Goal: Task Accomplishment & Management: Manage account settings

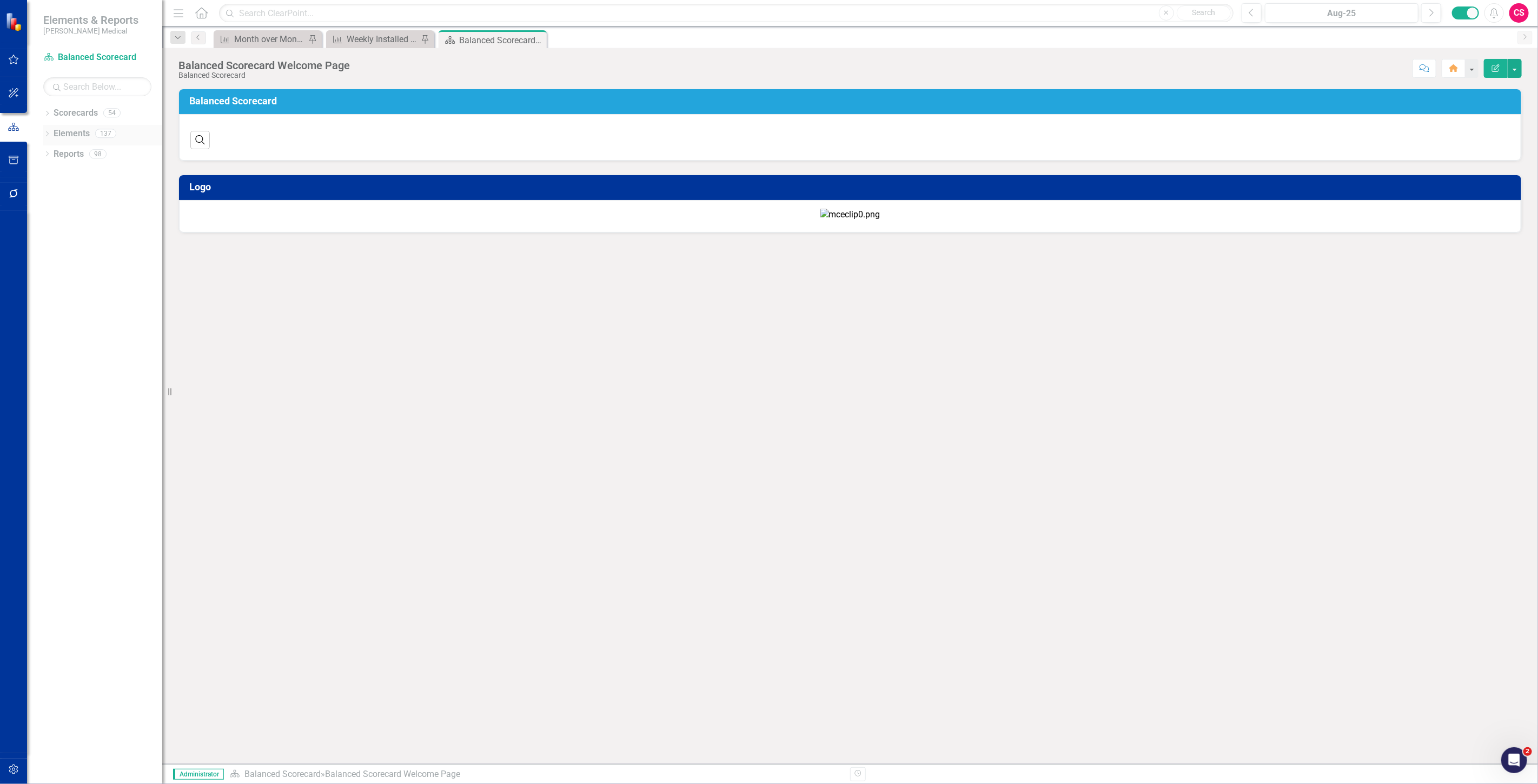
click at [61, 125] on div "Elements" at bounding box center [72, 134] width 36 height 18
click at [72, 143] on div "Elements 137" at bounding box center [108, 135] width 109 height 21
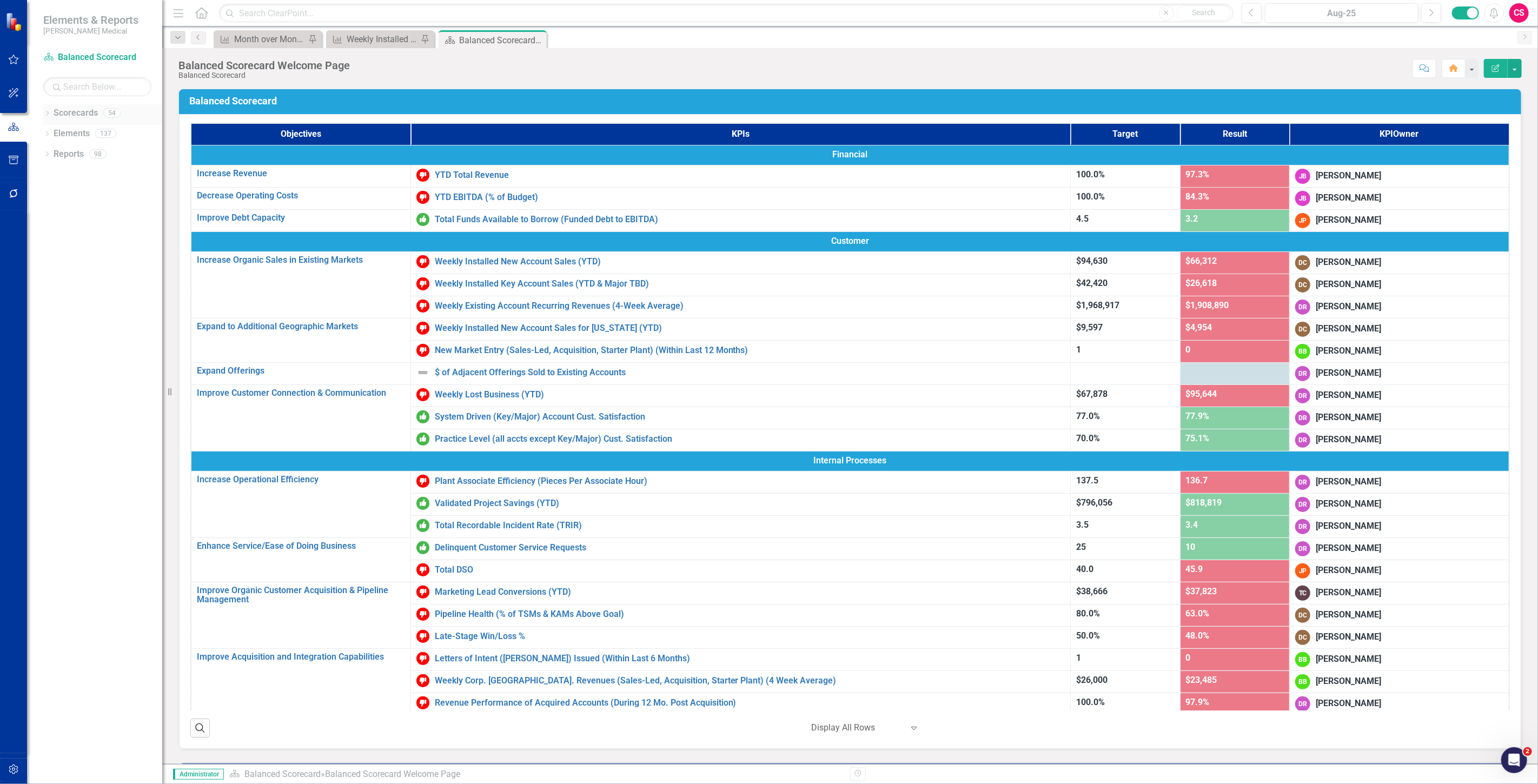
click at [76, 106] on div "Scorecards" at bounding box center [76, 113] width 44 height 18
click at [89, 107] on link "Scorecards" at bounding box center [76, 114] width 44 height 12
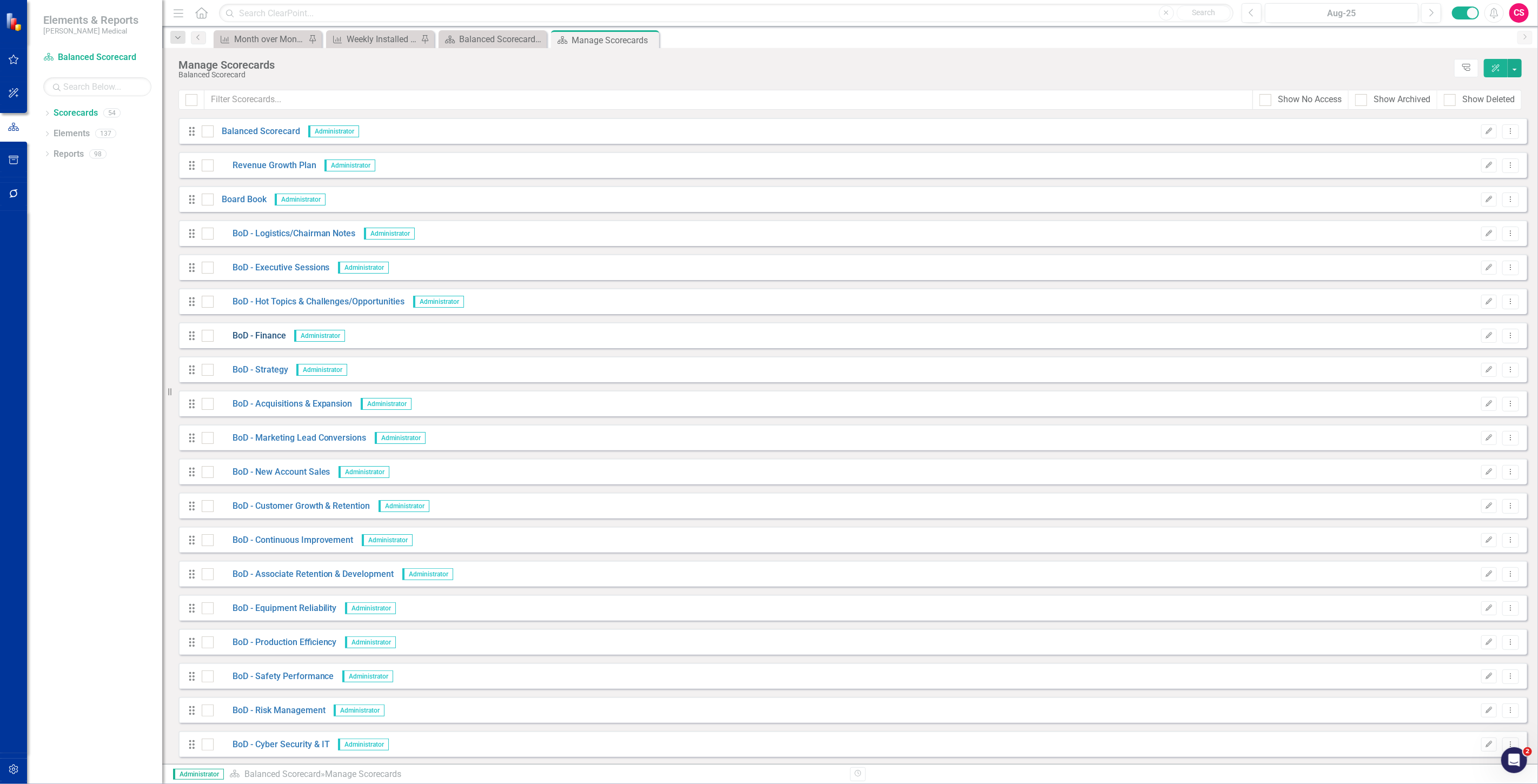
click at [279, 337] on link "BoD - Finance" at bounding box center [250, 336] width 72 height 12
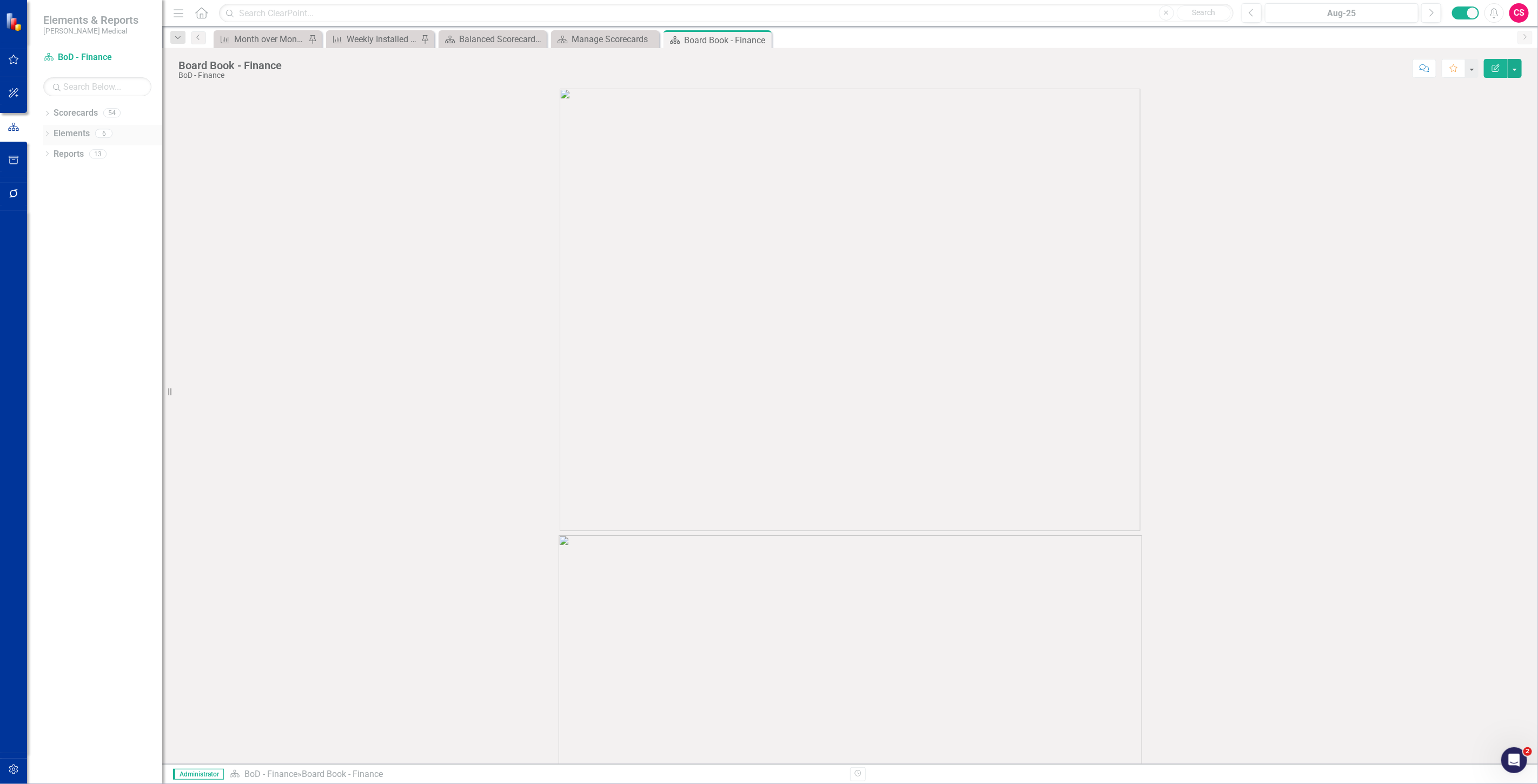
click at [71, 135] on link "Elements" at bounding box center [72, 134] width 36 height 12
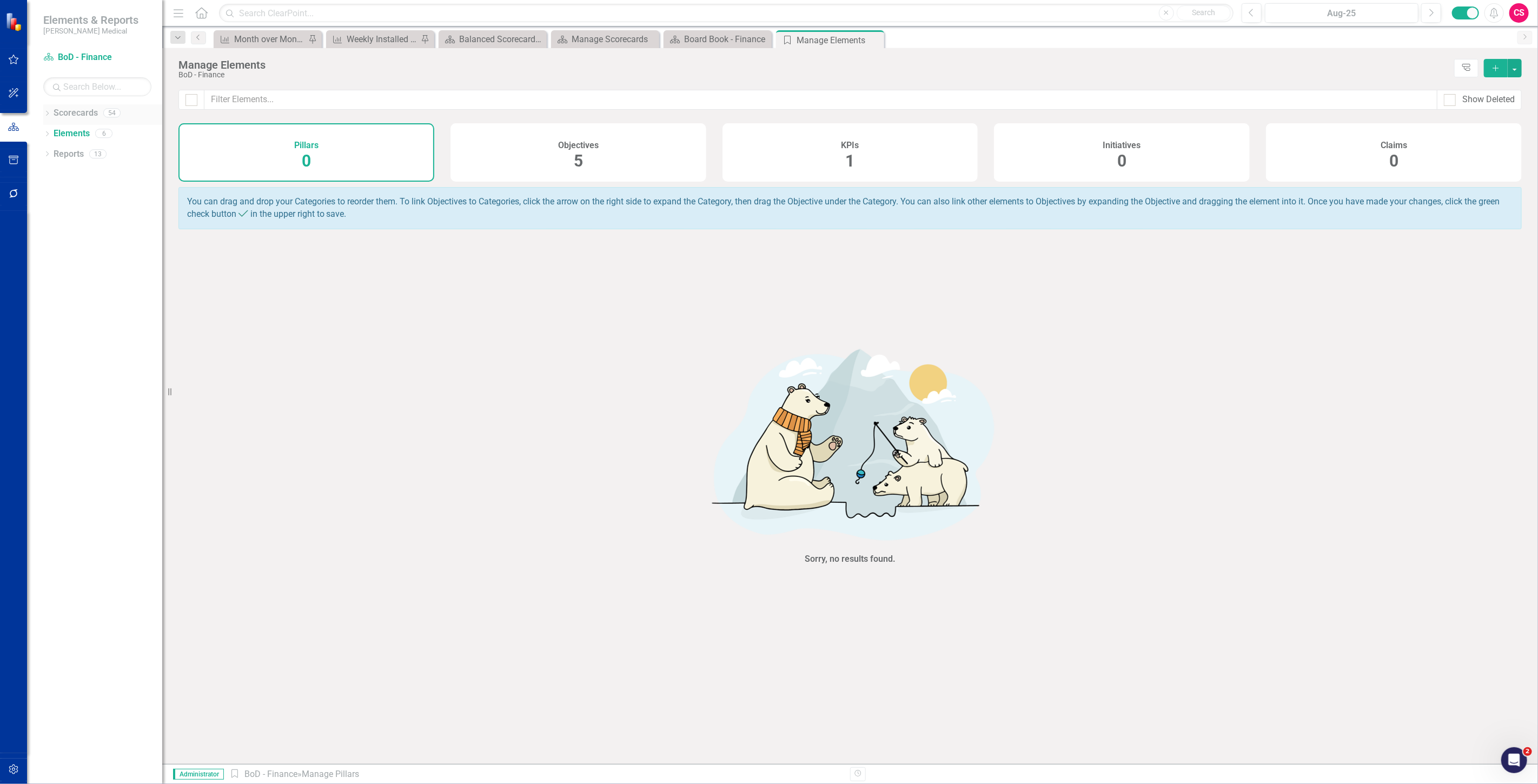
click at [73, 107] on link "Scorecards" at bounding box center [76, 114] width 44 height 12
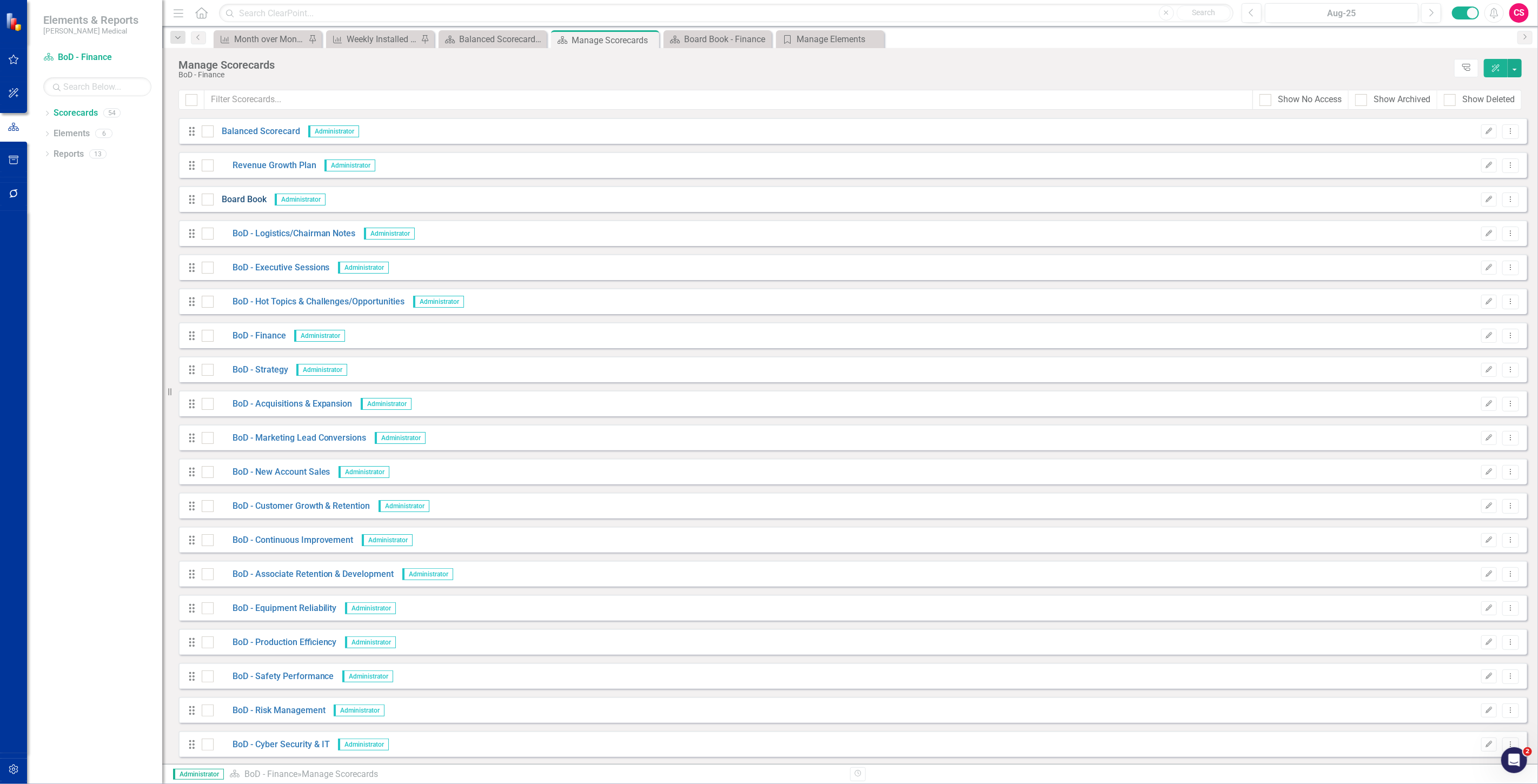
click at [246, 204] on link "Board Book" at bounding box center [240, 200] width 53 height 12
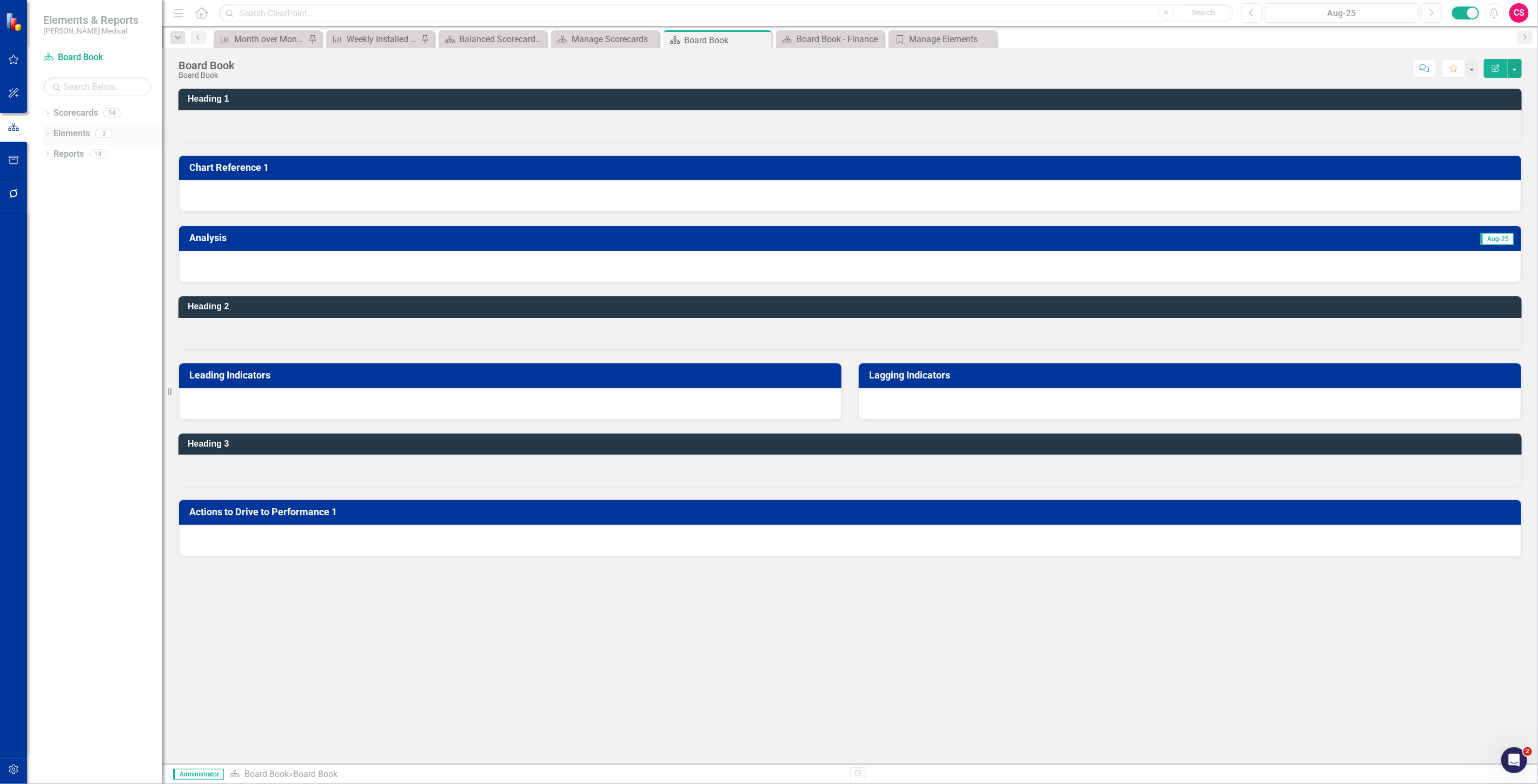
click at [79, 134] on link "Elements" at bounding box center [72, 134] width 36 height 12
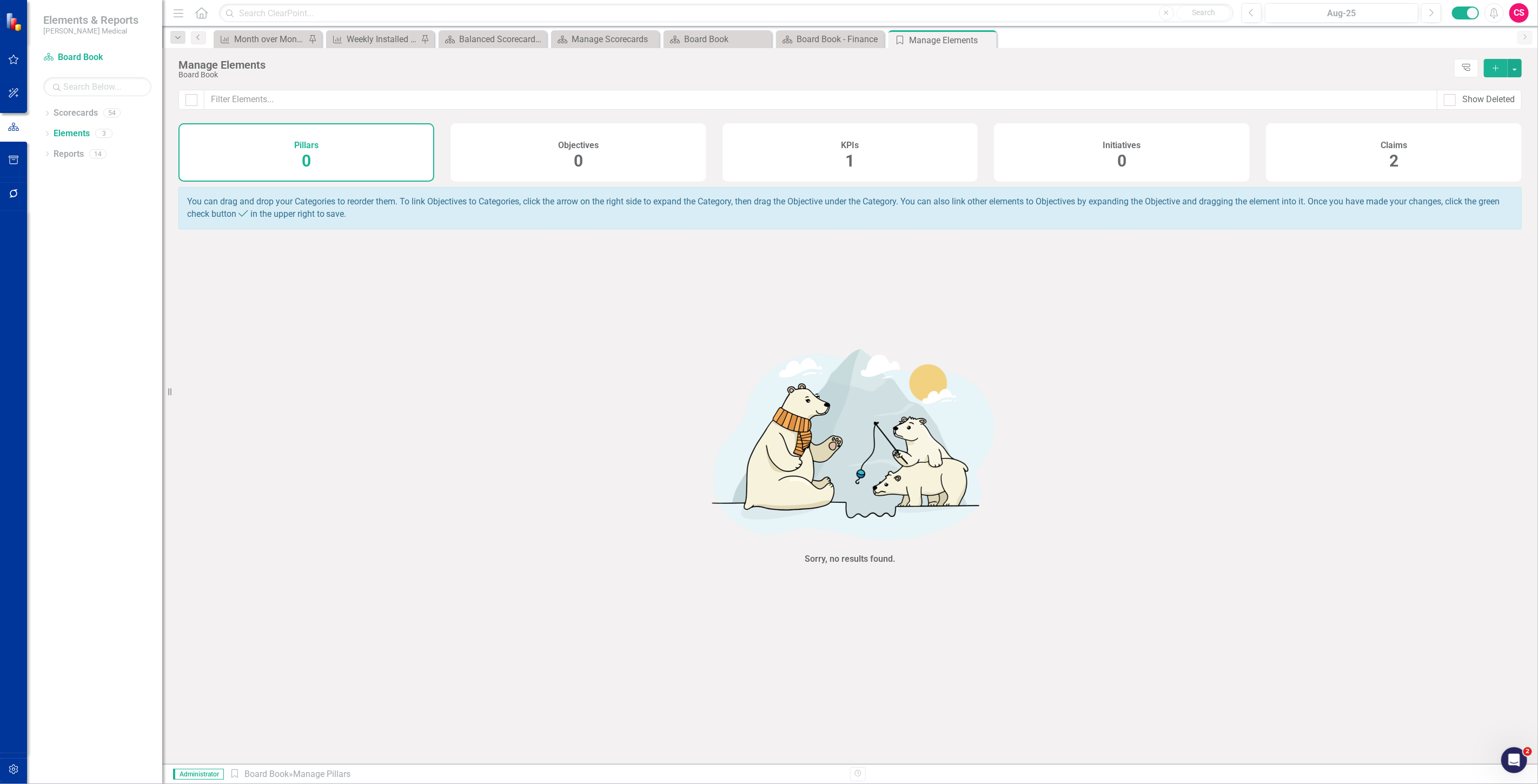
click at [1381, 152] on div "Claims 2" at bounding box center [1394, 152] width 256 height 59
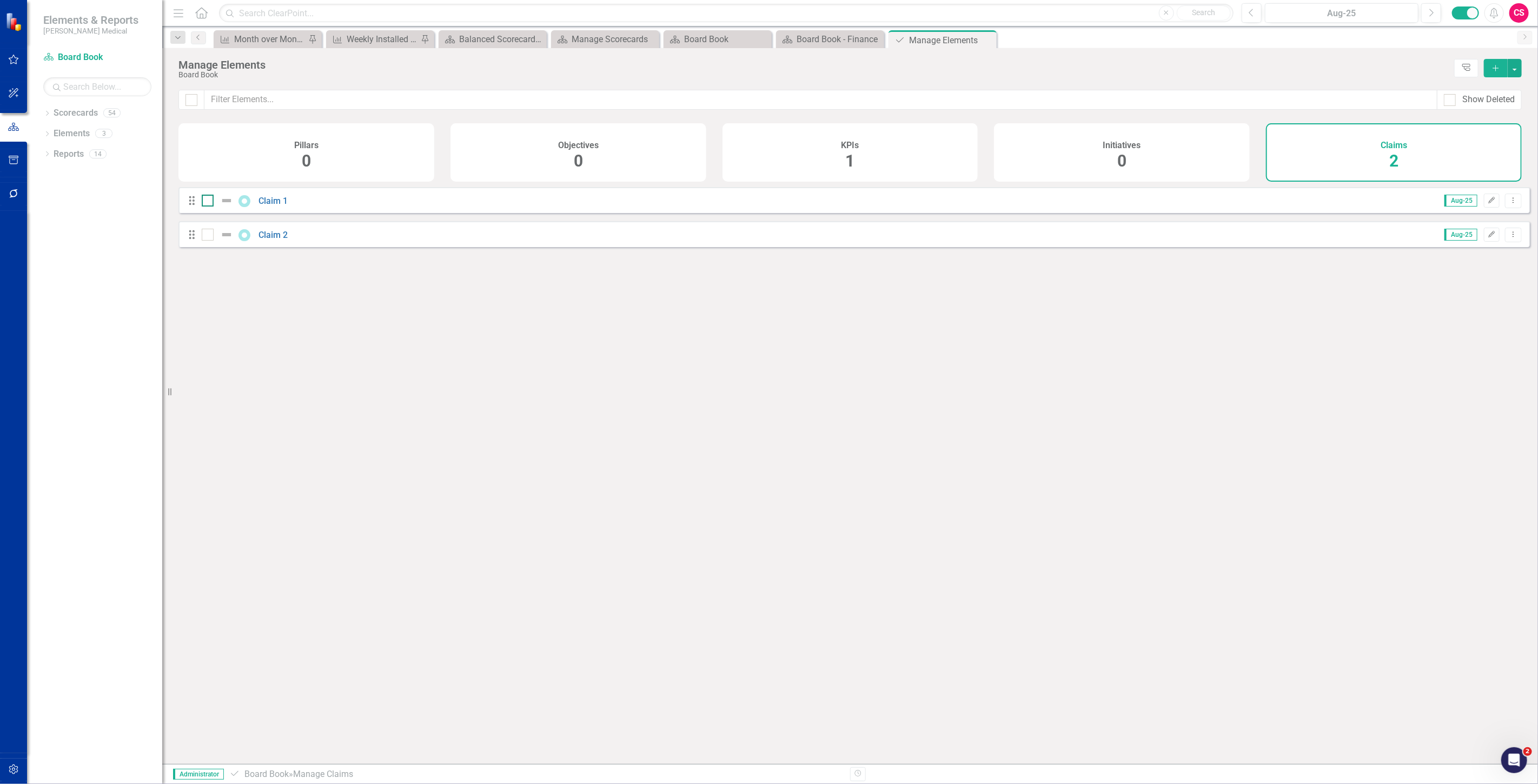
click at [206, 202] on input "checkbox" at bounding box center [205, 198] width 7 height 7
checkbox input "true"
click at [202, 236] on input "checkbox" at bounding box center [205, 232] width 7 height 7
checkbox input "true"
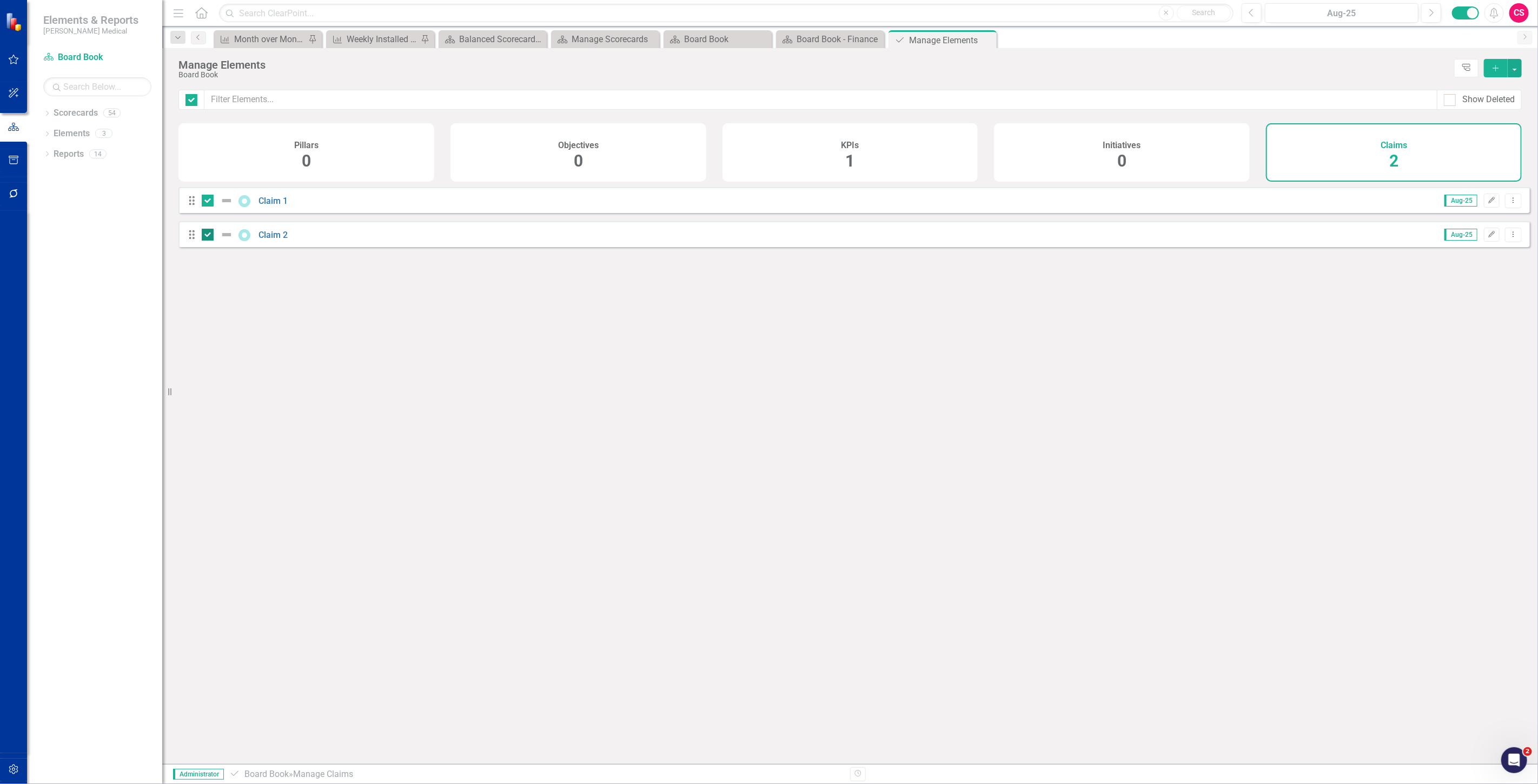
click at [207, 240] on div at bounding box center [207, 234] width 12 height 12
click at [207, 236] on input "checkbox" at bounding box center [205, 232] width 7 height 7
checkbox input "false"
click at [213, 240] on div at bounding box center [220, 235] width 37 height 13
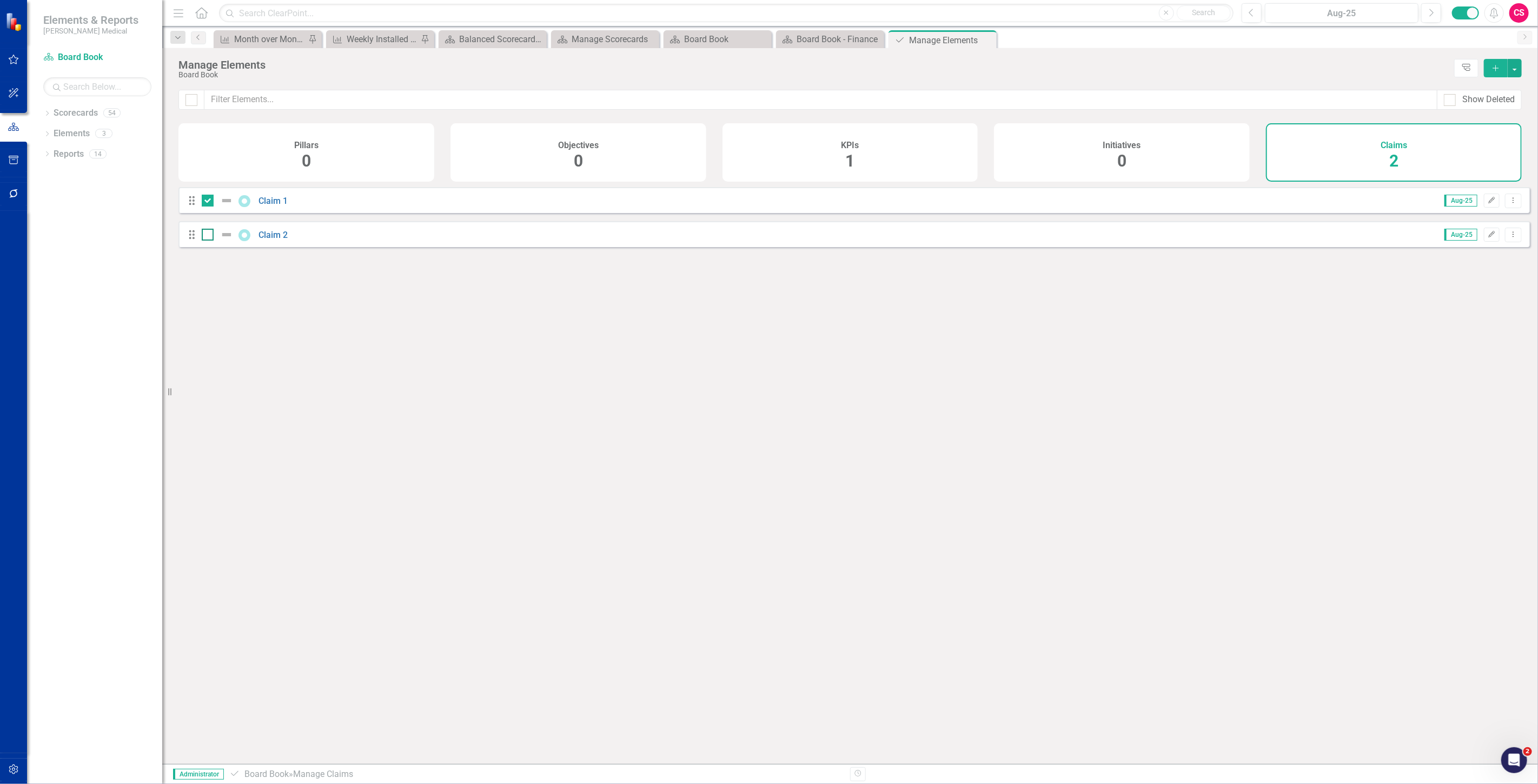
click at [209, 236] on input "checkbox" at bounding box center [205, 232] width 7 height 7
checkbox input "true"
click at [1514, 66] on button "button" at bounding box center [1515, 67] width 14 height 18
click at [1474, 120] on link "Edit Multiple Edit Multiple" at bounding box center [1479, 128] width 86 height 20
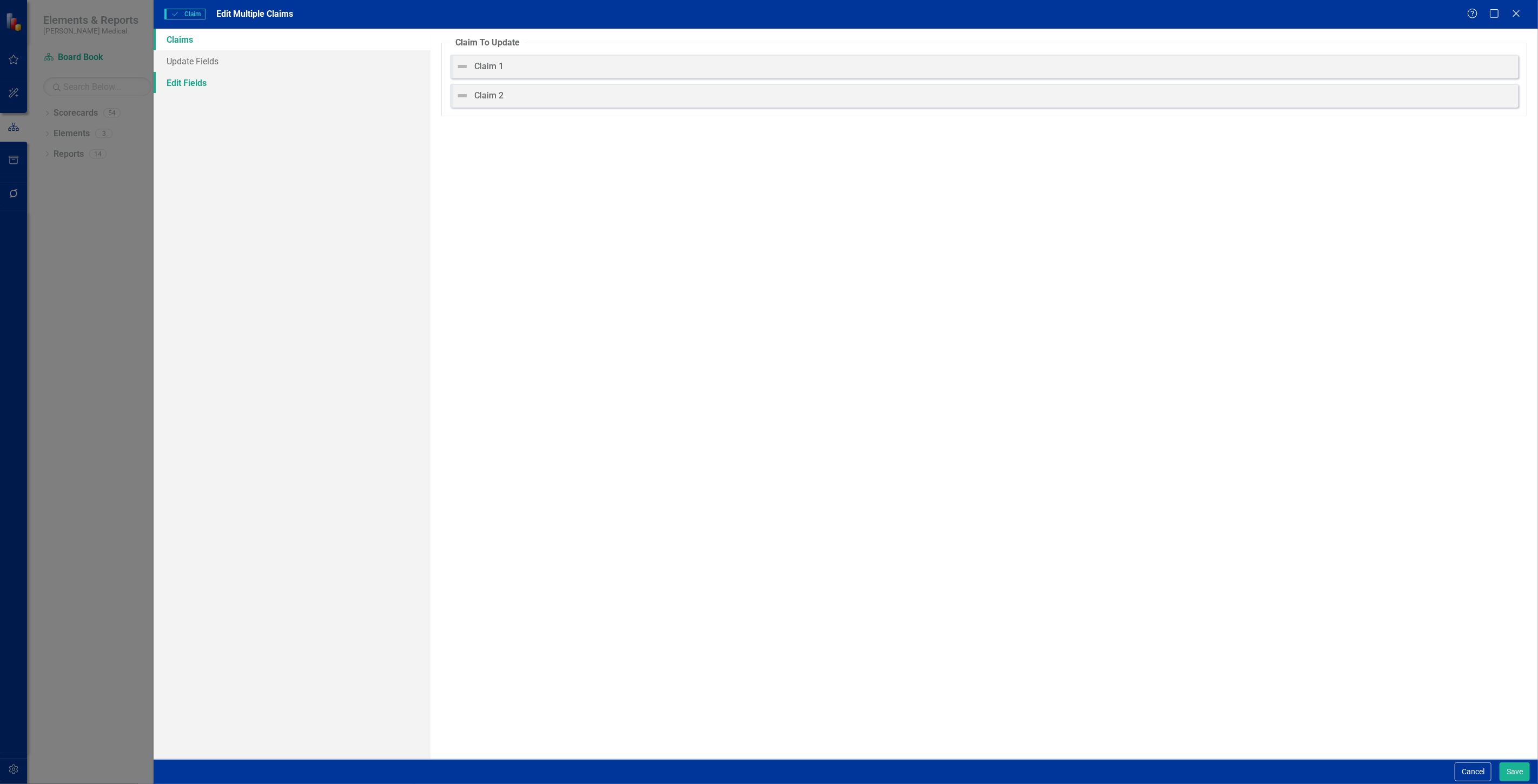
click at [180, 92] on link "Edit Fields" at bounding box center [292, 82] width 277 height 22
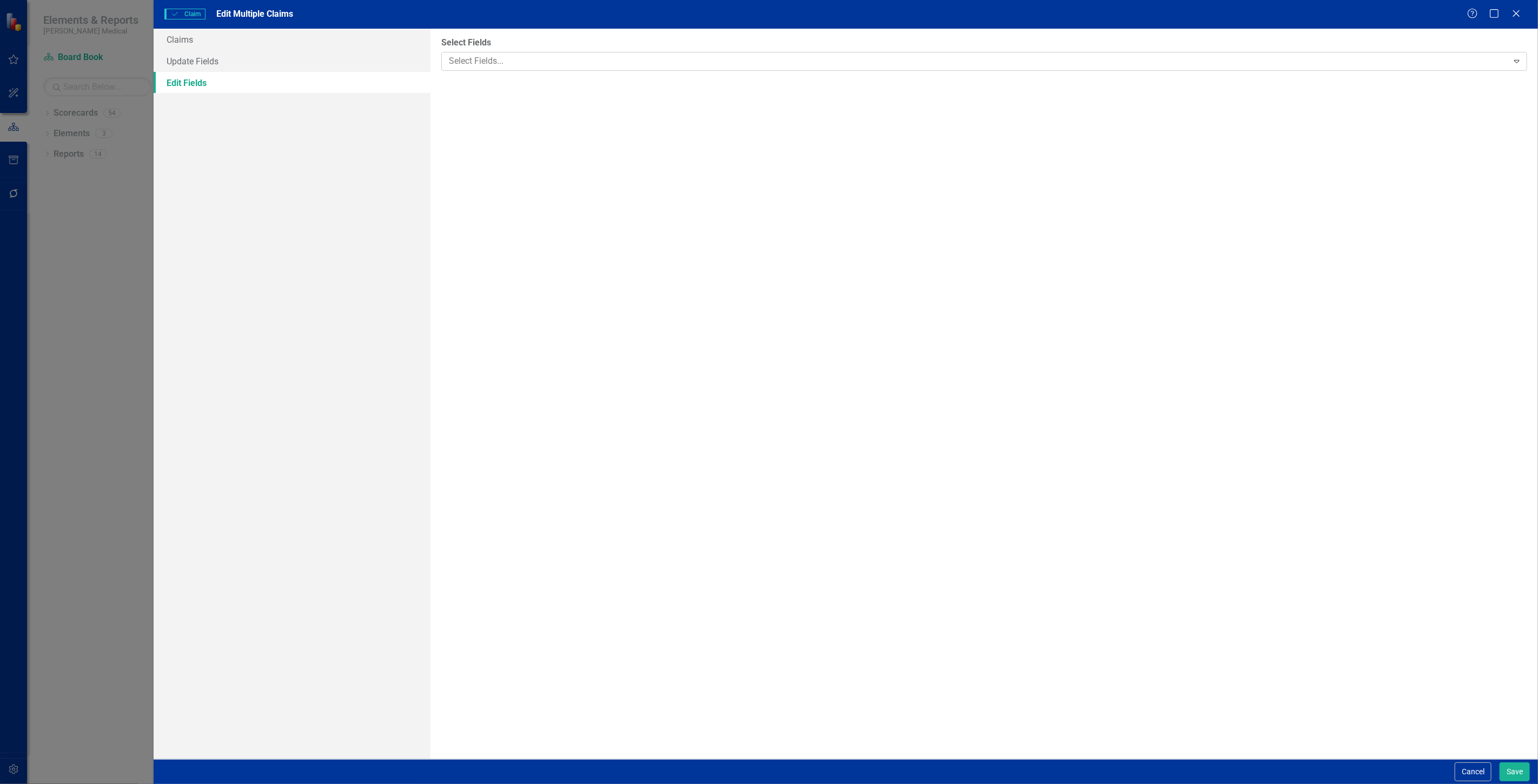
drag, startPoint x: 576, startPoint y: 87, endPoint x: 537, endPoint y: 56, distance: 49.8
click at [573, 85] on div "Select Fields Select Fields... Expand" at bounding box center [984, 394] width 1108 height 730
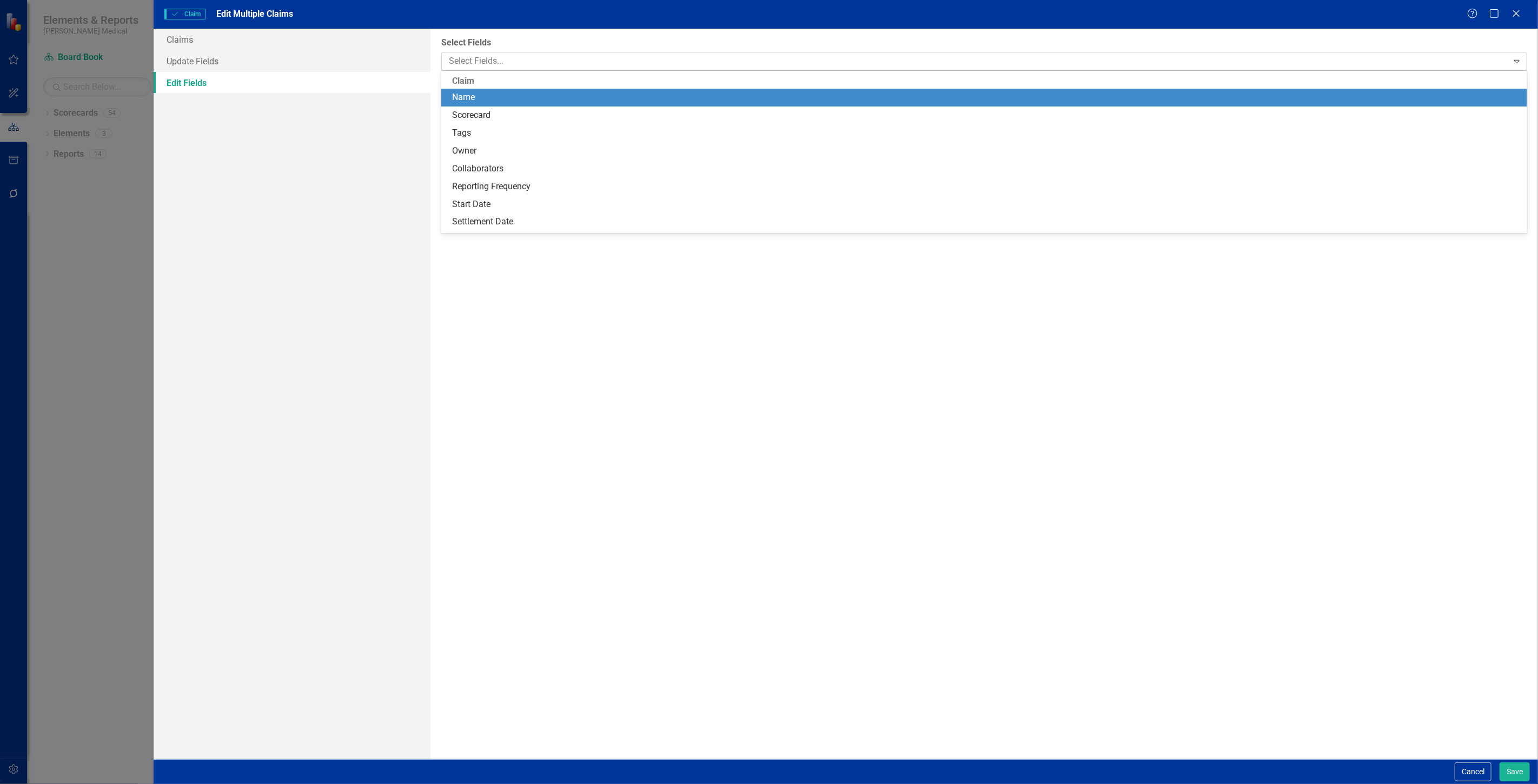
click at [536, 55] on div at bounding box center [976, 61] width 1063 height 14
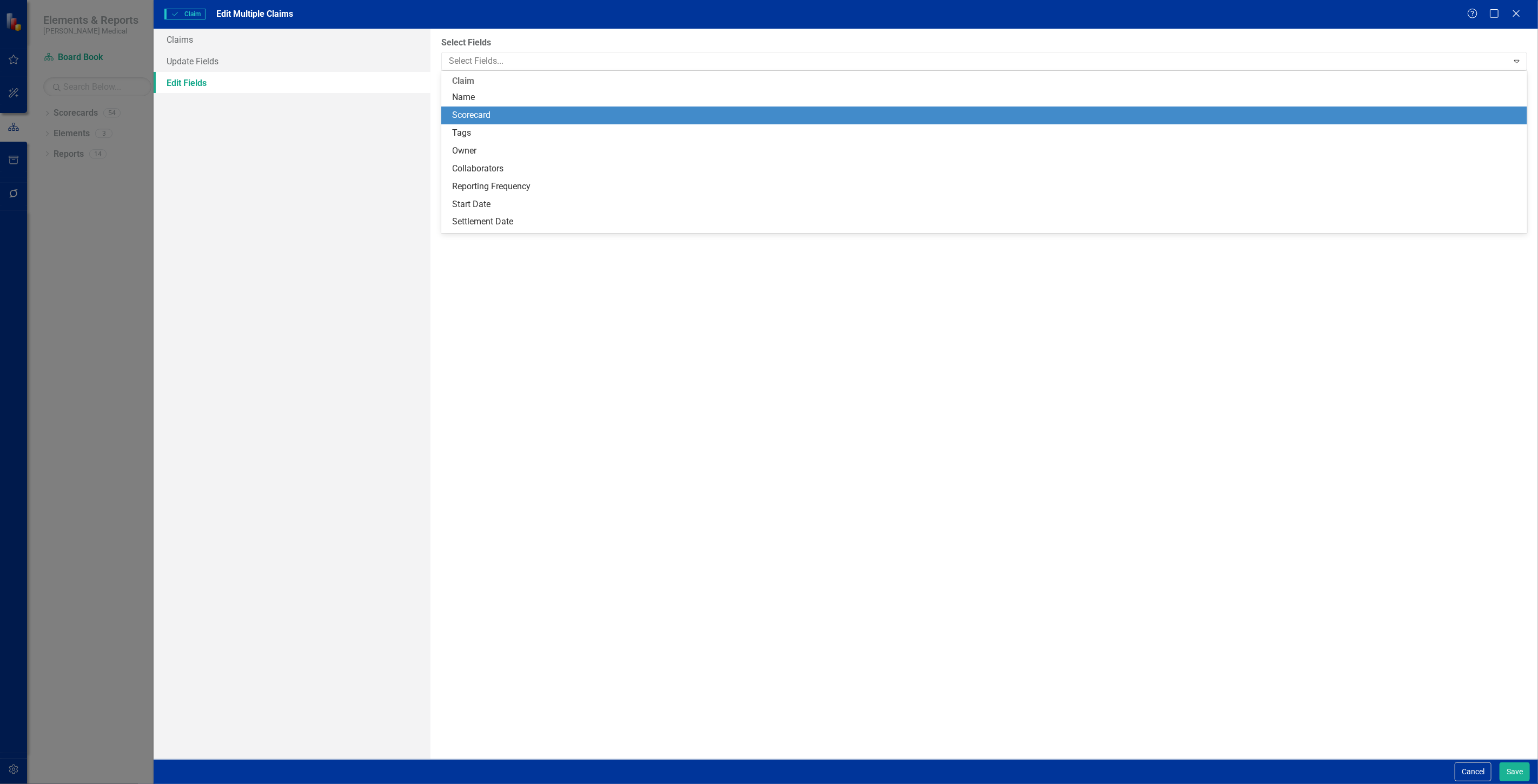
click at [477, 122] on div "Scorecard" at bounding box center [984, 115] width 1086 height 18
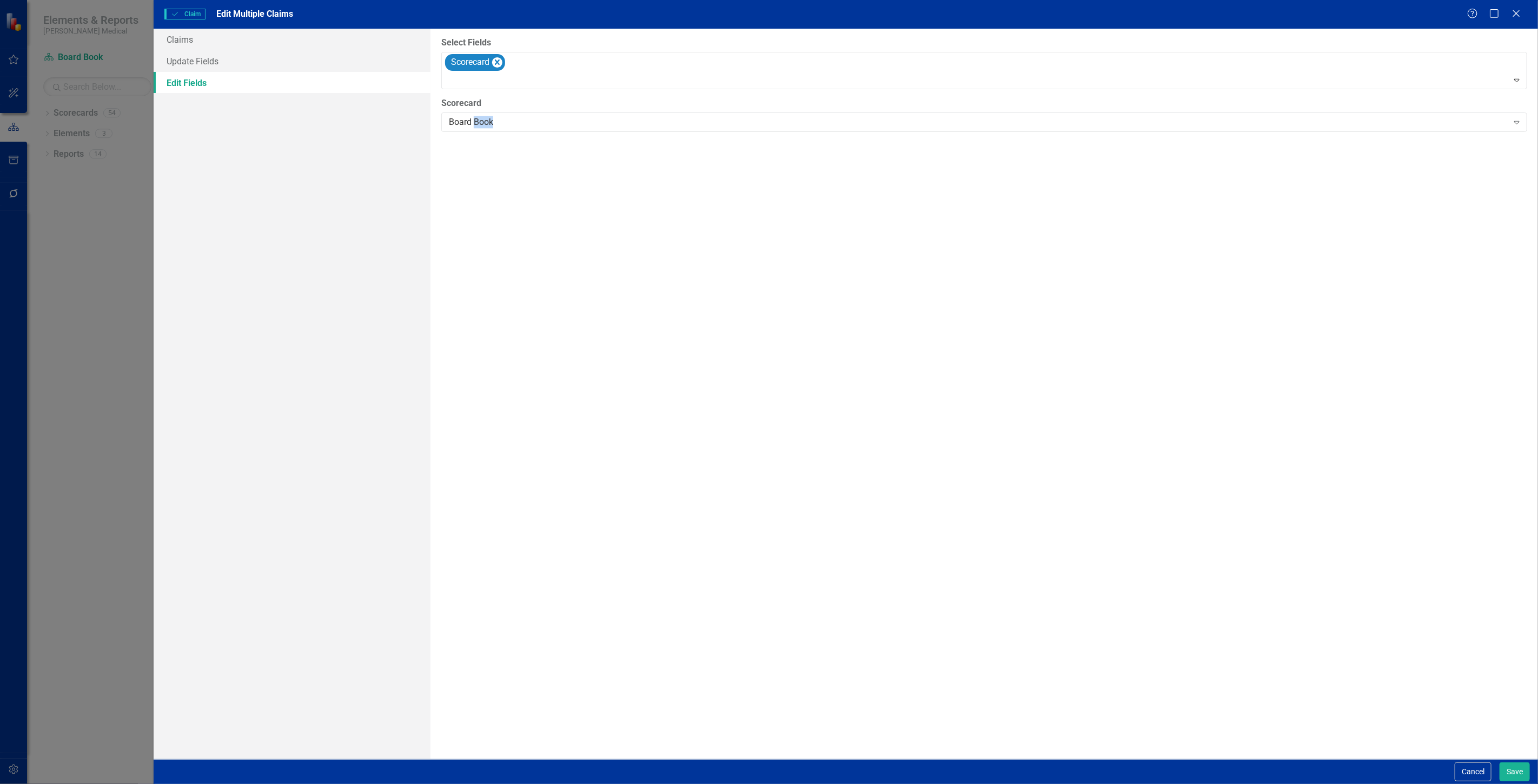
click at [476, 122] on div "Board Book" at bounding box center [979, 122] width 1059 height 12
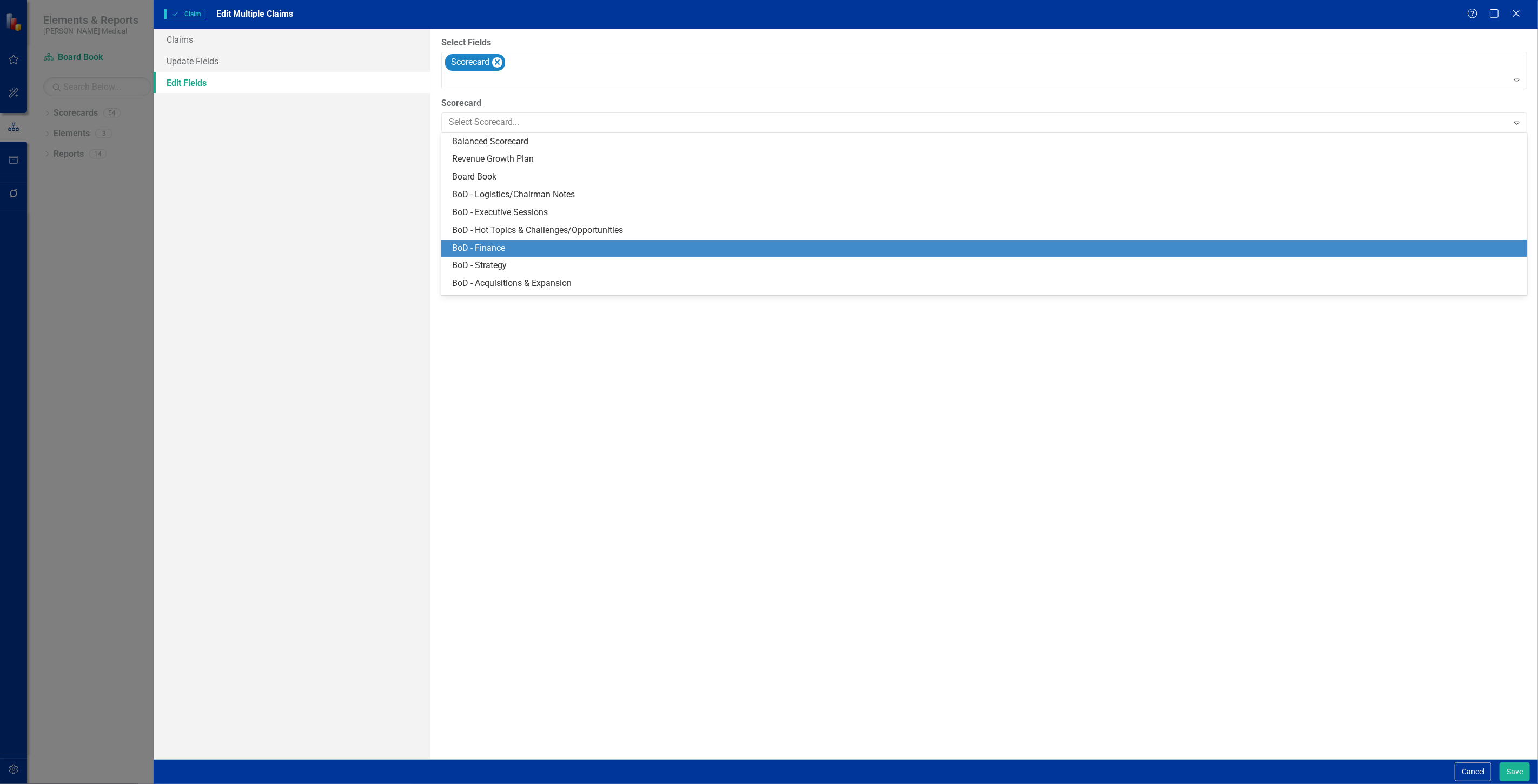
click at [487, 245] on div "BoD - Finance" at bounding box center [987, 248] width 1069 height 12
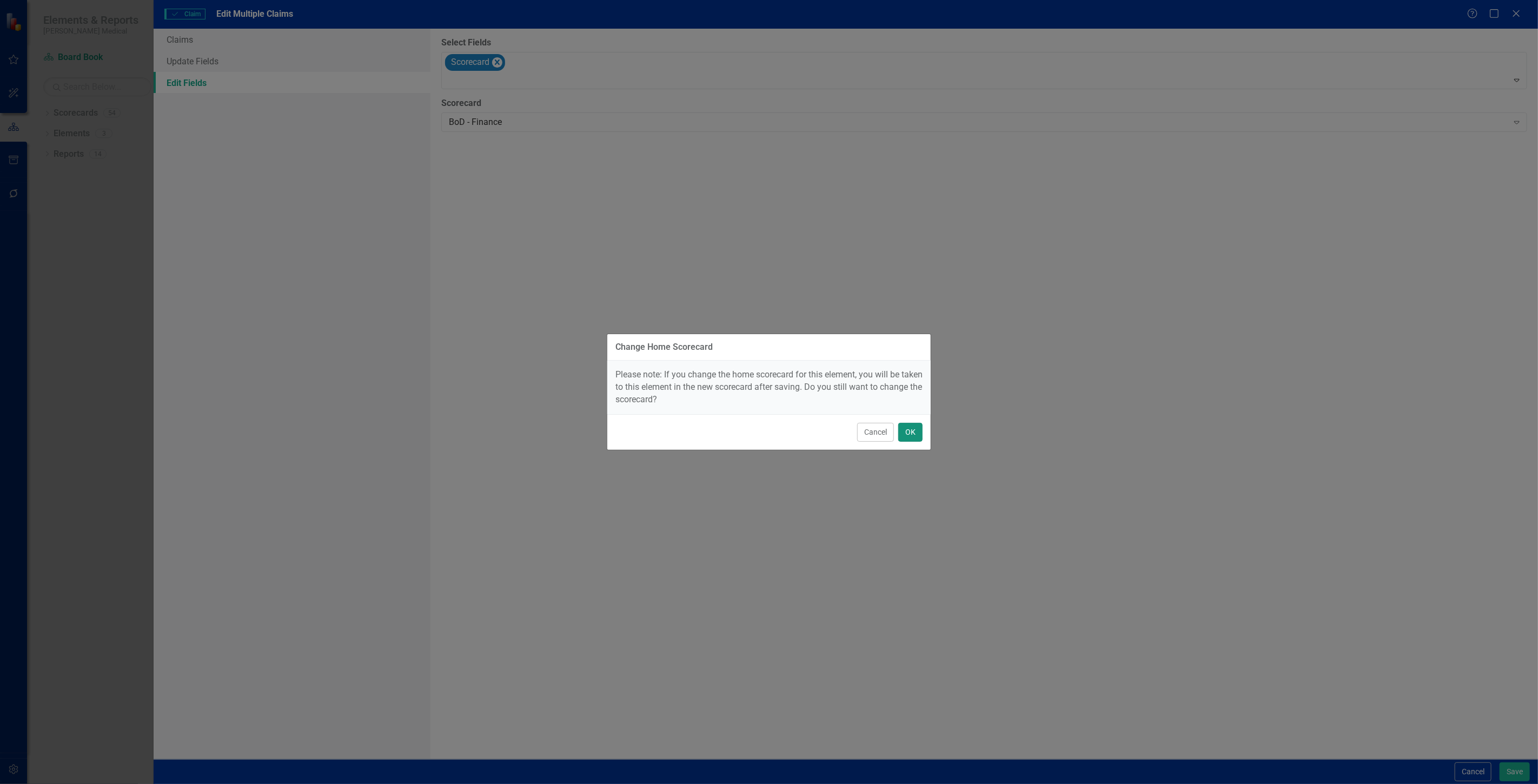
click at [907, 429] on button "OK" at bounding box center [910, 432] width 24 height 19
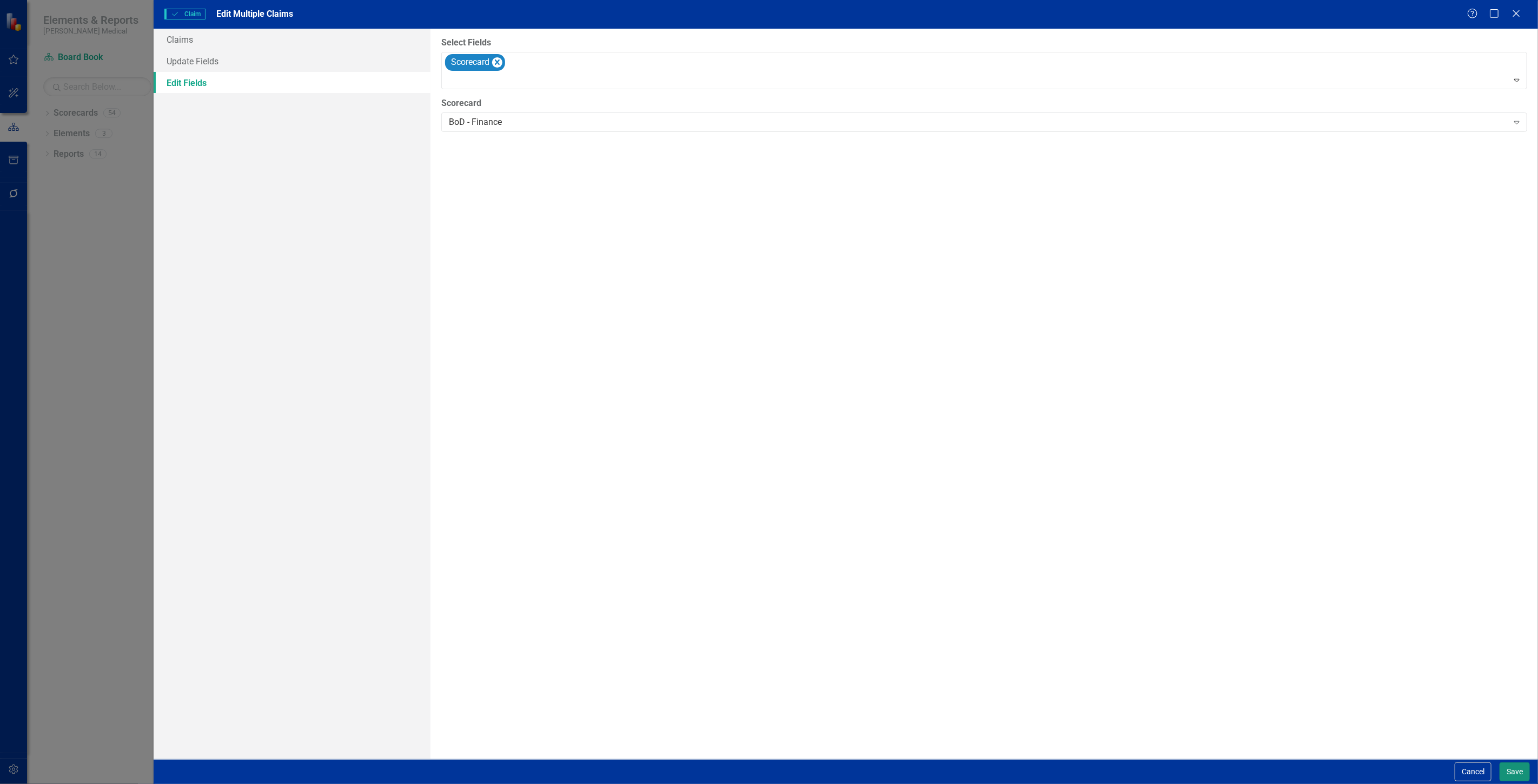
click at [1518, 769] on button "Save" at bounding box center [1515, 772] width 31 height 19
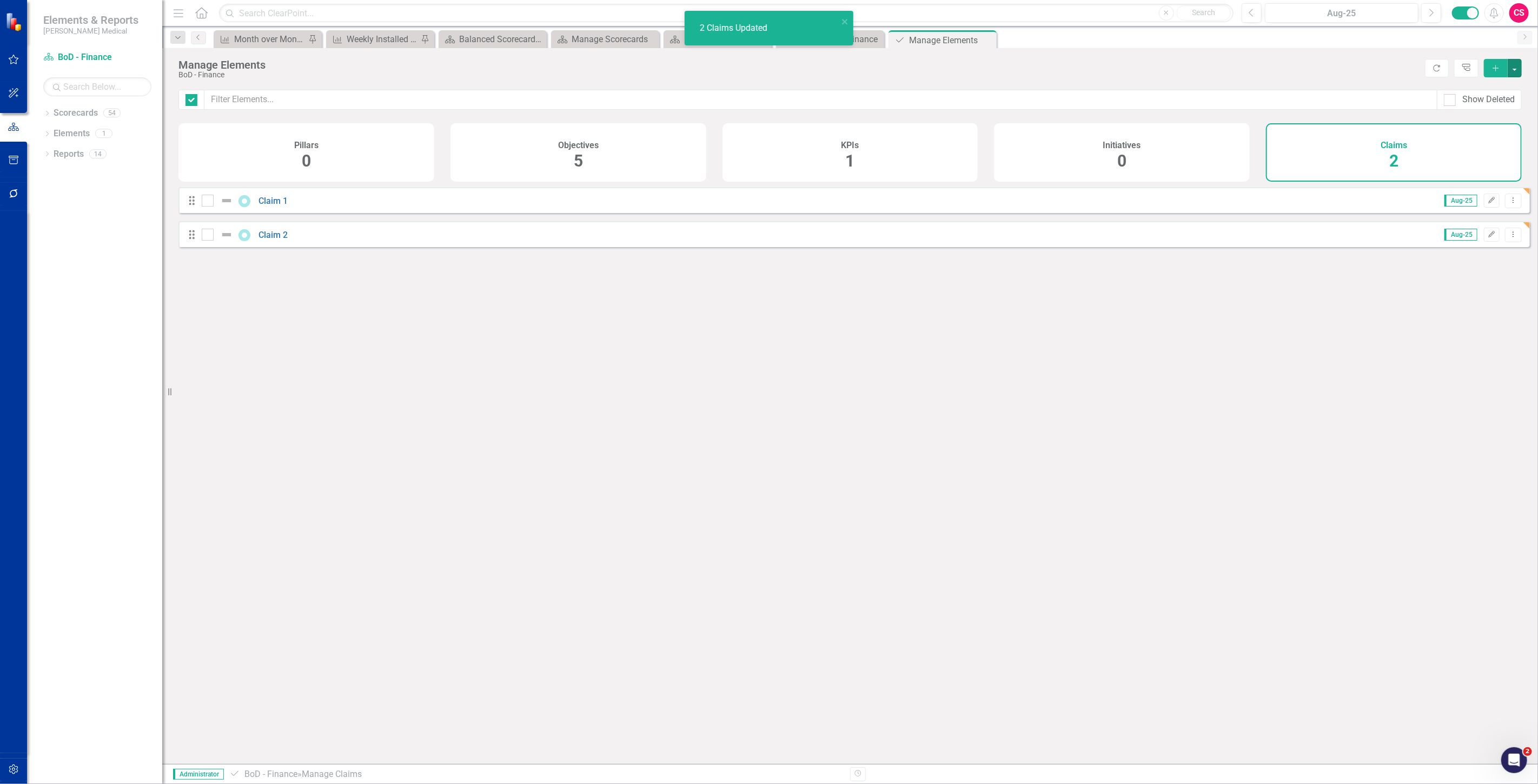
checkbox input "false"
click at [66, 155] on link "Reports" at bounding box center [69, 154] width 31 height 12
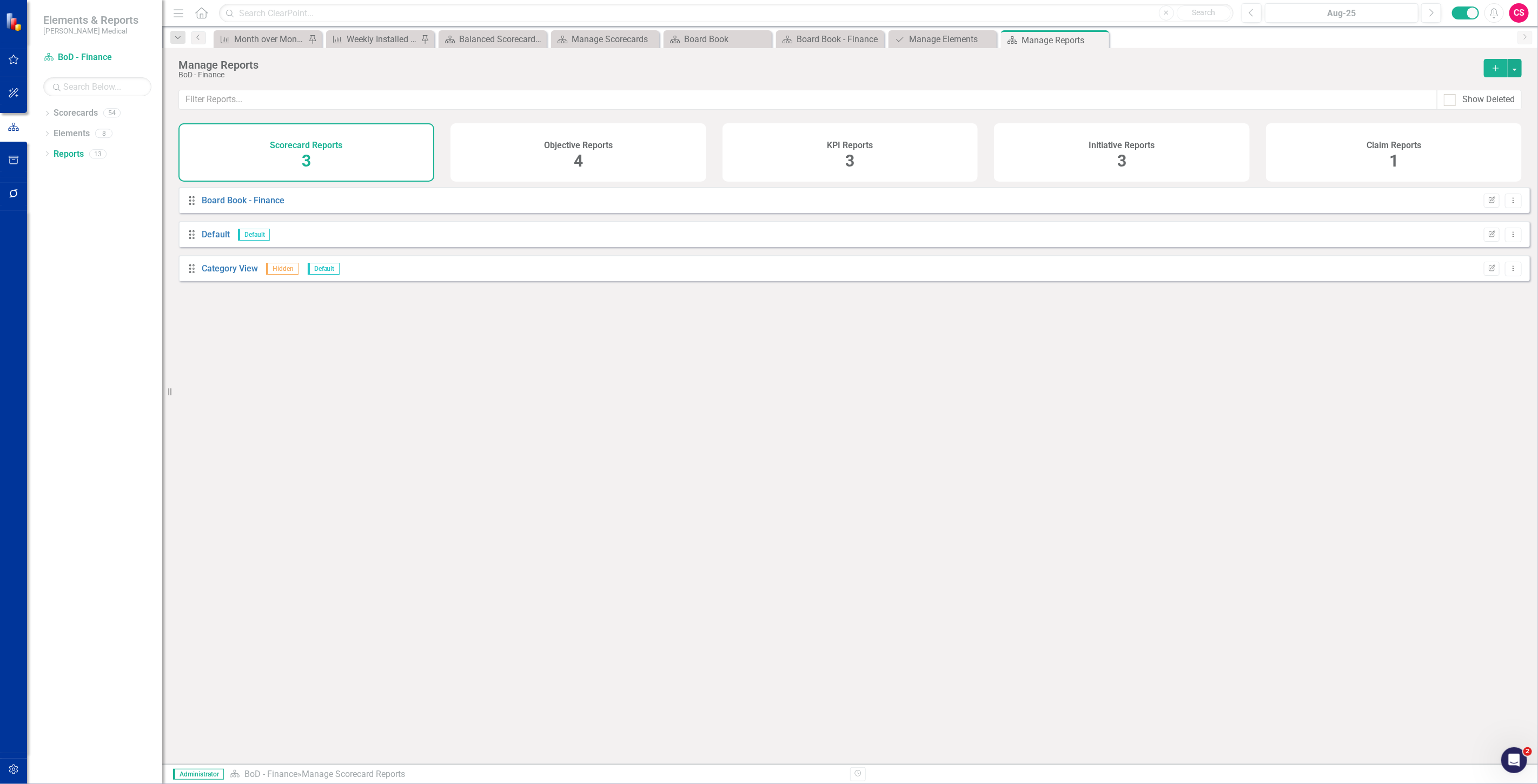
click at [1147, 154] on div "Initiative Reports 3" at bounding box center [1122, 152] width 256 height 59
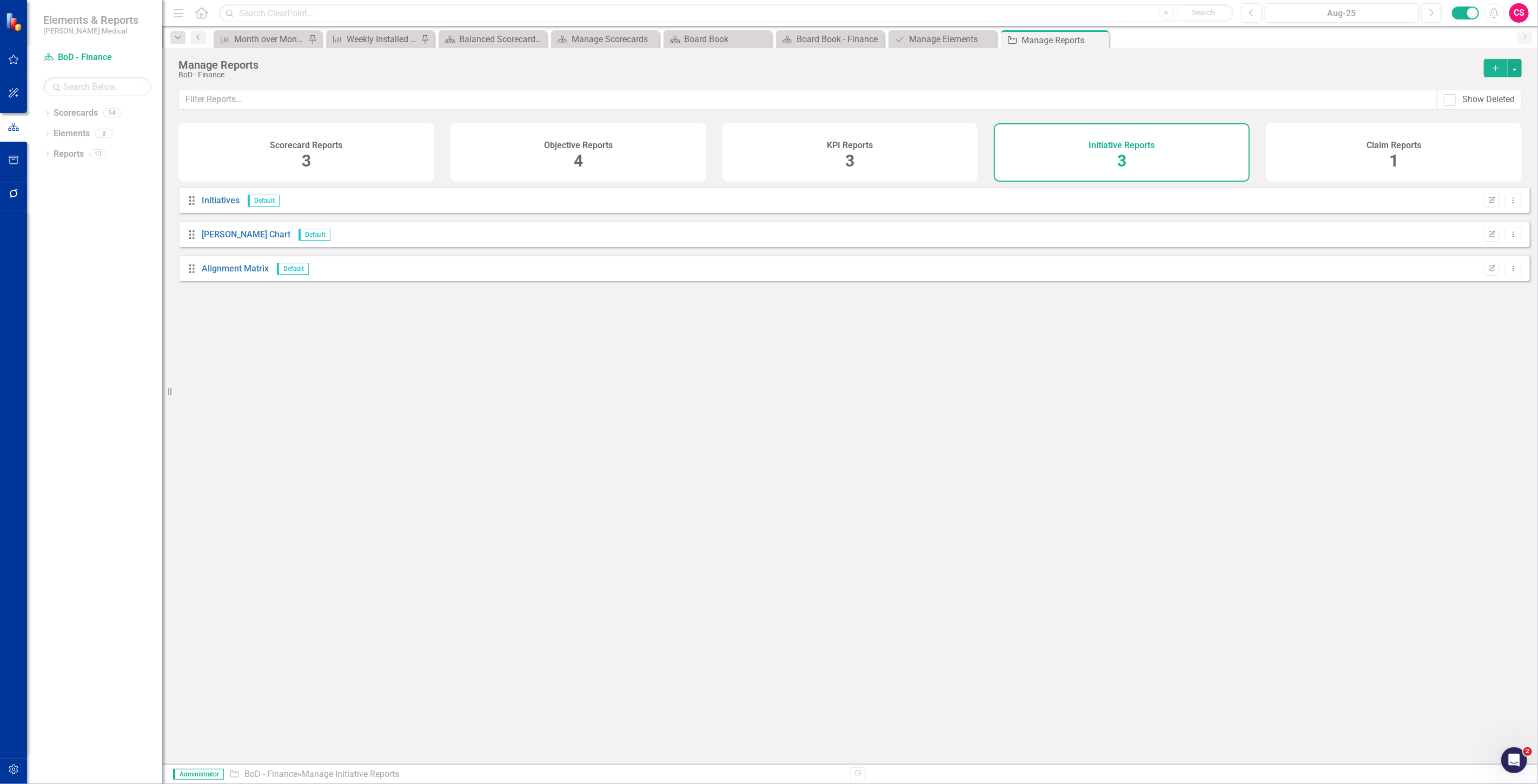
click at [1434, 136] on div "Claim Reports 1" at bounding box center [1394, 152] width 256 height 59
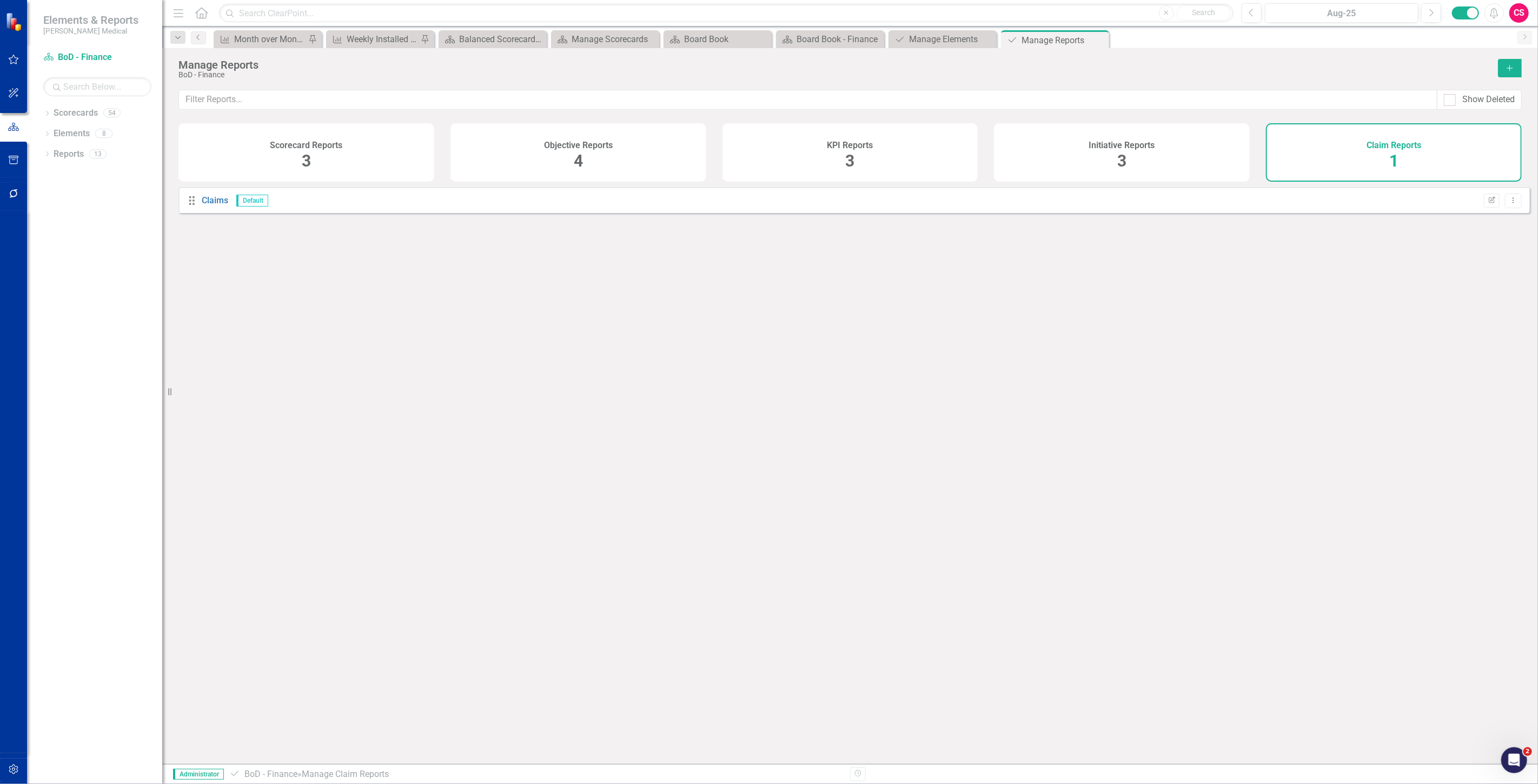
click at [1502, 67] on button "Add" at bounding box center [1510, 67] width 24 height 18
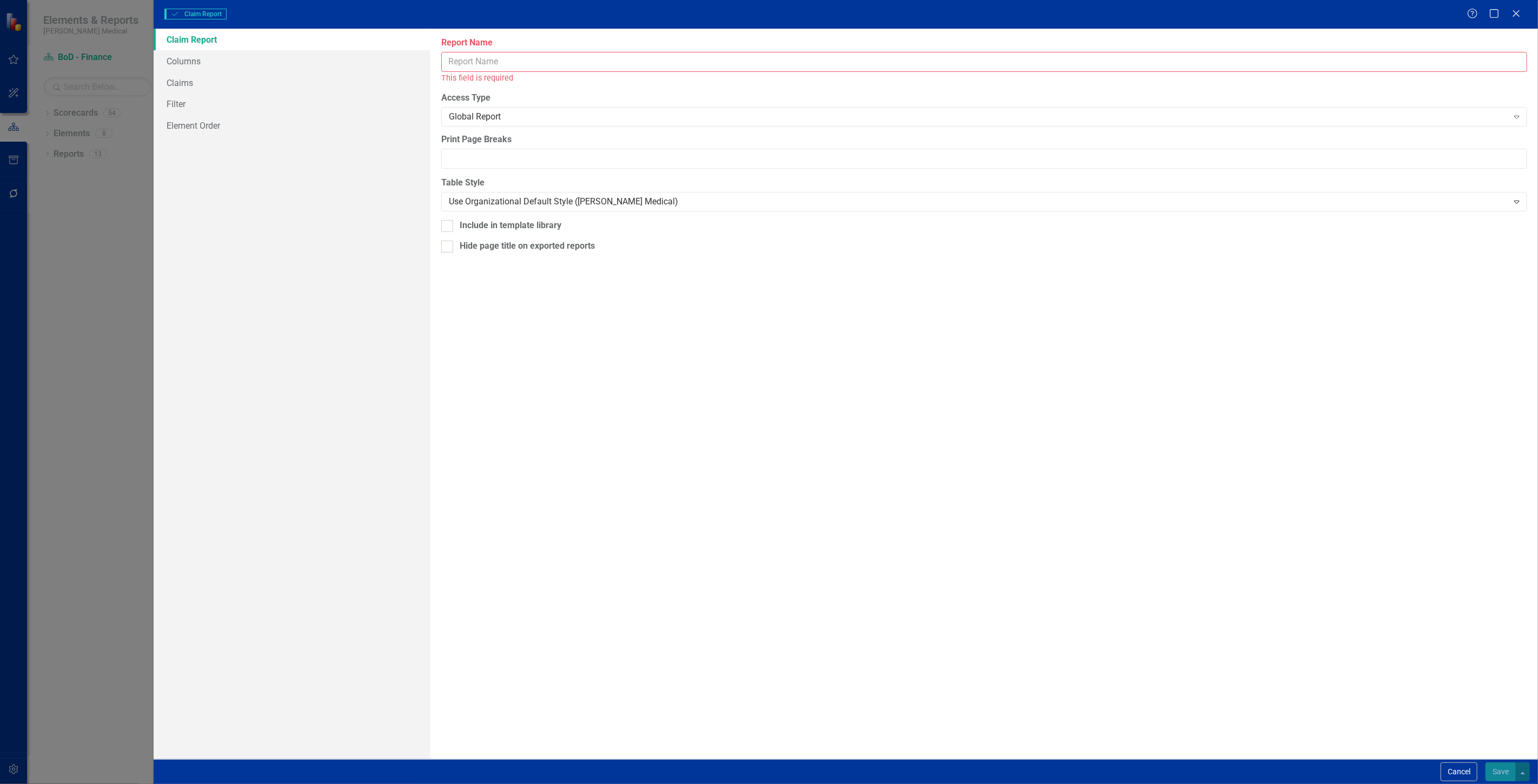
click at [1451, 782] on div "Cancel Save" at bounding box center [845, 772] width 1384 height 25
click at [1449, 770] on button "Cancel" at bounding box center [1459, 772] width 37 height 19
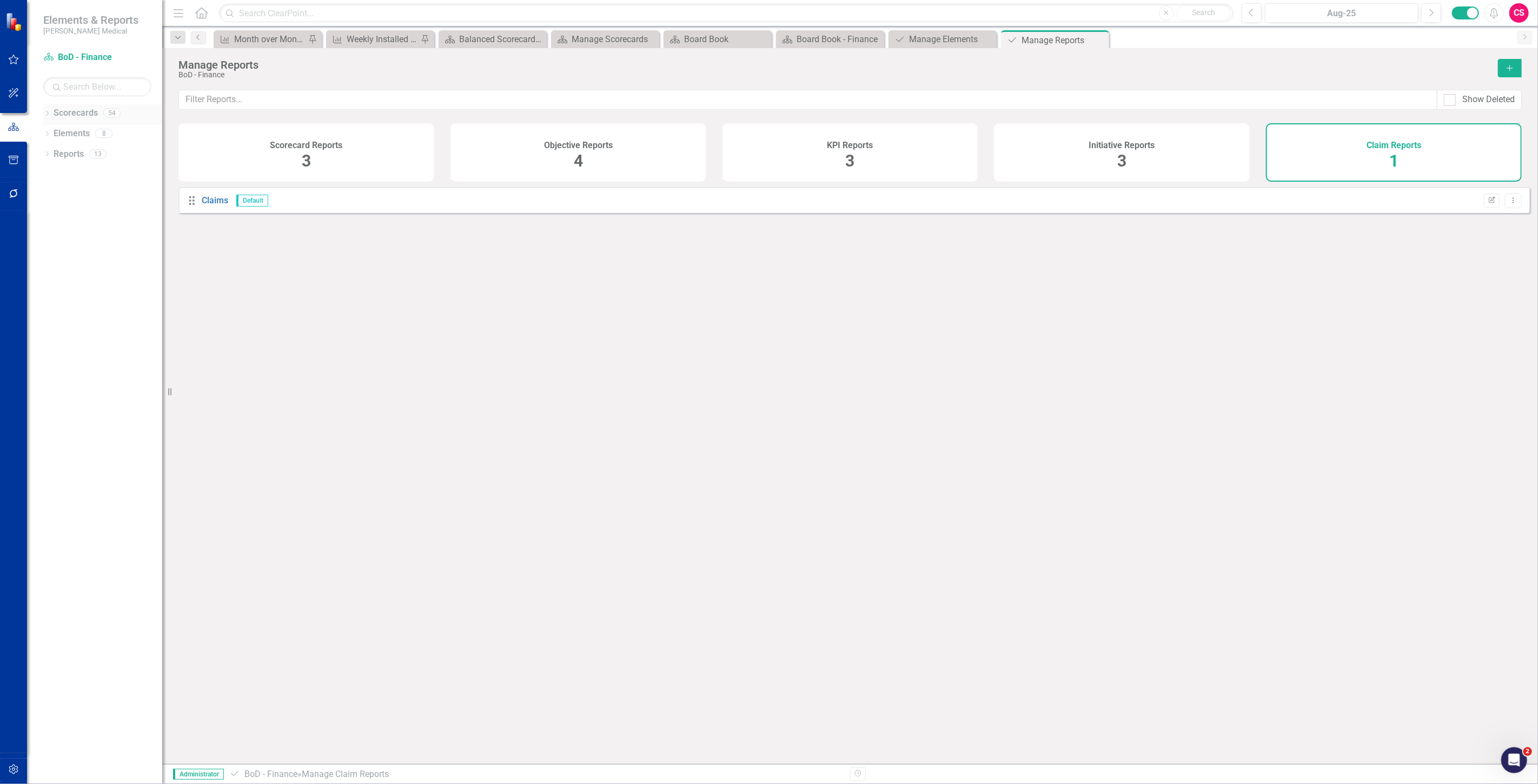
click at [86, 110] on link "Scorecards" at bounding box center [76, 114] width 44 height 12
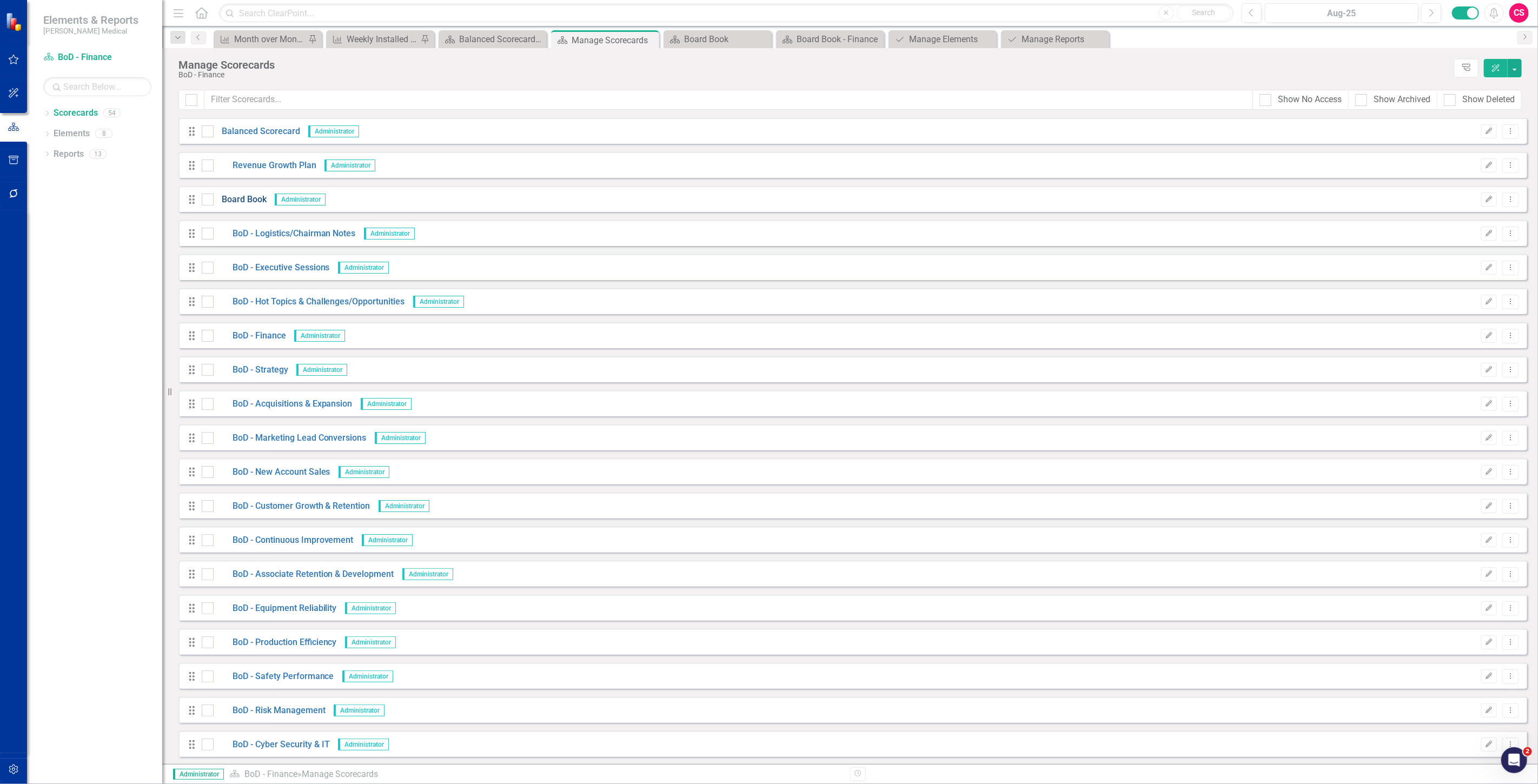
click at [230, 198] on link "Board Book" at bounding box center [240, 200] width 53 height 12
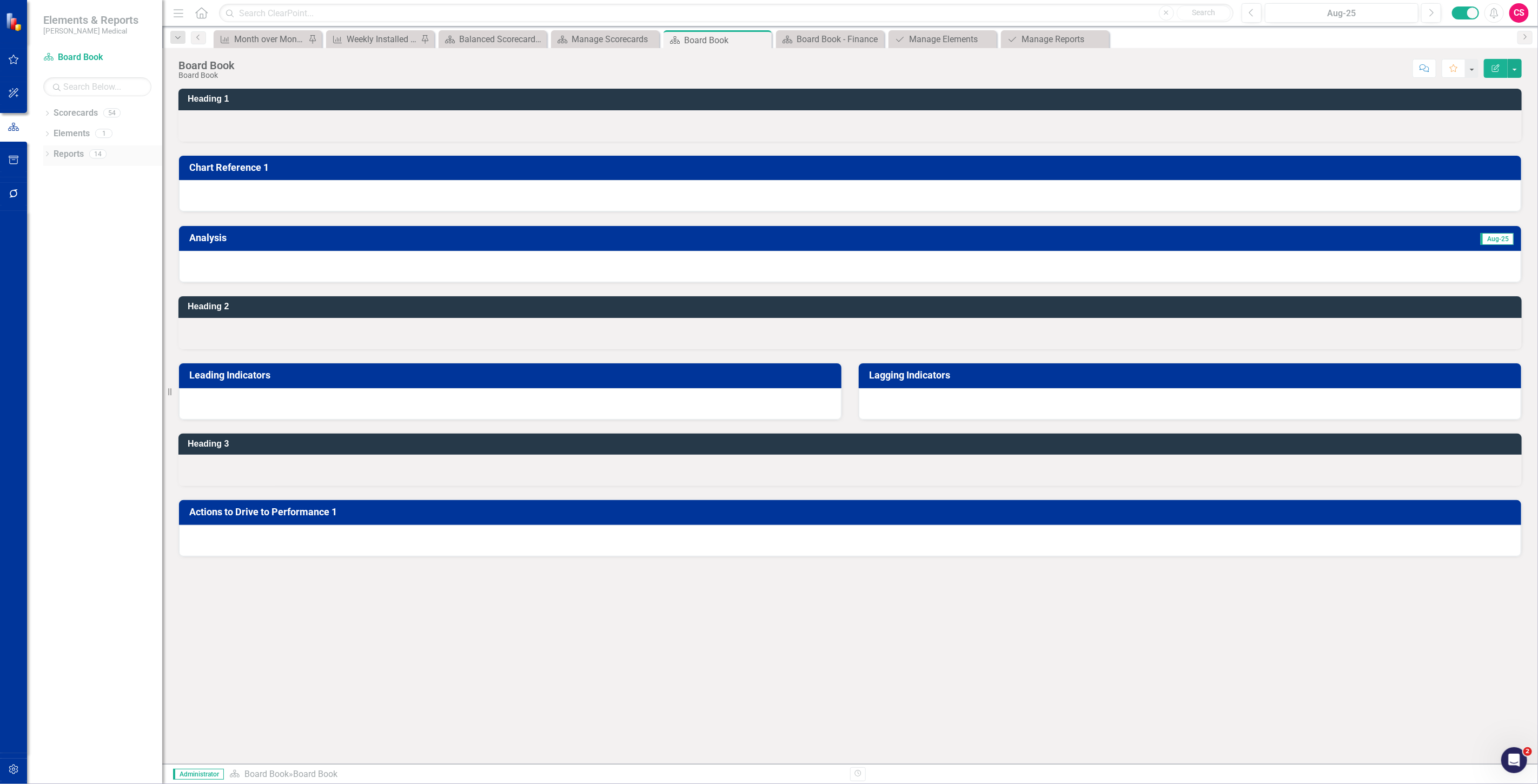
click at [66, 153] on link "Reports" at bounding box center [69, 154] width 31 height 12
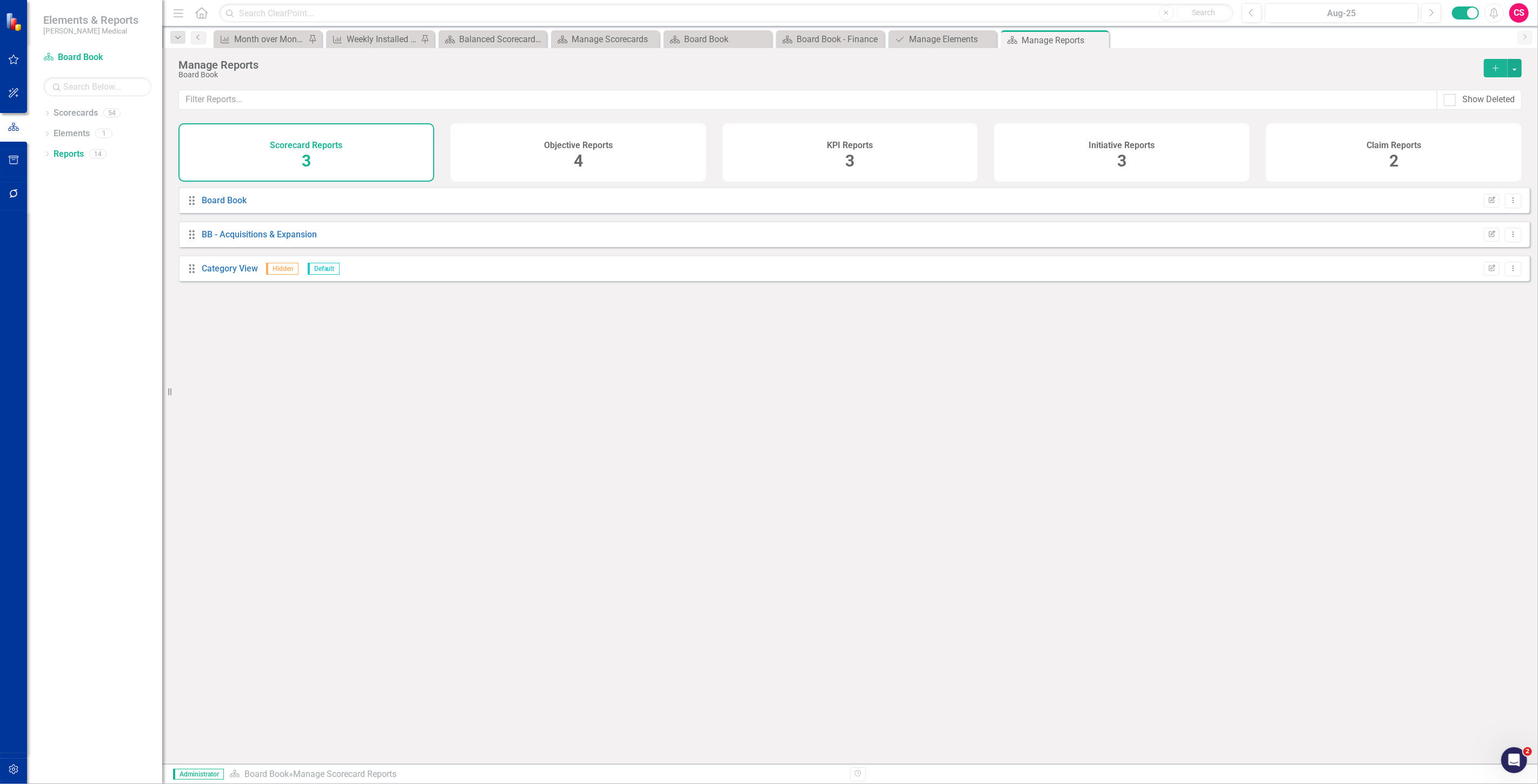
click at [1389, 161] on div "Claim Reports 2" at bounding box center [1394, 152] width 256 height 59
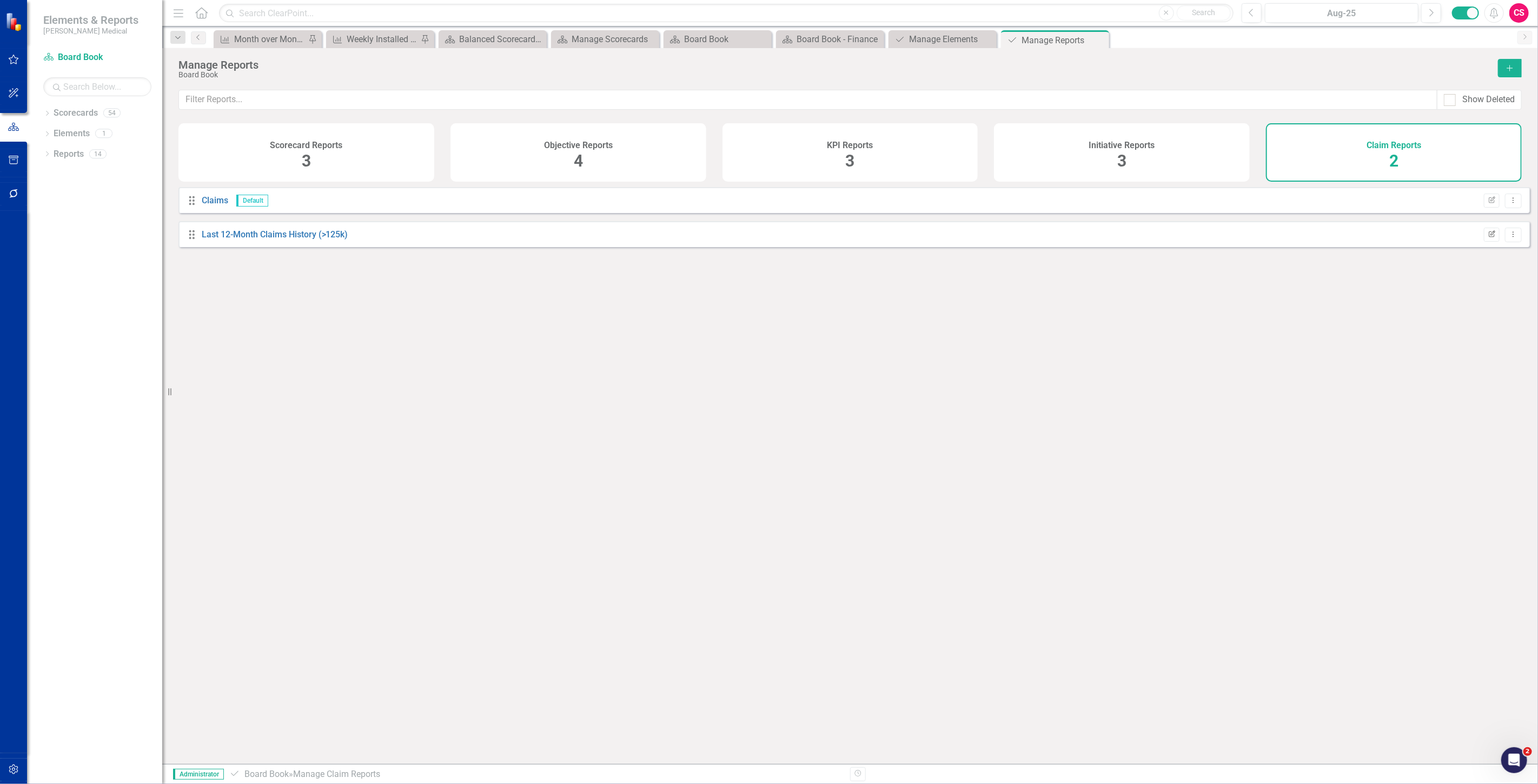
click at [1489, 237] on icon "button" at bounding box center [1492, 233] width 6 height 6
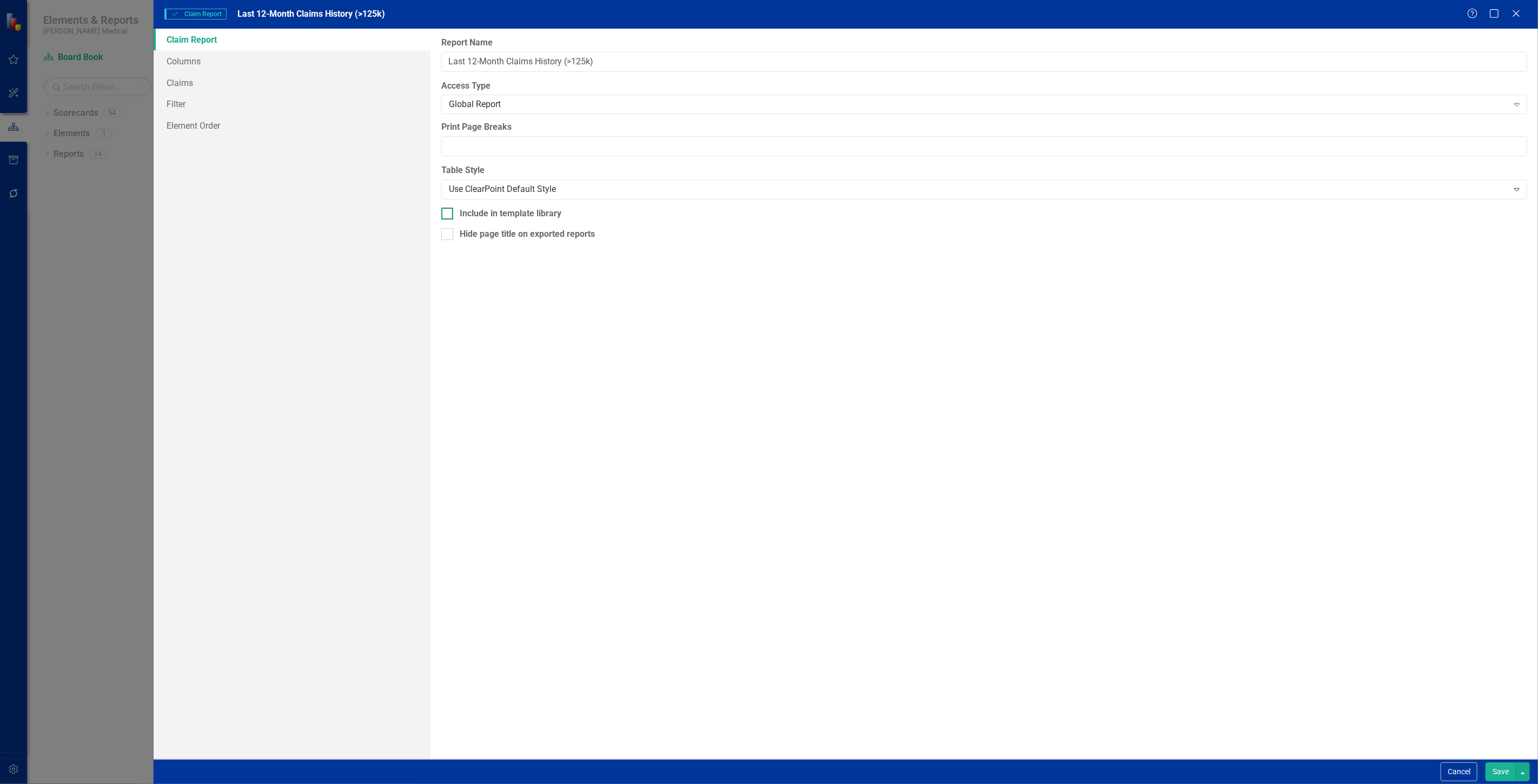
click at [526, 218] on div "Include in template library" at bounding box center [510, 214] width 102 height 12
click at [448, 215] on input "Include in template library" at bounding box center [445, 211] width 7 height 7
checkbox input "true"
click at [1494, 771] on button "Save" at bounding box center [1501, 772] width 31 height 19
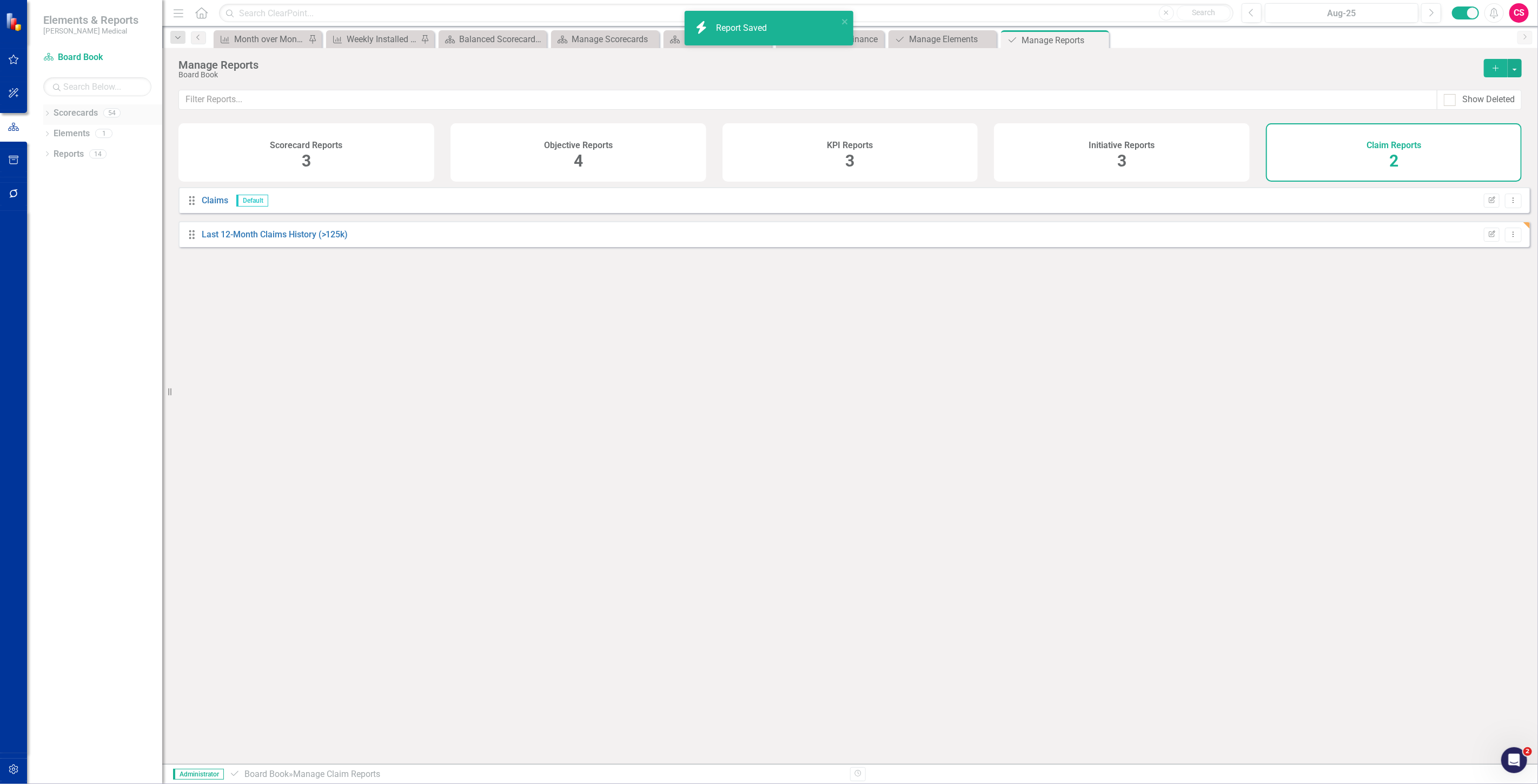
click at [74, 115] on link "Scorecards" at bounding box center [76, 114] width 44 height 12
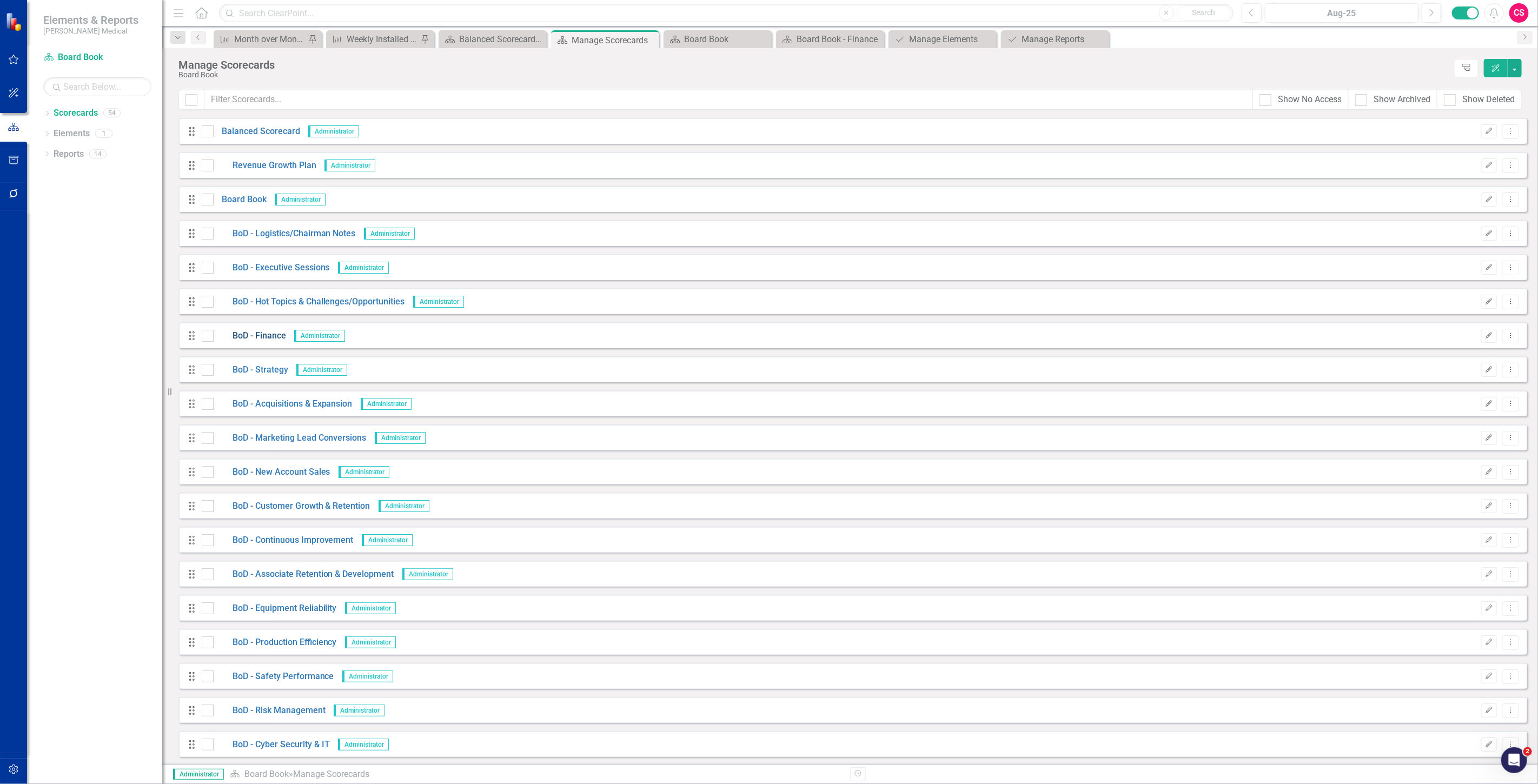
click at [253, 338] on link "BoD - Finance" at bounding box center [250, 336] width 72 height 12
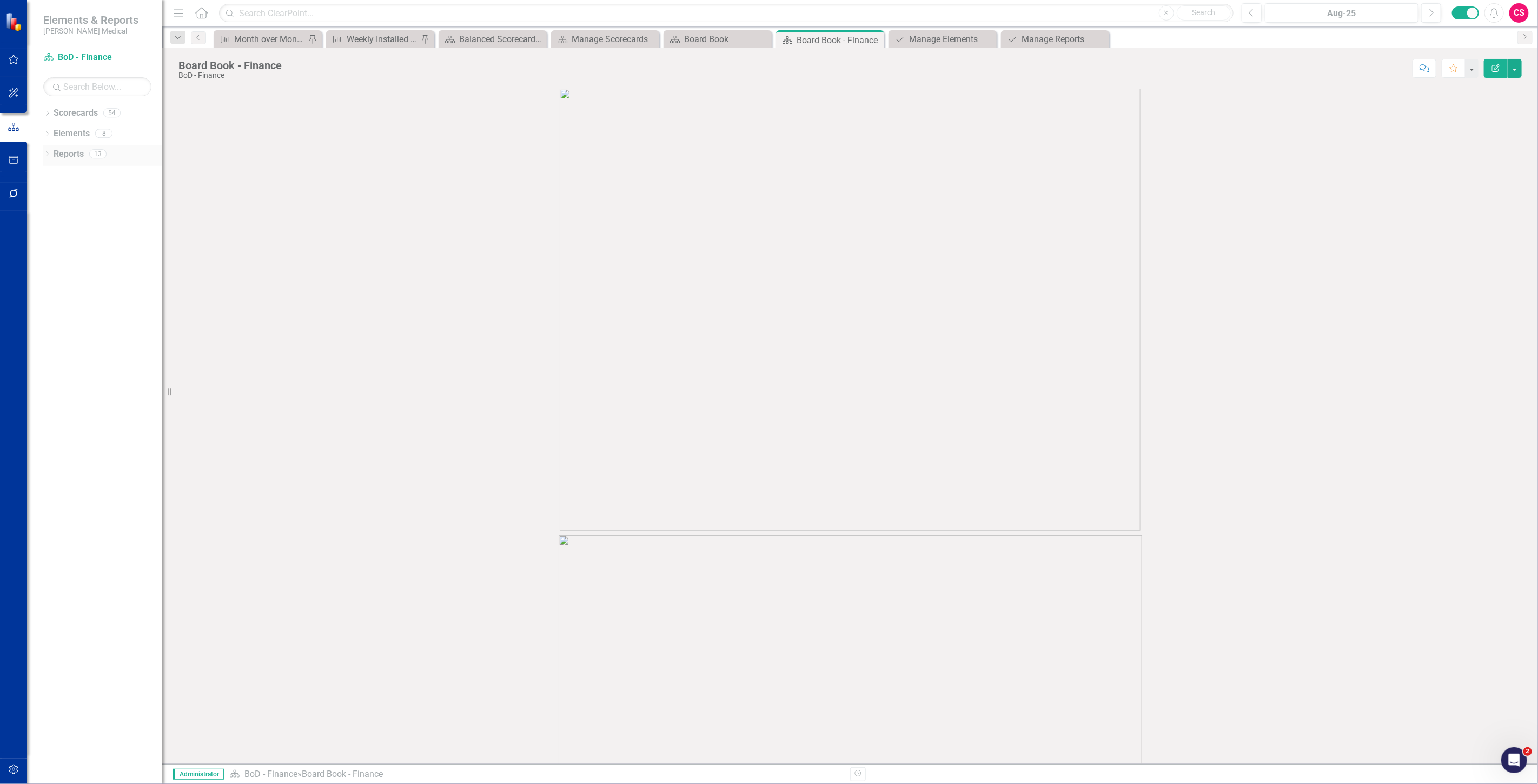
click at [72, 155] on link "Reports" at bounding box center [69, 154] width 31 height 12
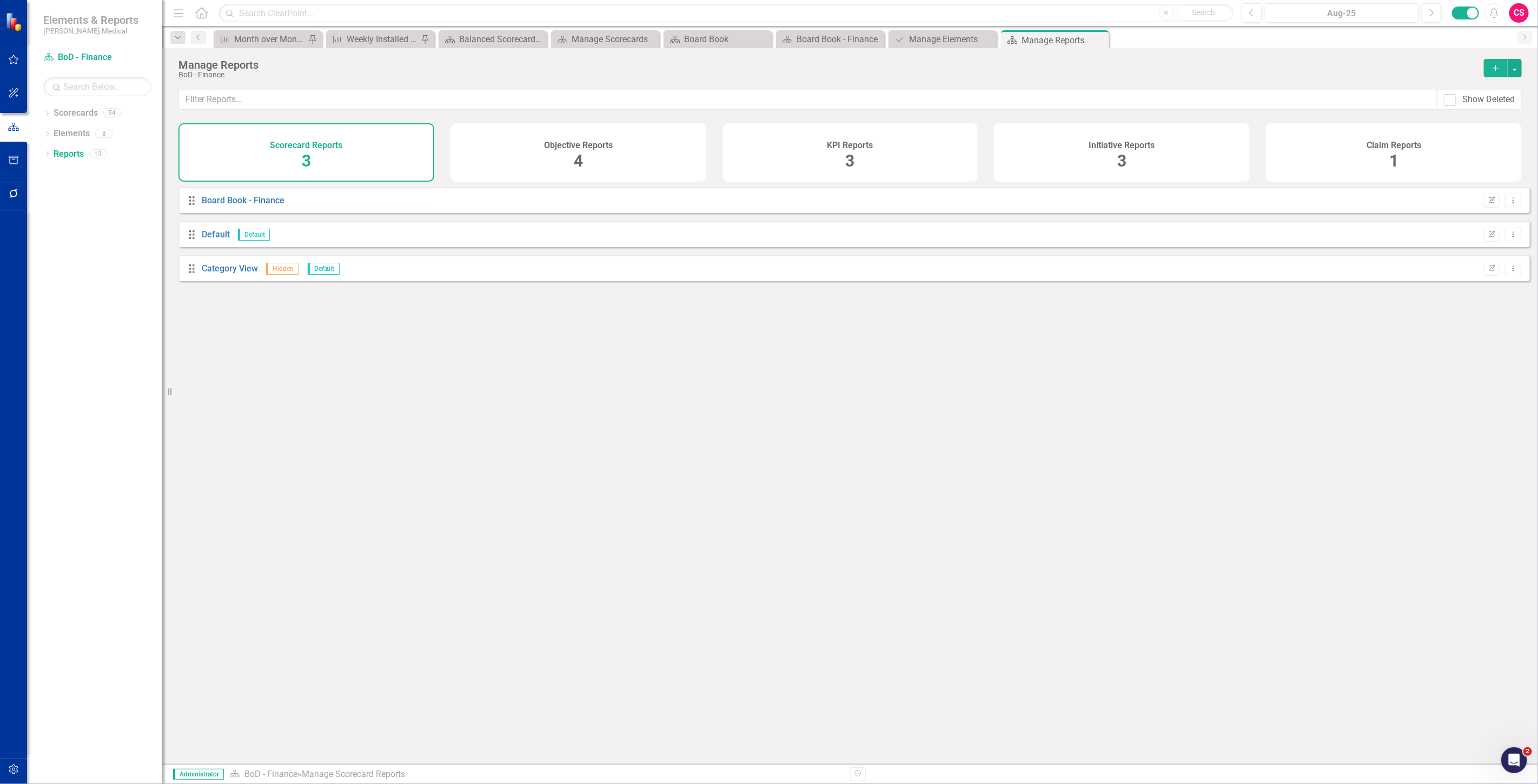
click at [1122, 169] on span "3" at bounding box center [1122, 161] width 9 height 19
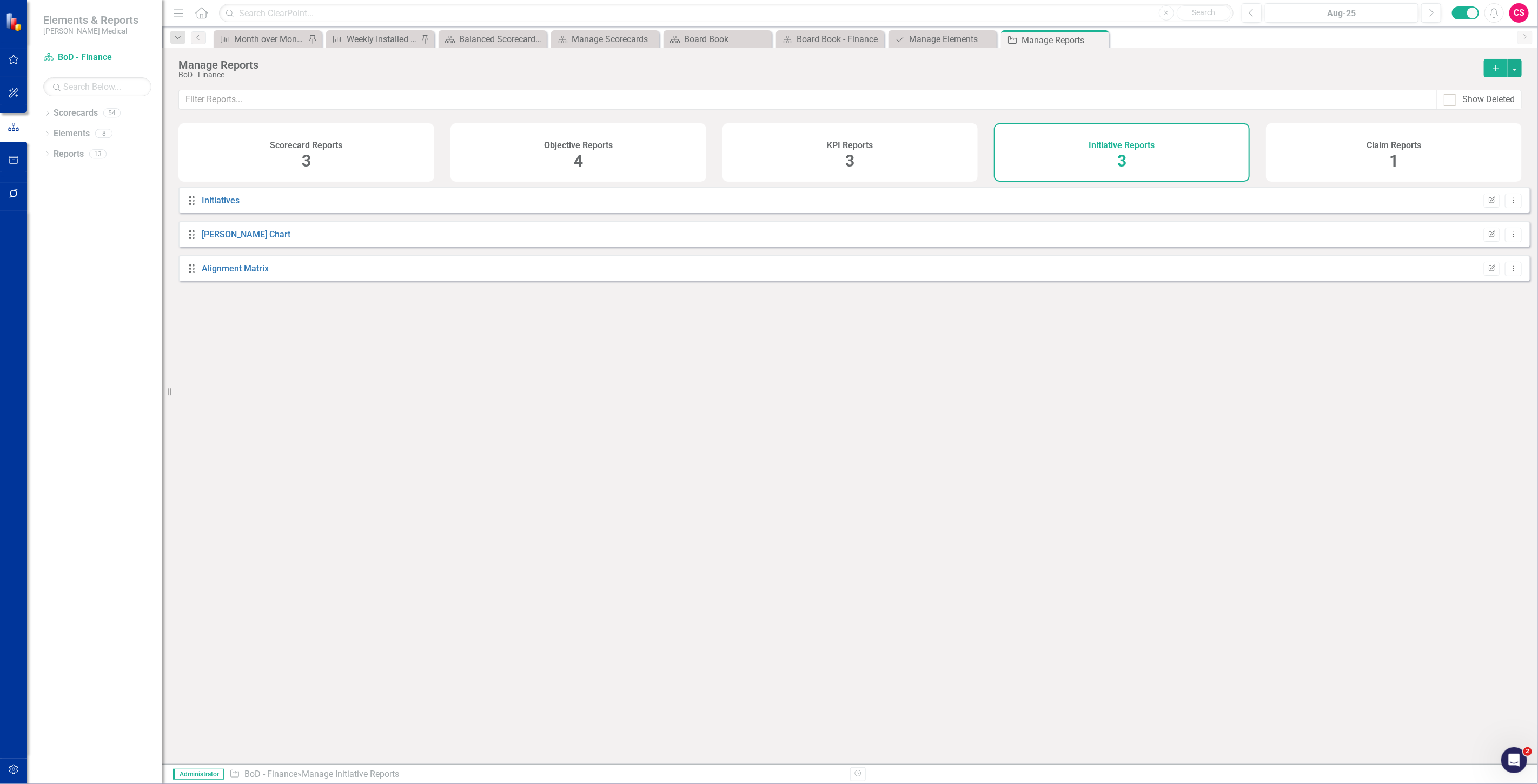
click at [1296, 143] on div "Claim Reports 1" at bounding box center [1394, 152] width 256 height 59
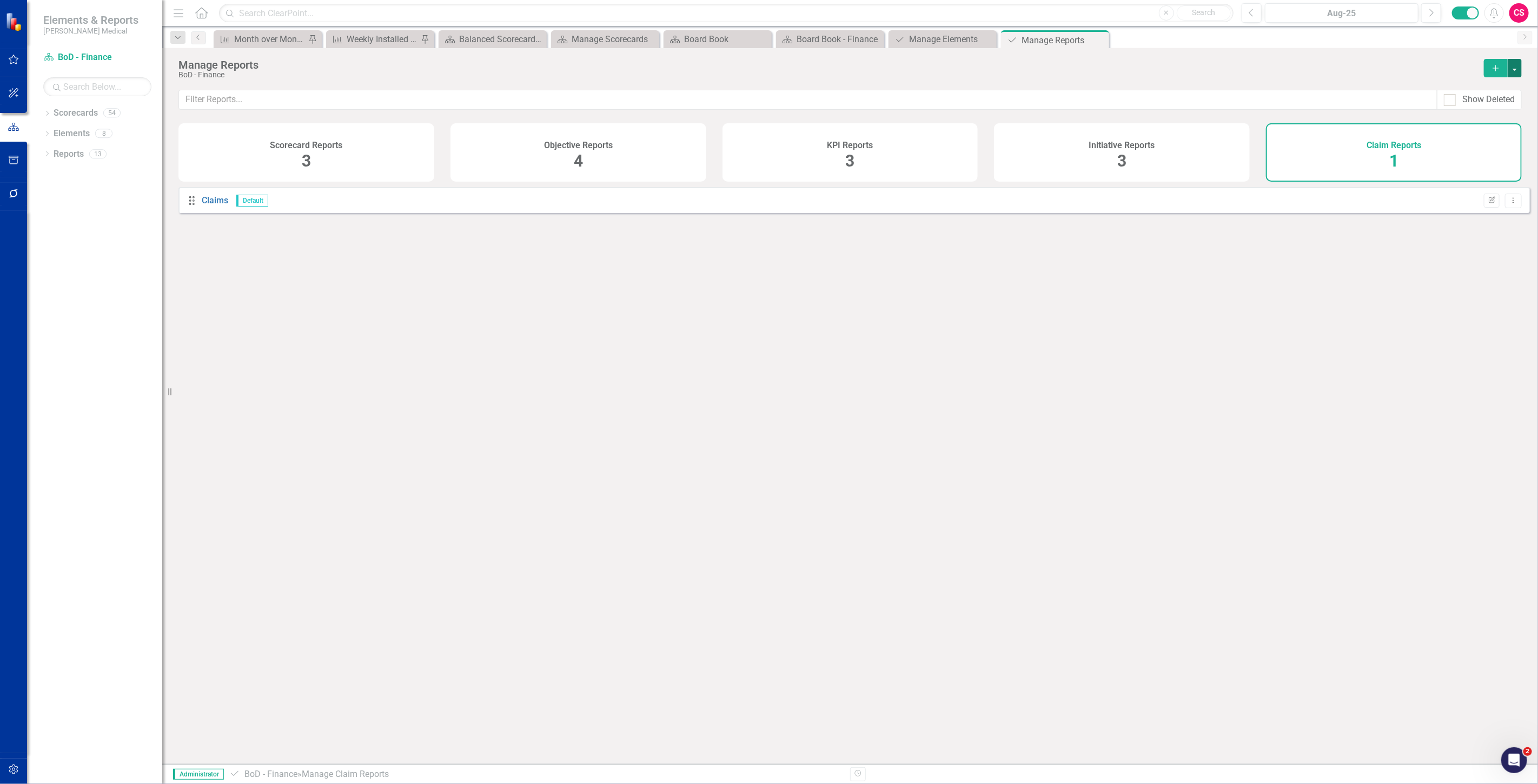
click at [1511, 67] on button "button" at bounding box center [1515, 67] width 14 height 18
click at [1477, 105] on link "Copy Add From Template" at bounding box center [1471, 108] width 101 height 20
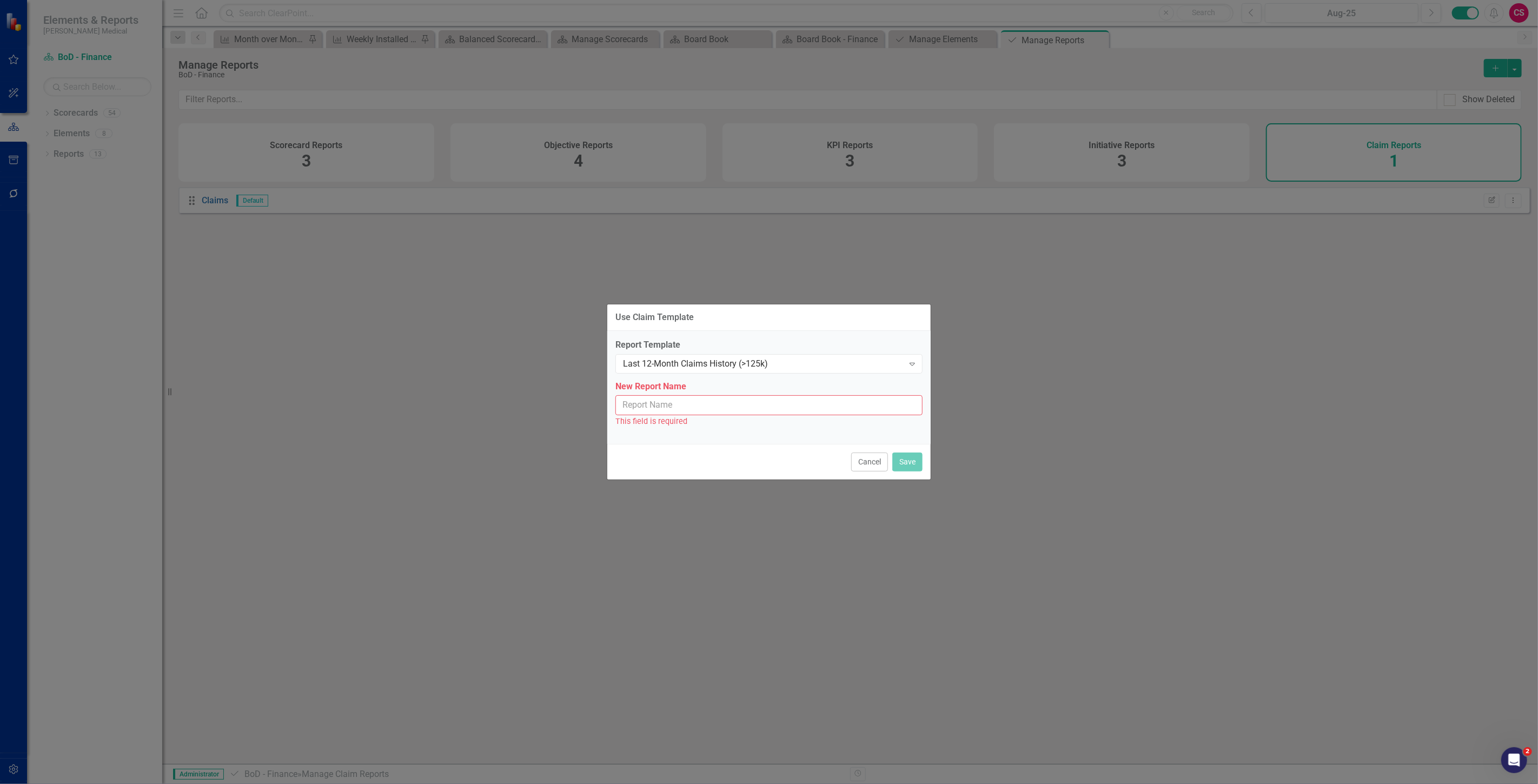
click at [671, 404] on input "New Report Name" at bounding box center [769, 405] width 307 height 20
click at [764, 354] on div "Last 12-Month Claims History (>125k) Expand" at bounding box center [769, 363] width 307 height 19
click at [770, 379] on div "Last 12-Month Claims History (>125k)" at bounding box center [771, 382] width 290 height 12
click at [729, 407] on input "New Report Name" at bounding box center [769, 405] width 307 height 20
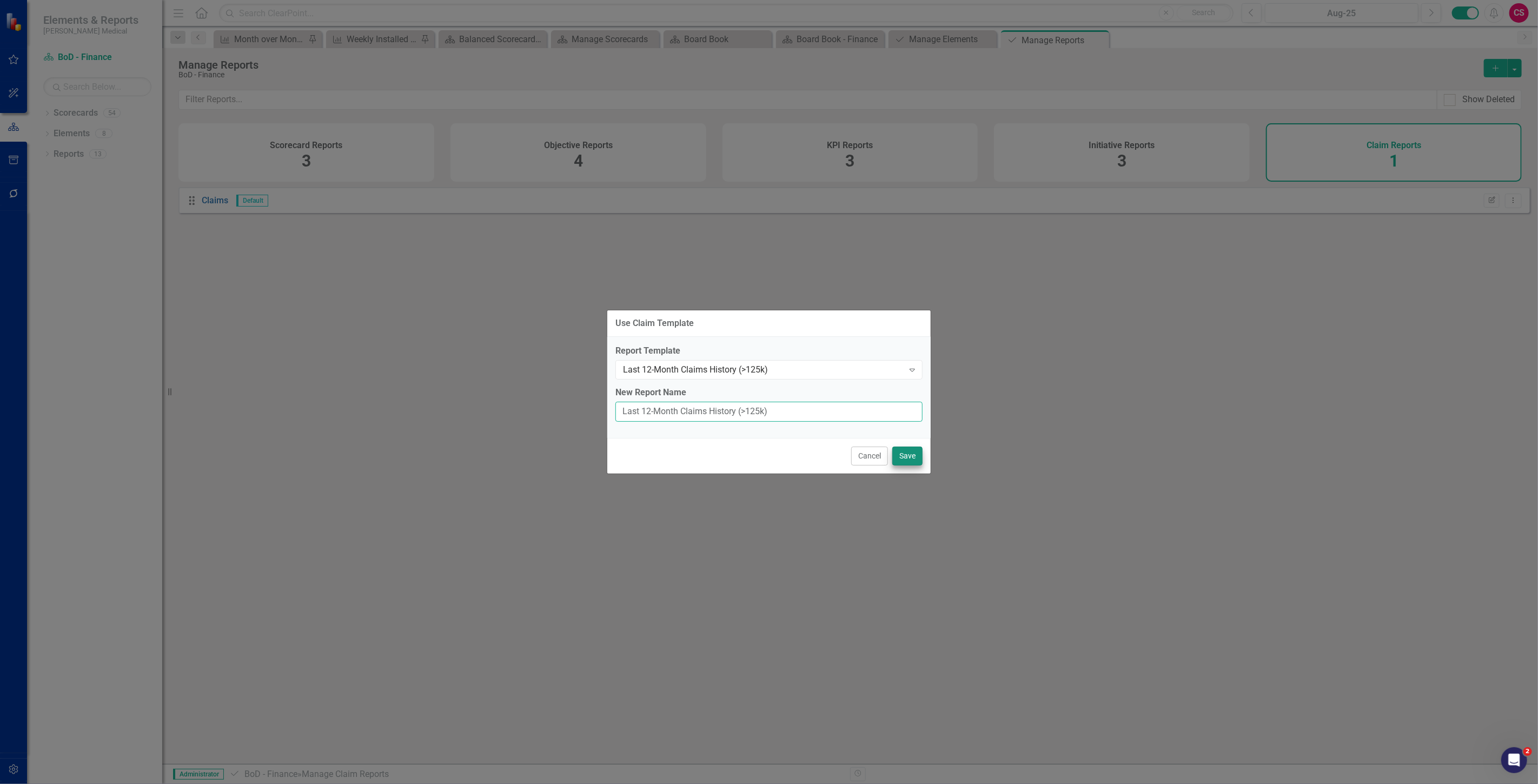
type input "Last 12-Month Claims History (>125k)"
click at [918, 459] on button "Save" at bounding box center [907, 456] width 31 height 19
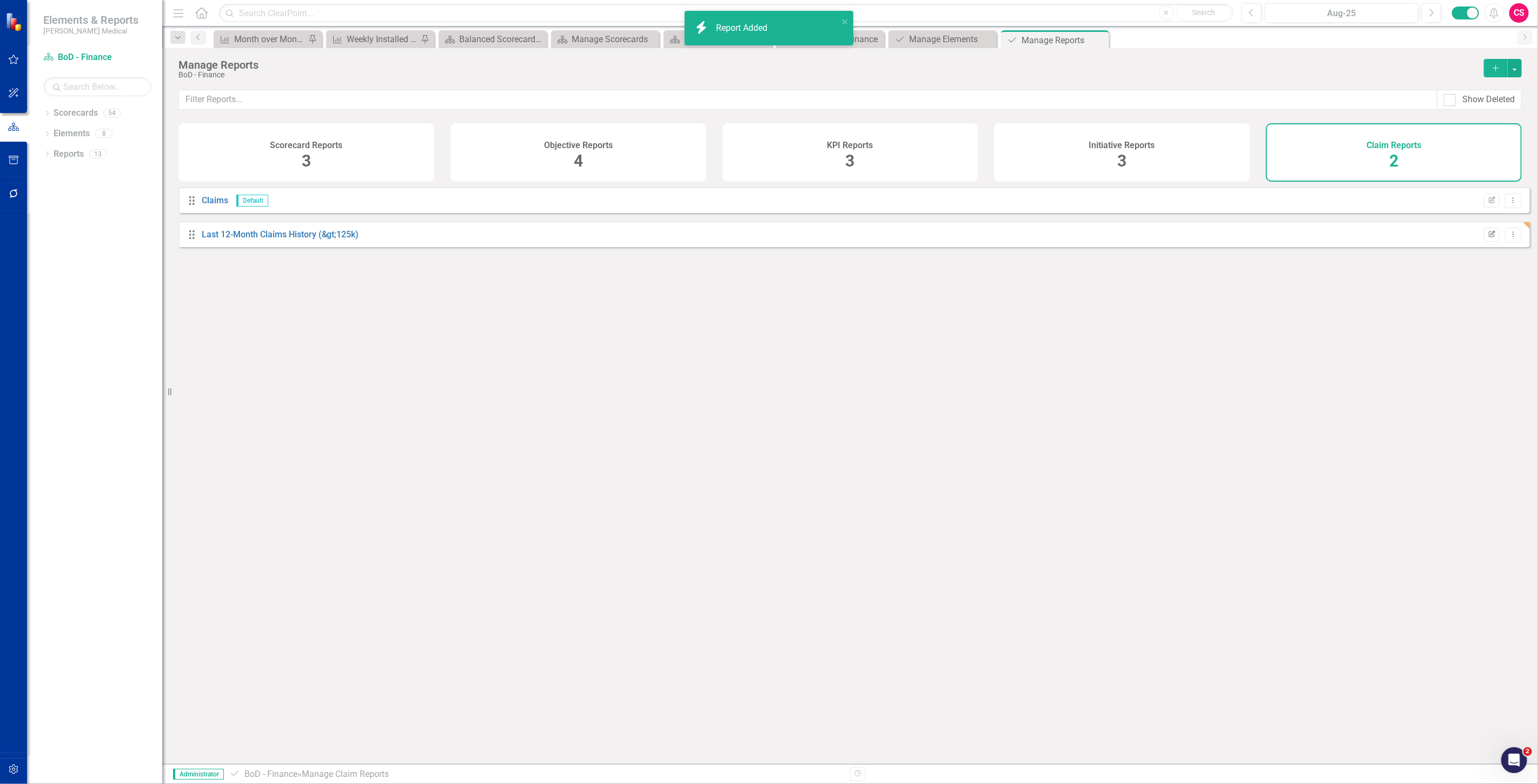
click at [1488, 238] on icon "Edit Report" at bounding box center [1492, 235] width 8 height 6
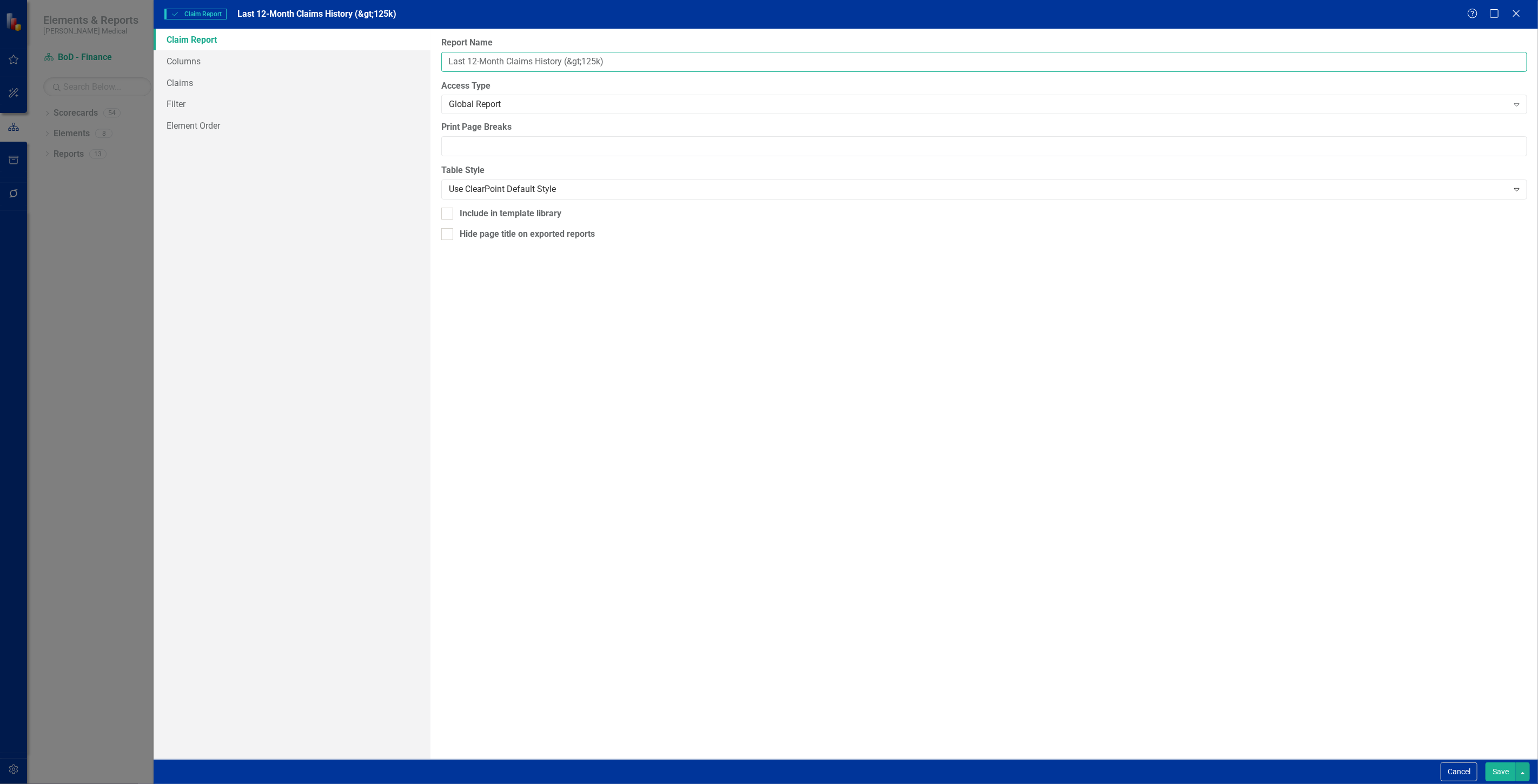
drag, startPoint x: 584, startPoint y: 63, endPoint x: 539, endPoint y: 60, distance: 45.1
click at [539, 60] on input "Last 12-Month Claims History (&gt;125k)" at bounding box center [984, 62] width 1086 height 20
click at [1459, 774] on button "Cancel" at bounding box center [1459, 772] width 37 height 19
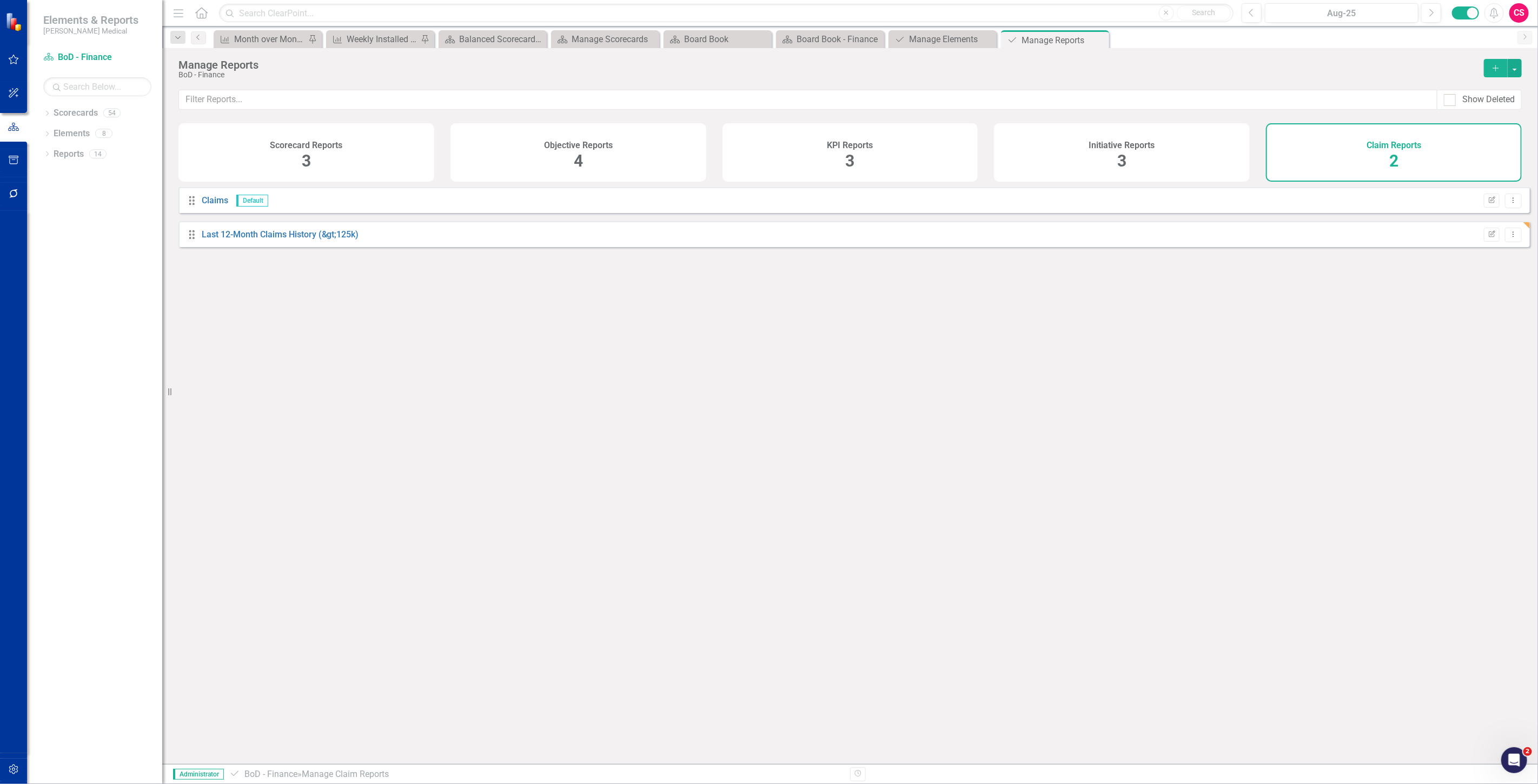
click at [1512, 77] on div "Manage Reports BoD - Finance Add" at bounding box center [850, 69] width 1376 height 42
click at [1520, 66] on button "button" at bounding box center [1515, 67] width 14 height 18
click at [1504, 105] on link "Copy Add From Template" at bounding box center [1471, 108] width 101 height 20
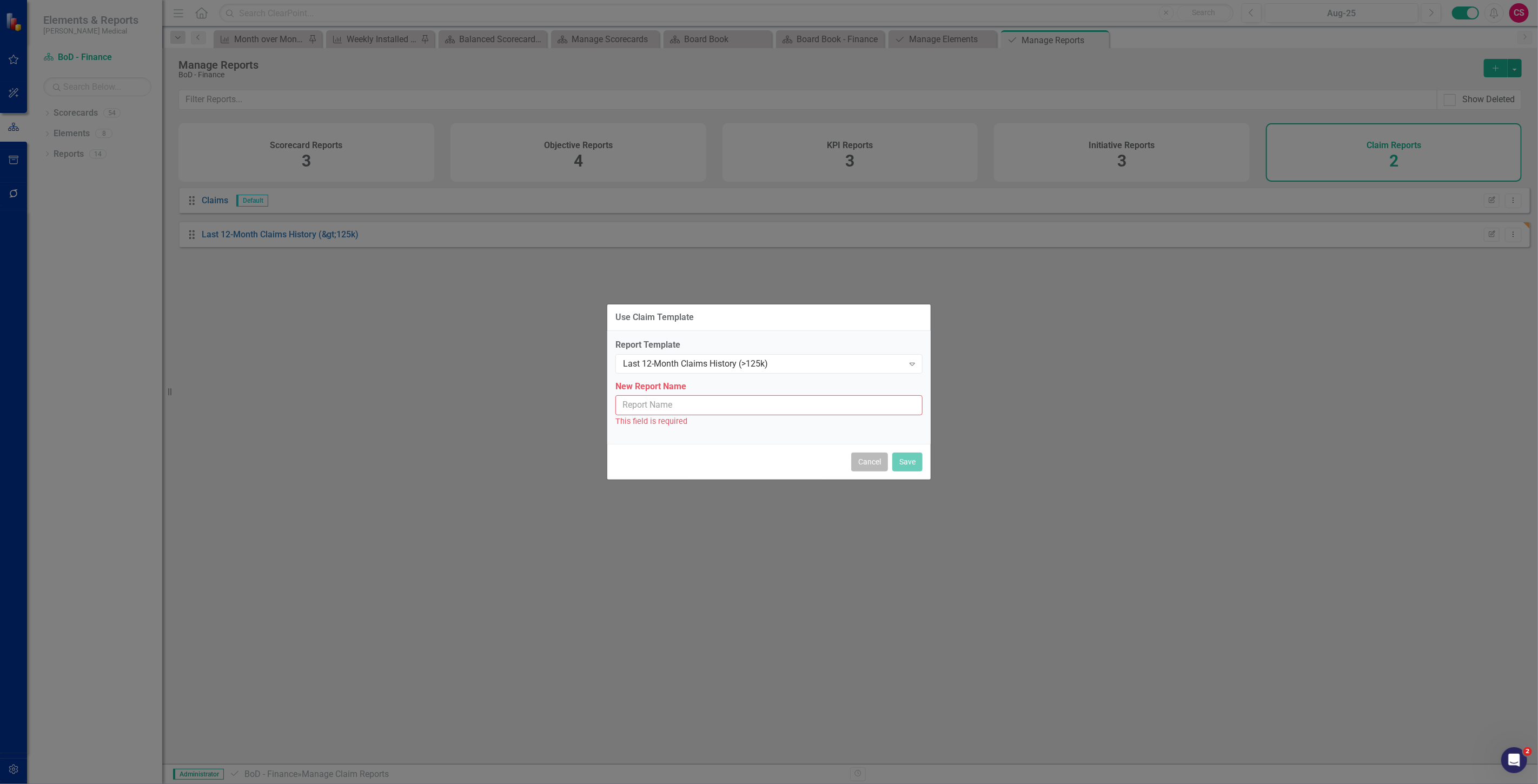
click at [882, 469] on button "Cancel" at bounding box center [869, 462] width 37 height 19
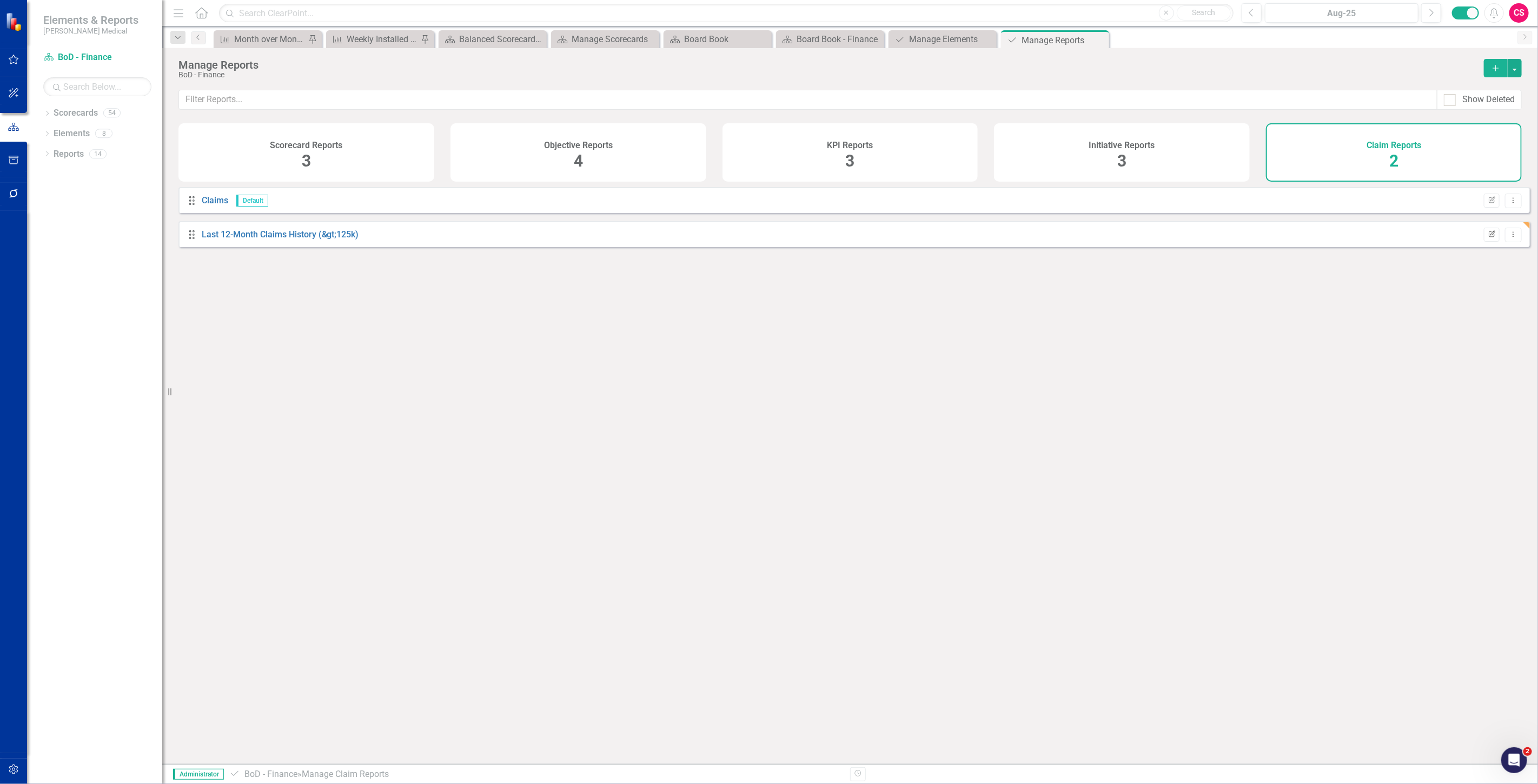
click at [1488, 238] on icon "Edit Report" at bounding box center [1492, 235] width 8 height 6
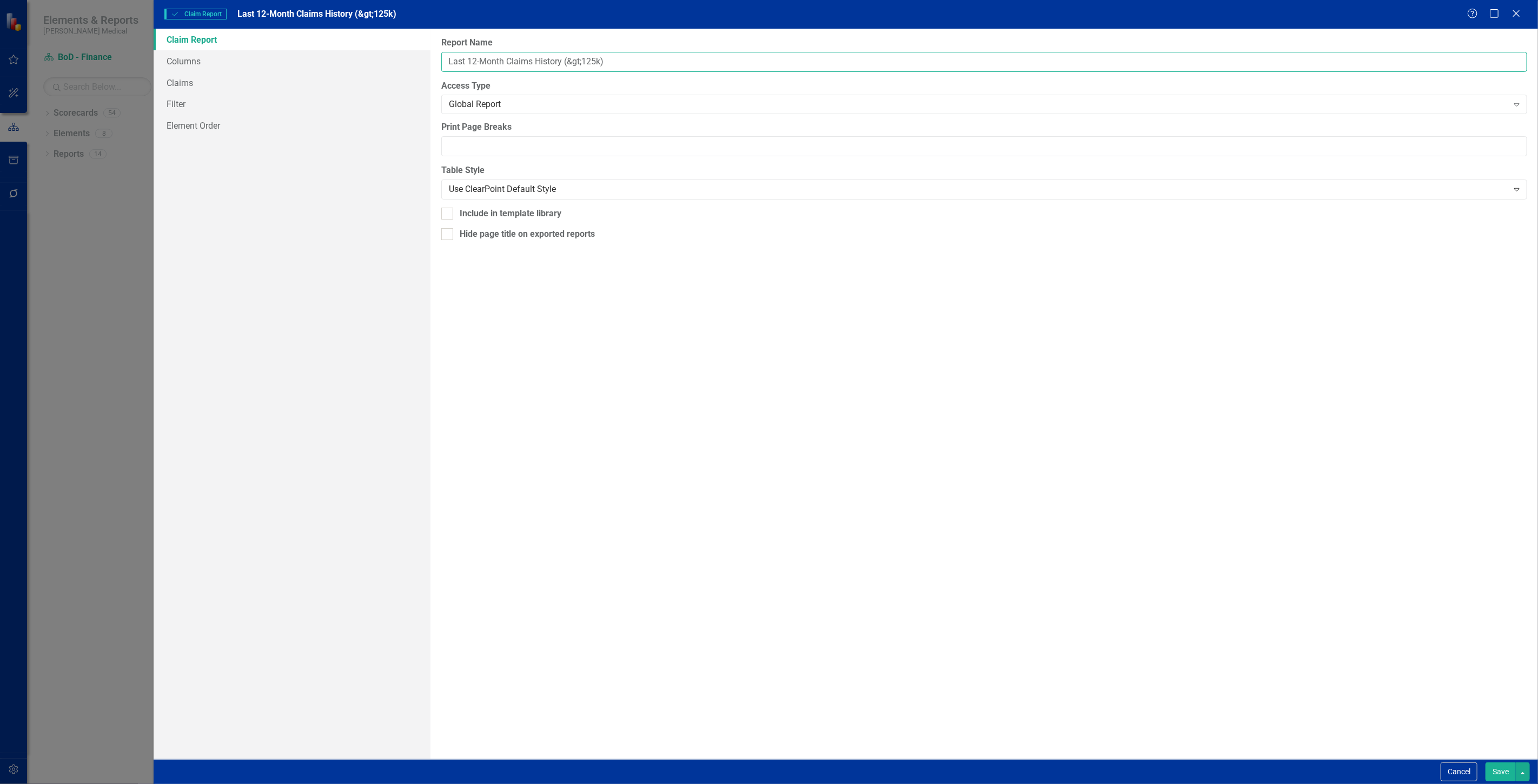
click at [585, 64] on input "Last 12-Month Claims History (&gt;125k)" at bounding box center [984, 62] width 1086 height 20
type input "Last 12-Month Claims History (>125k)"
click at [1491, 766] on button "Save" at bounding box center [1501, 772] width 31 height 19
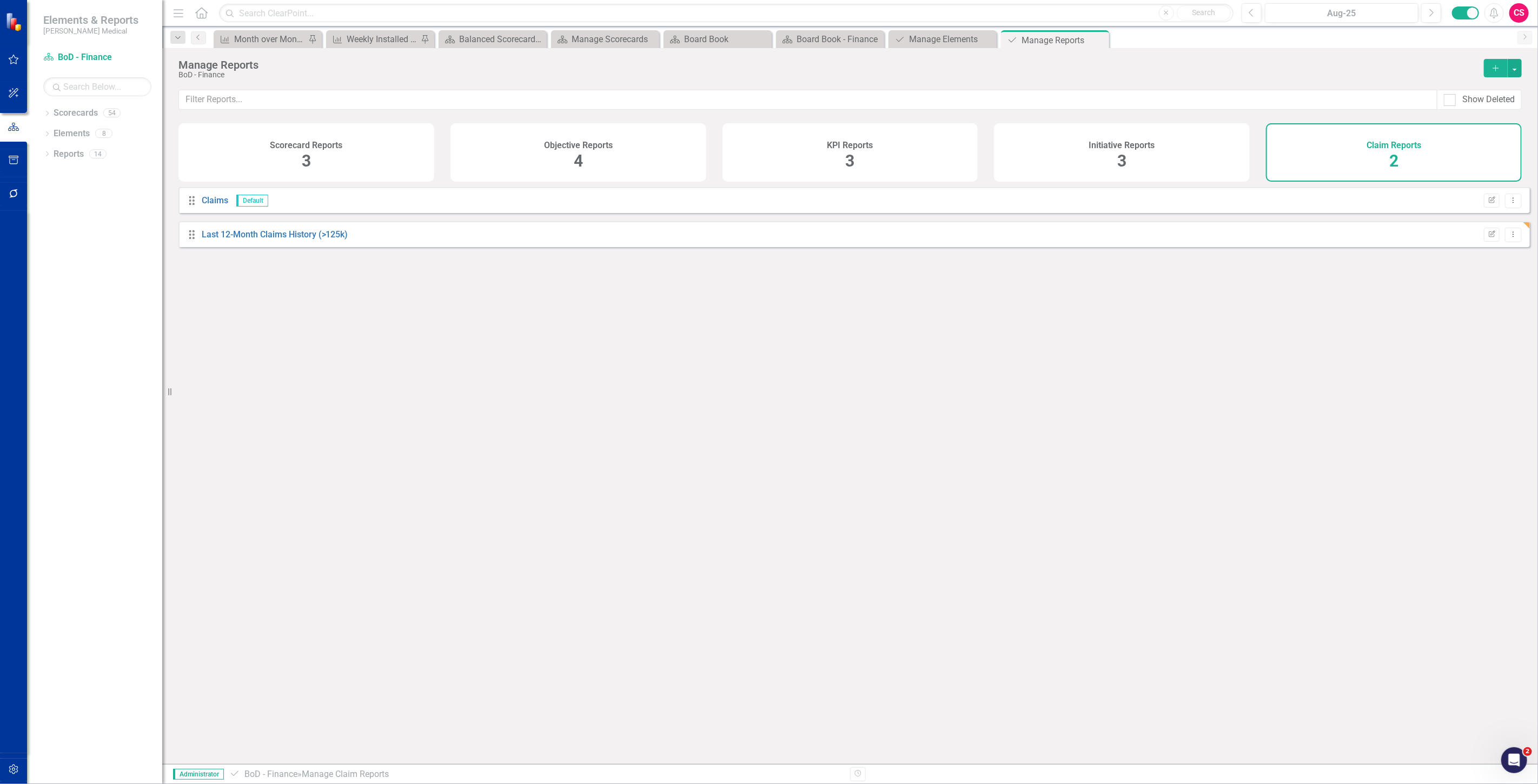
click at [18, 760] on button "button" at bounding box center [14, 770] width 24 height 22
click at [76, 240] on div "Users and Groups Manage Users Manage Groups Reporting Periods Reporting Periods…" at bounding box center [94, 416] width 136 height 735
click at [91, 250] on link "System Setup" at bounding box center [97, 250] width 108 height 12
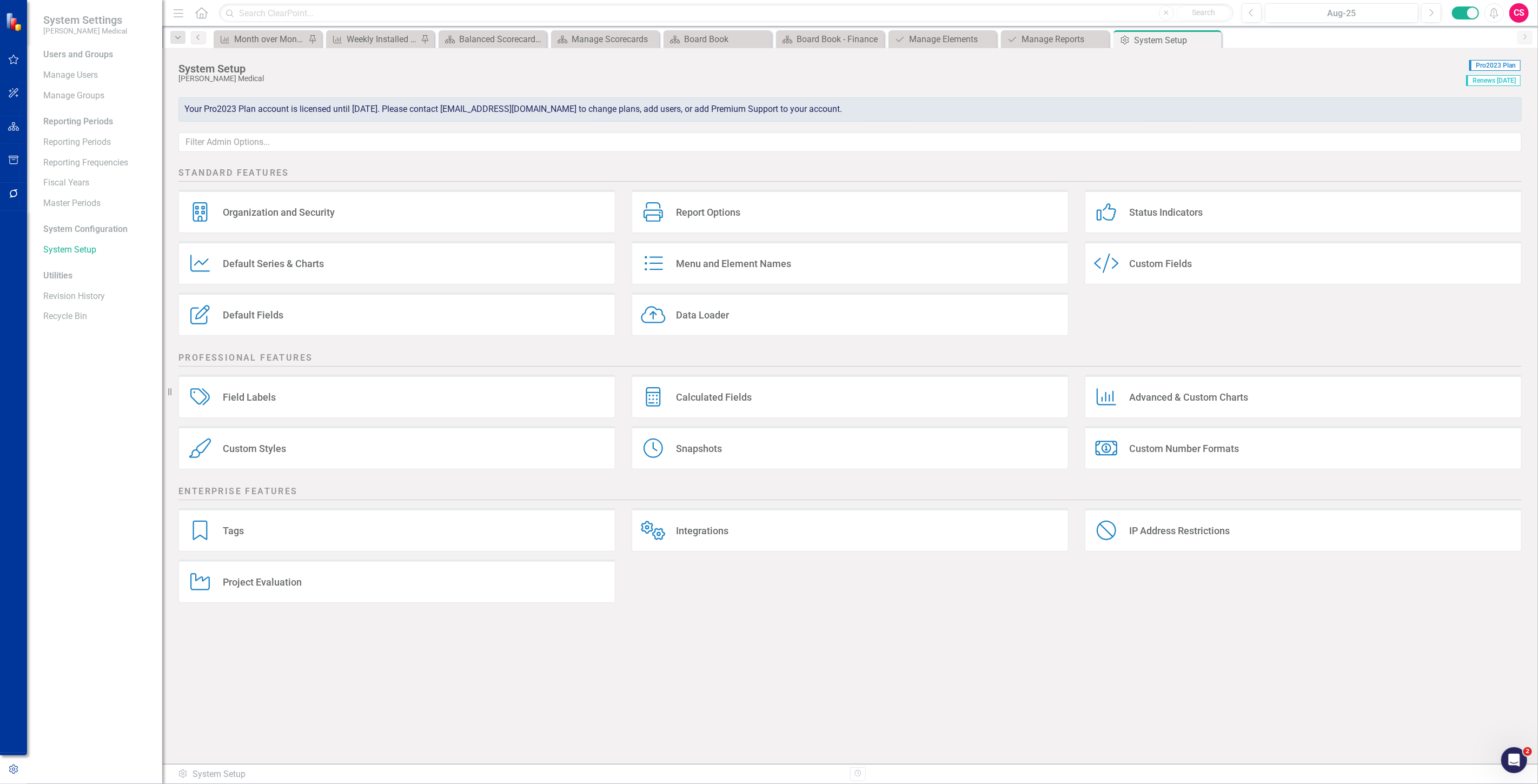
click at [791, 274] on div "Menu and Element Names Menu and Element Names" at bounding box center [850, 262] width 437 height 43
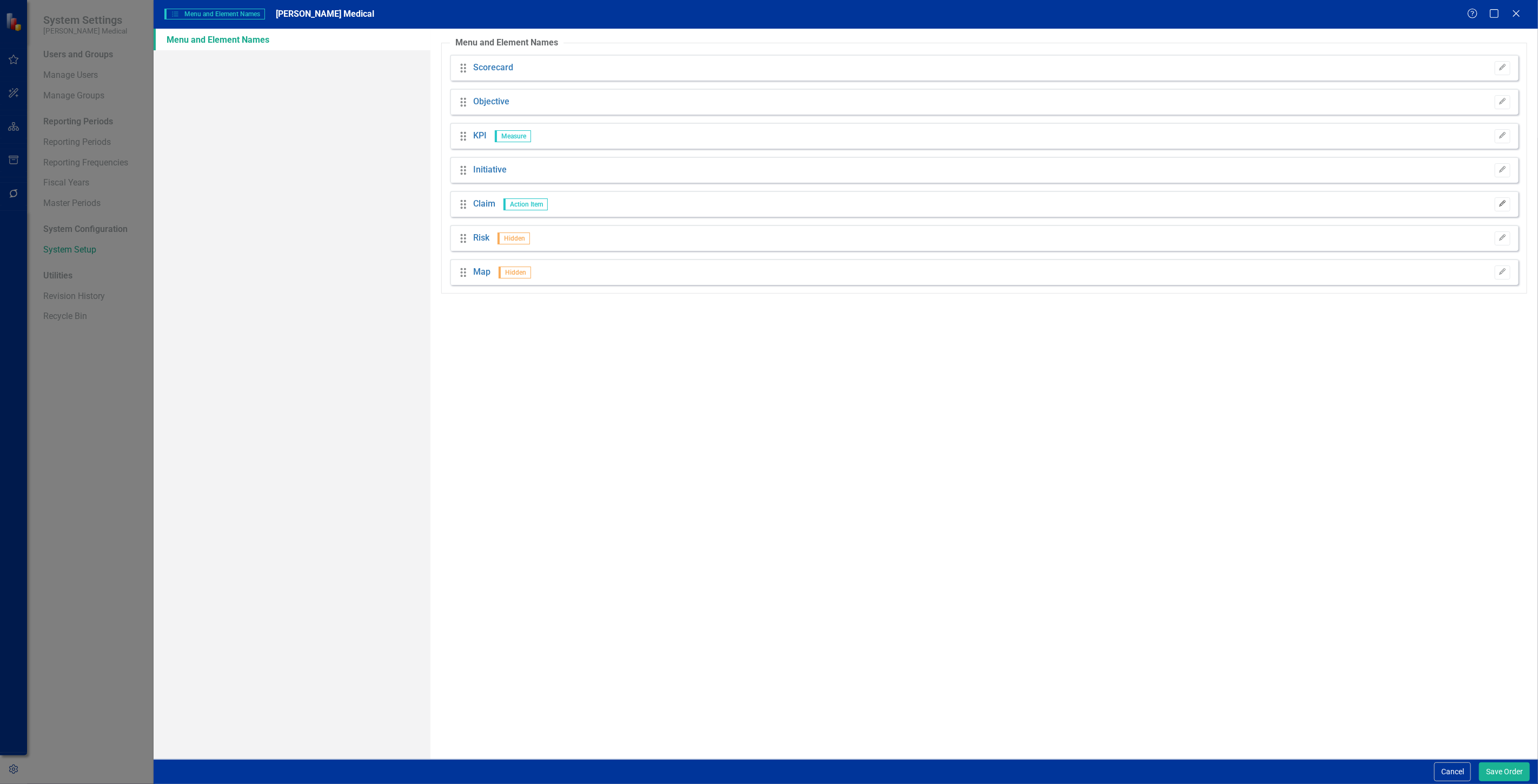
click at [1506, 202] on icon "Edit" at bounding box center [1502, 203] width 8 height 6
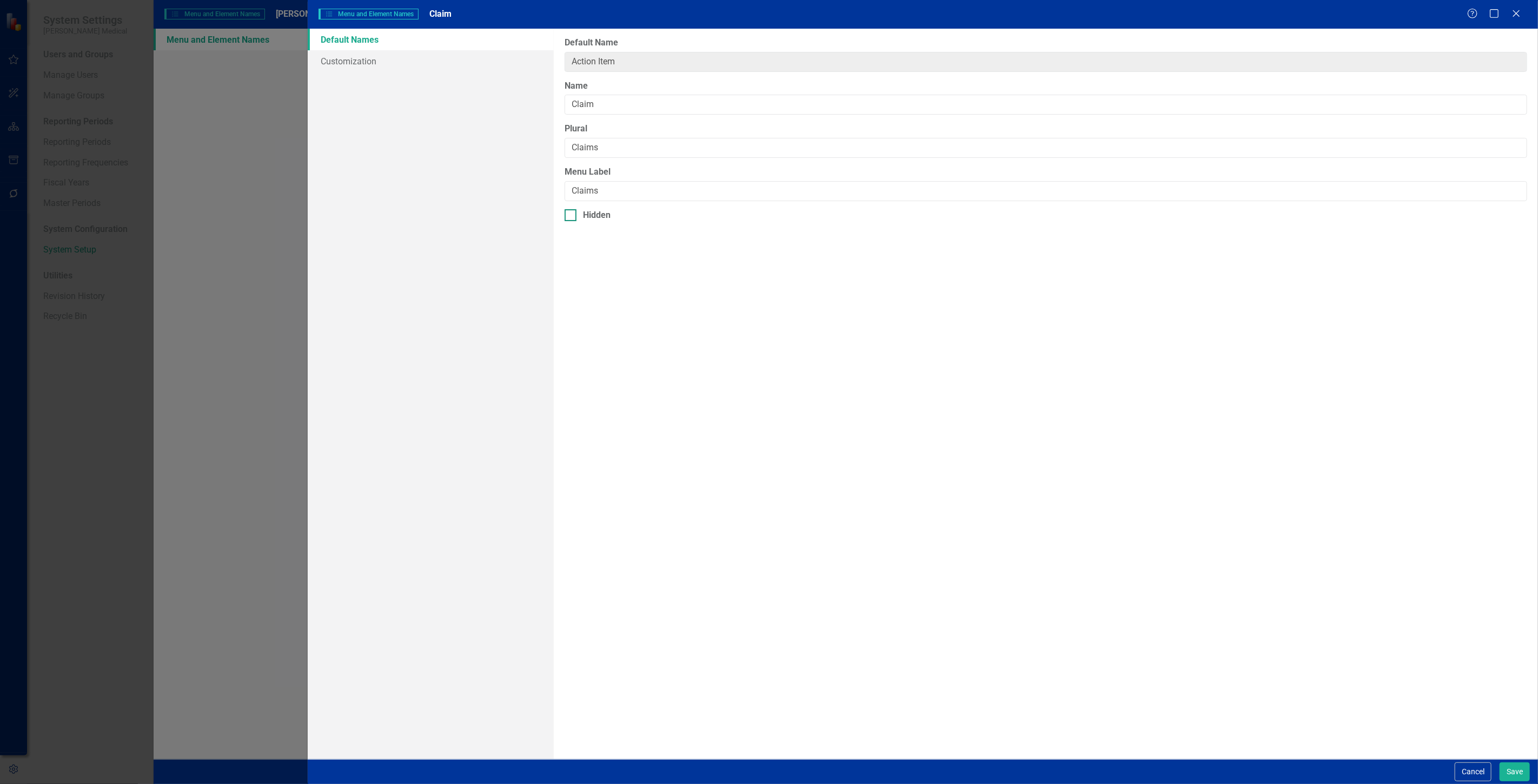
click at [596, 212] on div "Hidden" at bounding box center [597, 215] width 27 height 12
click at [572, 212] on input "Hidden" at bounding box center [568, 212] width 7 height 7
checkbox input "true"
click at [457, 69] on link "Customization" at bounding box center [431, 61] width 246 height 22
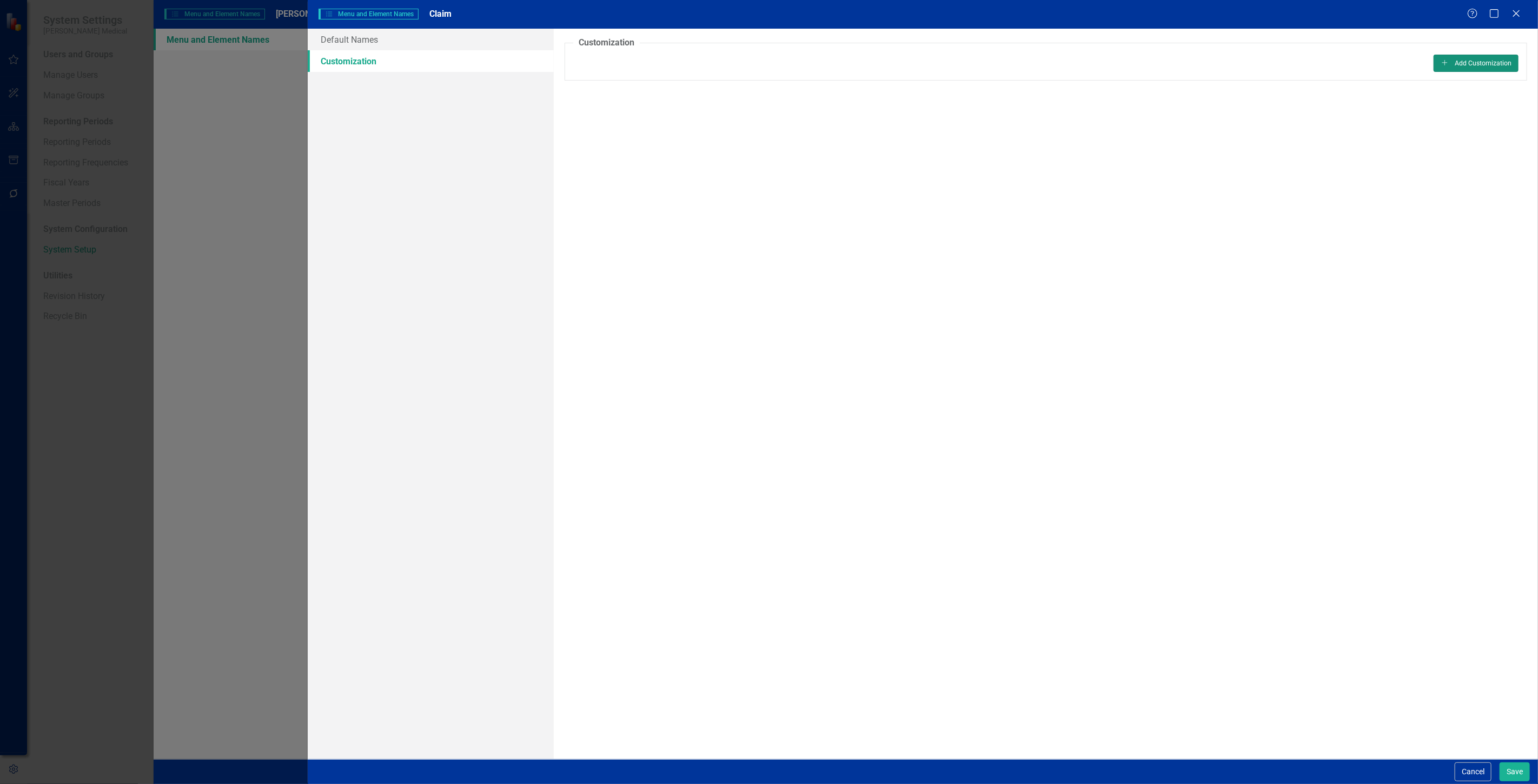
click at [1474, 71] on button "Add Add Customization" at bounding box center [1476, 63] width 85 height 17
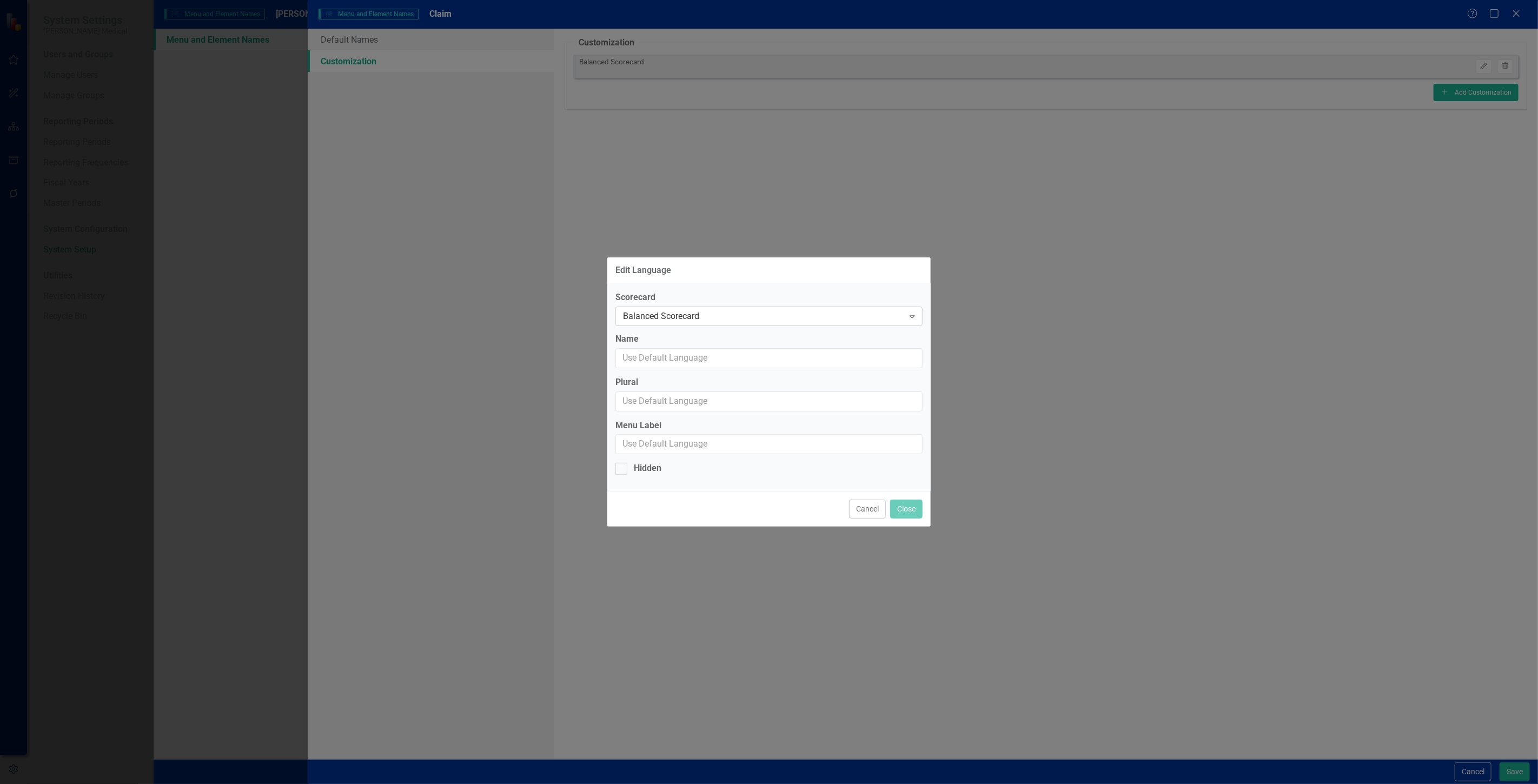
click at [747, 315] on div "Balanced Scorecard" at bounding box center [764, 316] width 281 height 12
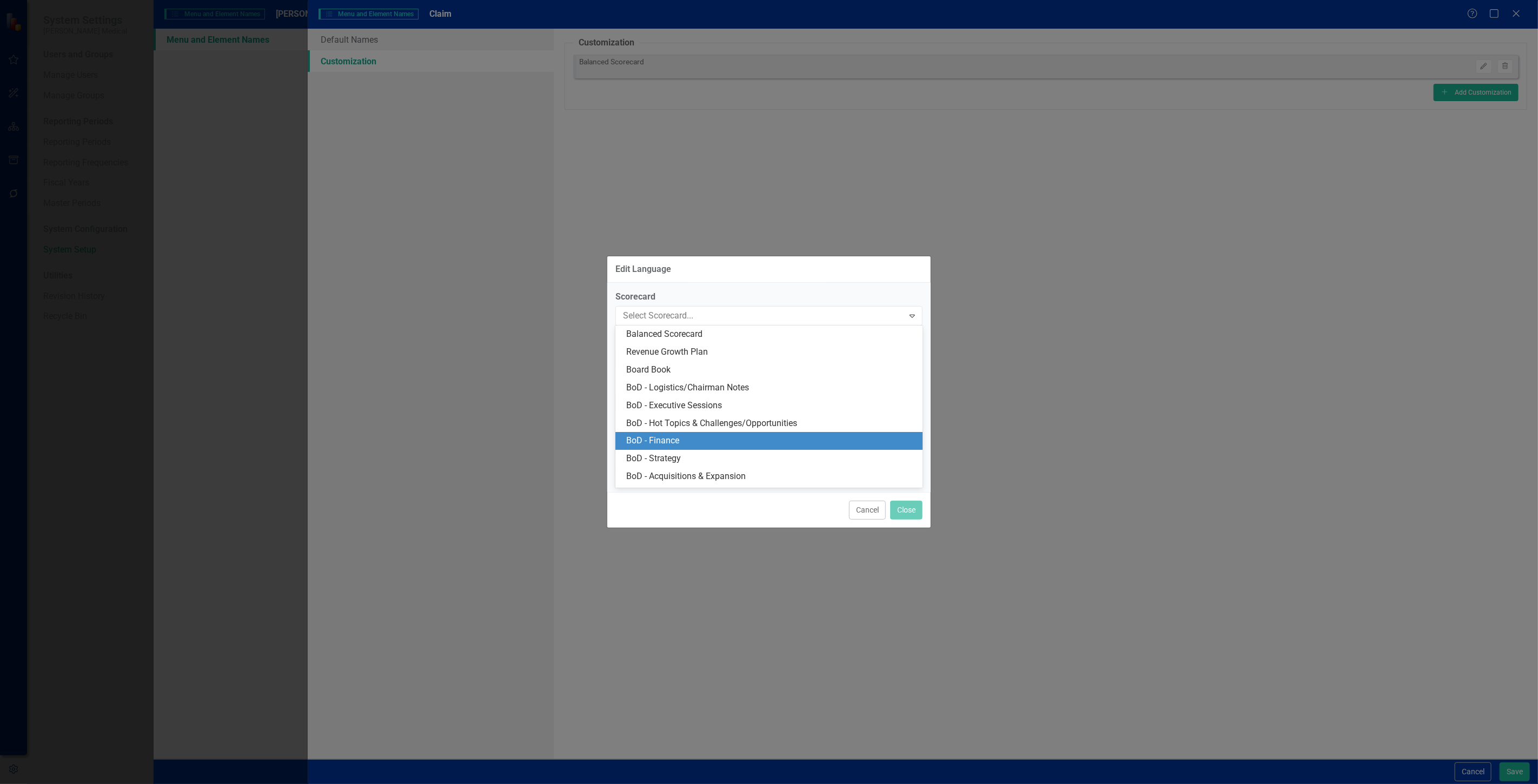
click at [697, 441] on div "BoD - Finance" at bounding box center [771, 441] width 290 height 12
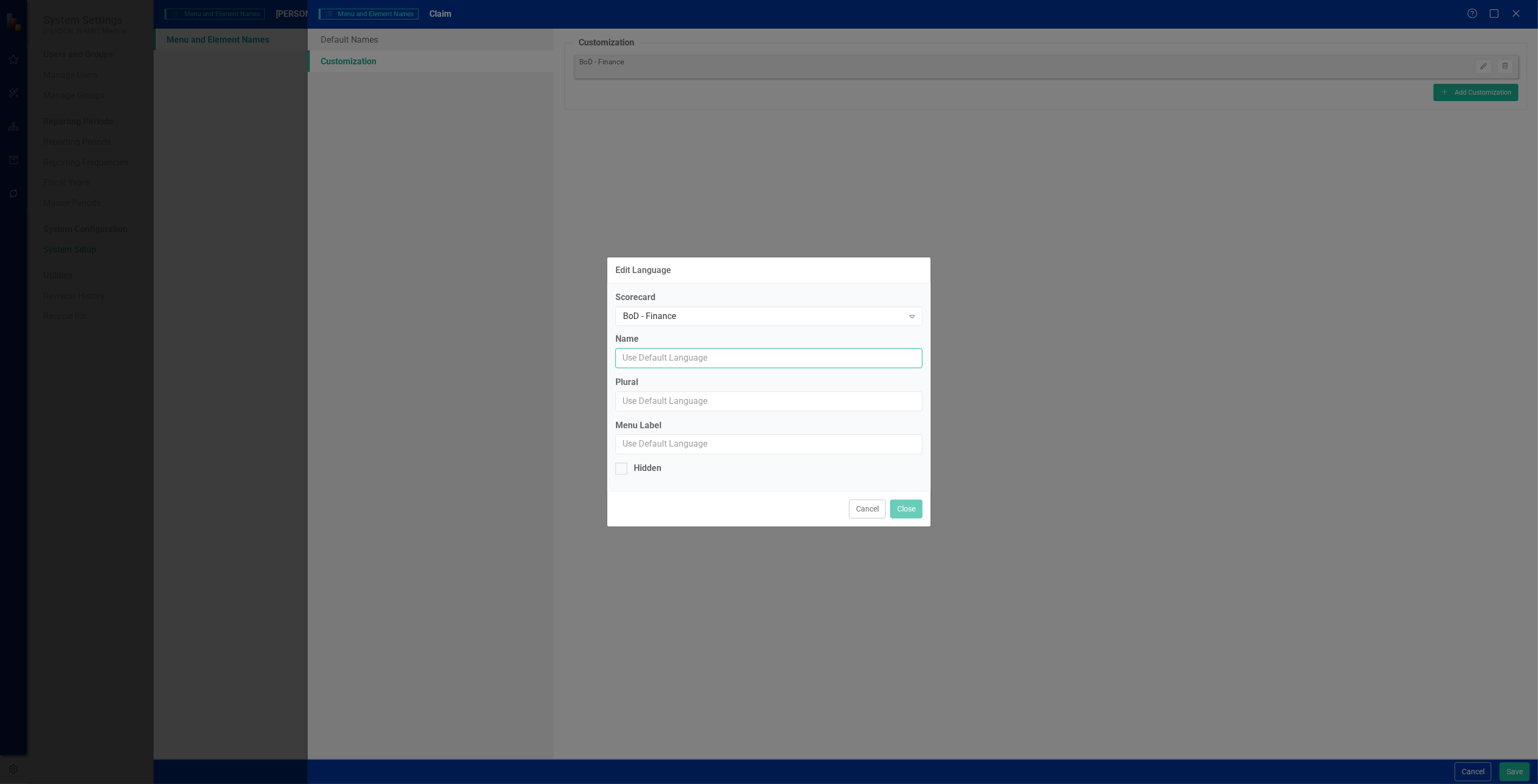
click at [683, 358] on input "Name" at bounding box center [769, 358] width 307 height 20
type input "Claim"
click at [675, 406] on input "Plural" at bounding box center [769, 401] width 307 height 20
type input "Claims"
click at [679, 442] on input "Menu Label" at bounding box center [769, 444] width 307 height 20
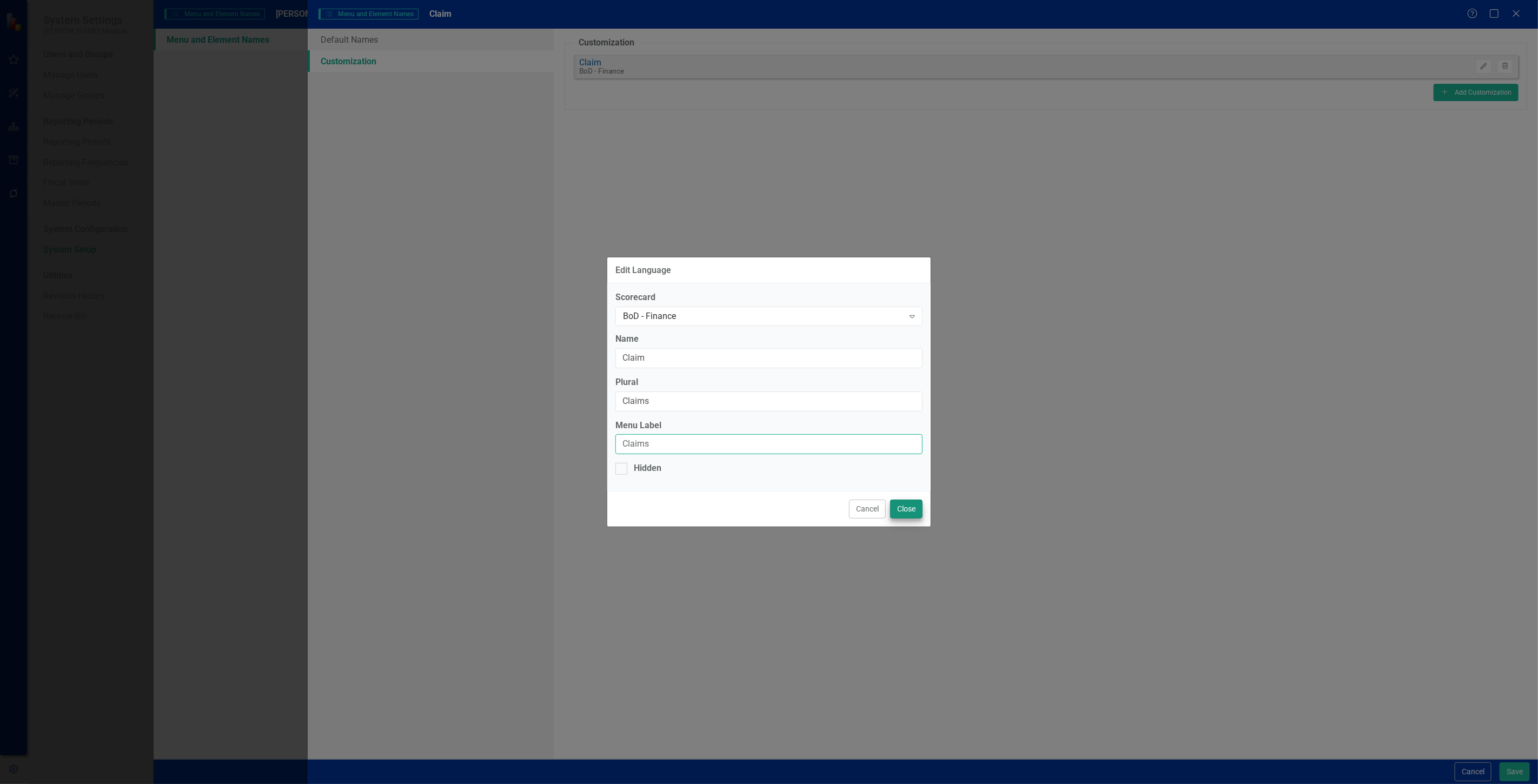
type input "Claims"
click at [901, 508] on button "Close" at bounding box center [907, 509] width 32 height 19
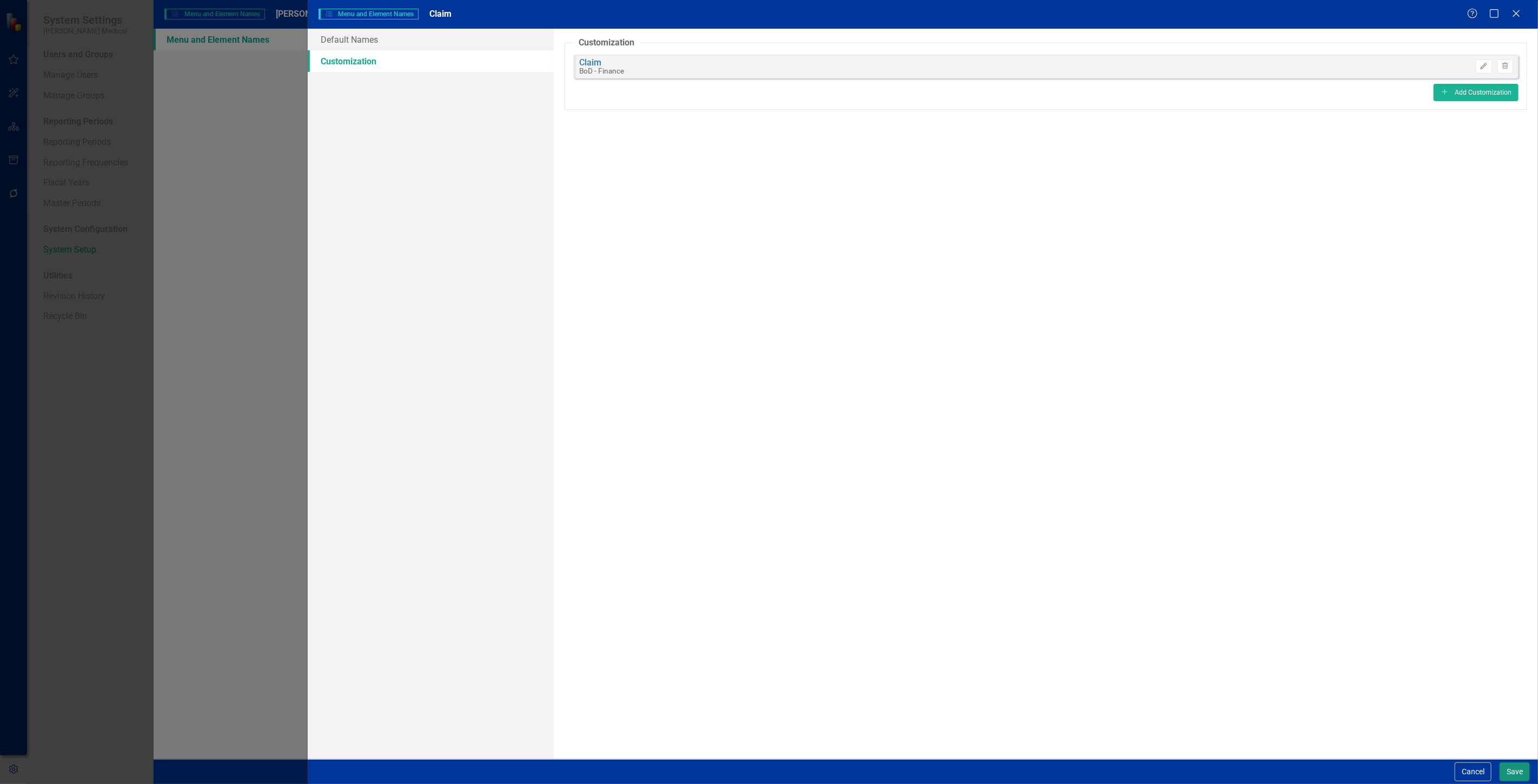
click at [1506, 772] on button "Save" at bounding box center [1515, 772] width 31 height 19
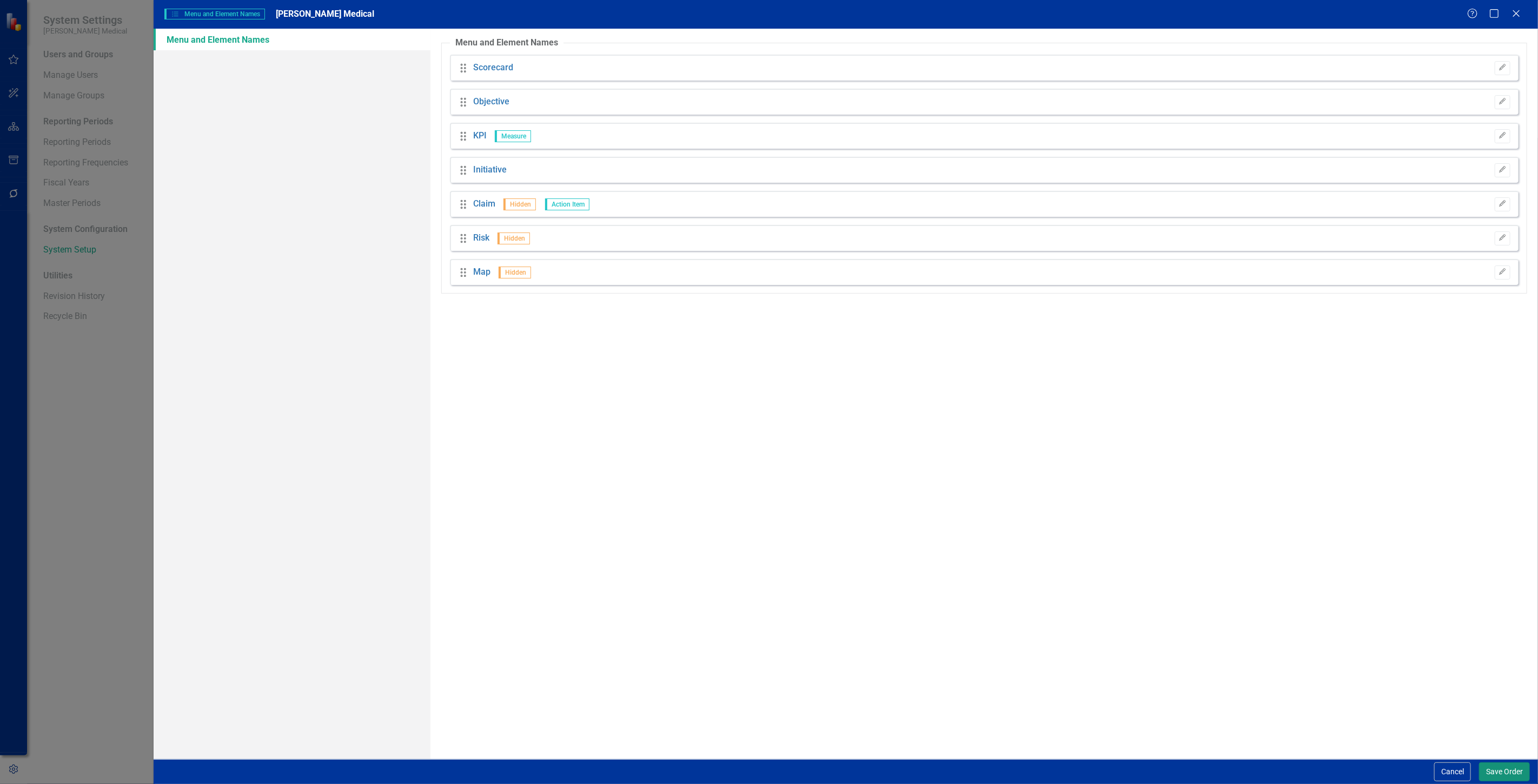
click at [1499, 773] on button "Save Order" at bounding box center [1504, 772] width 51 height 19
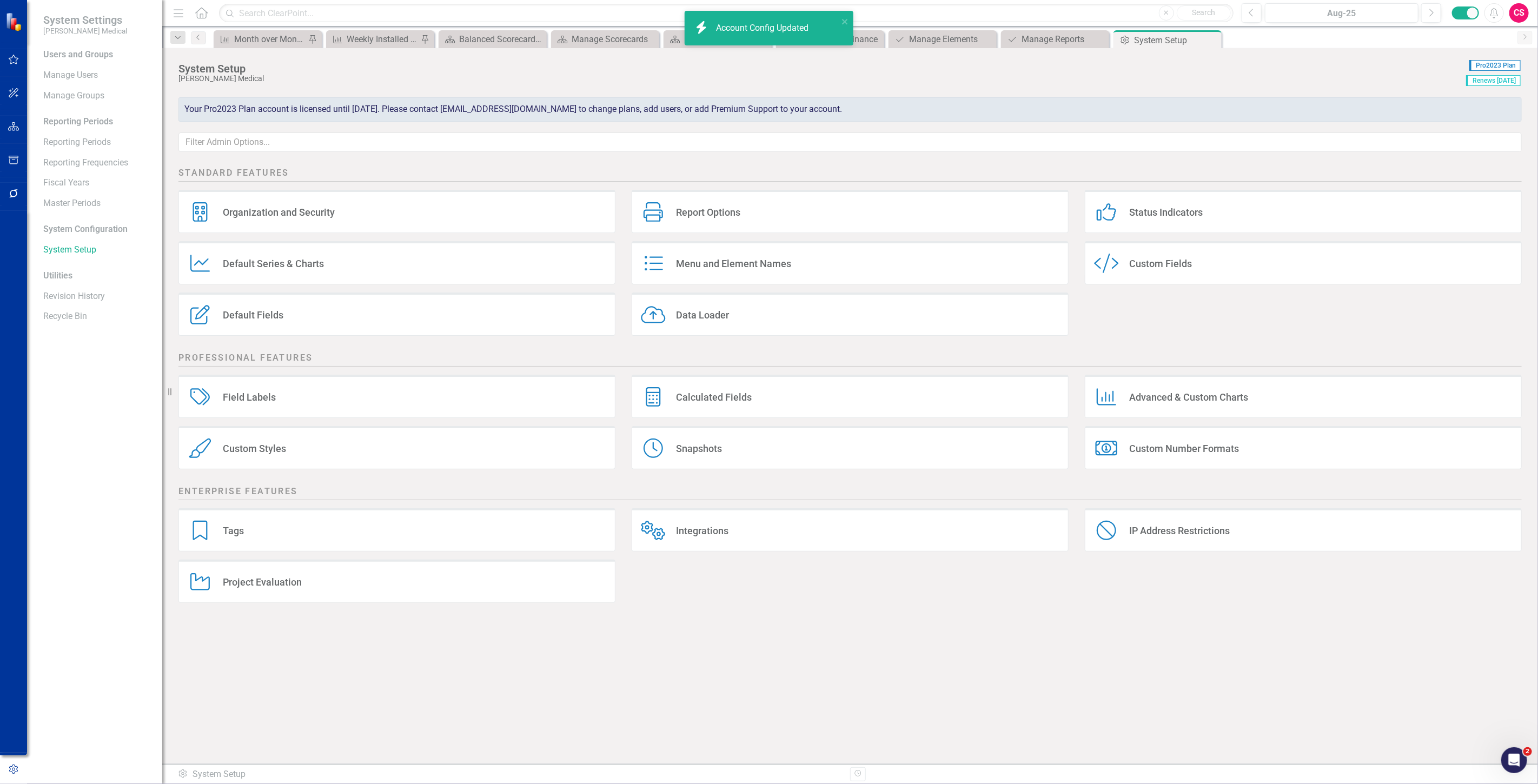
click at [25, 122] on button "button" at bounding box center [14, 127] width 24 height 22
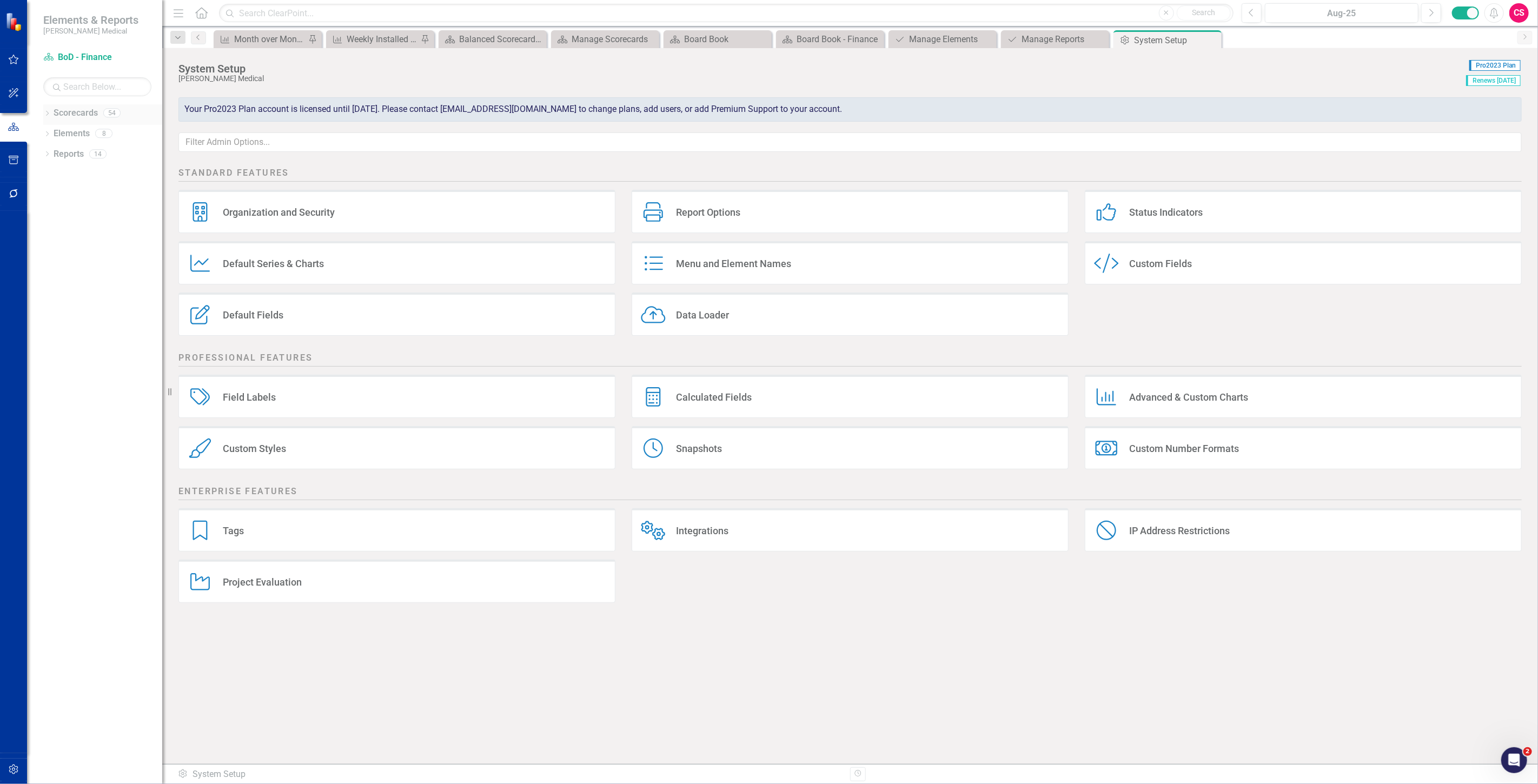
click at [71, 112] on link "Scorecards" at bounding box center [76, 114] width 44 height 12
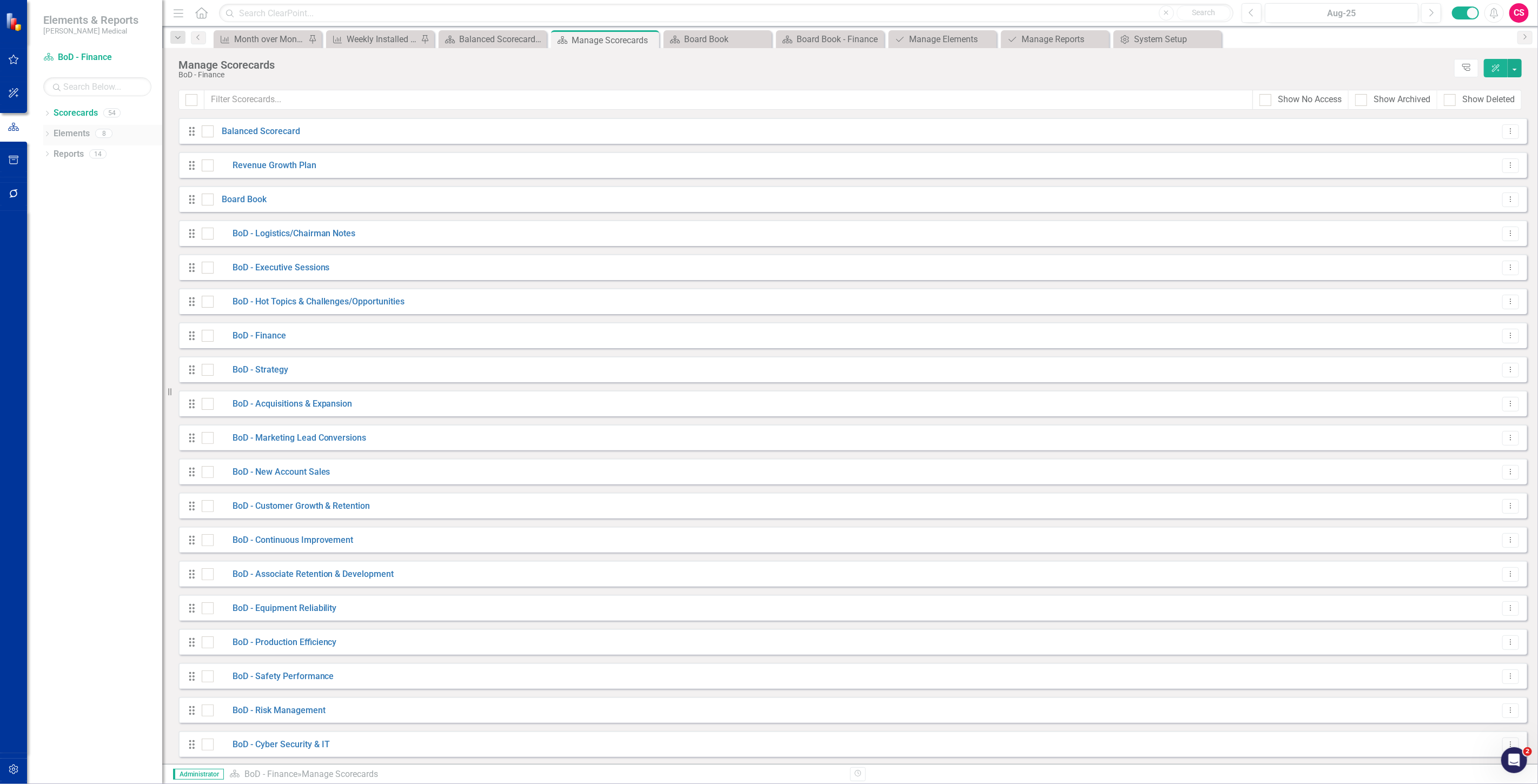
click at [72, 131] on link "Elements" at bounding box center [72, 134] width 36 height 12
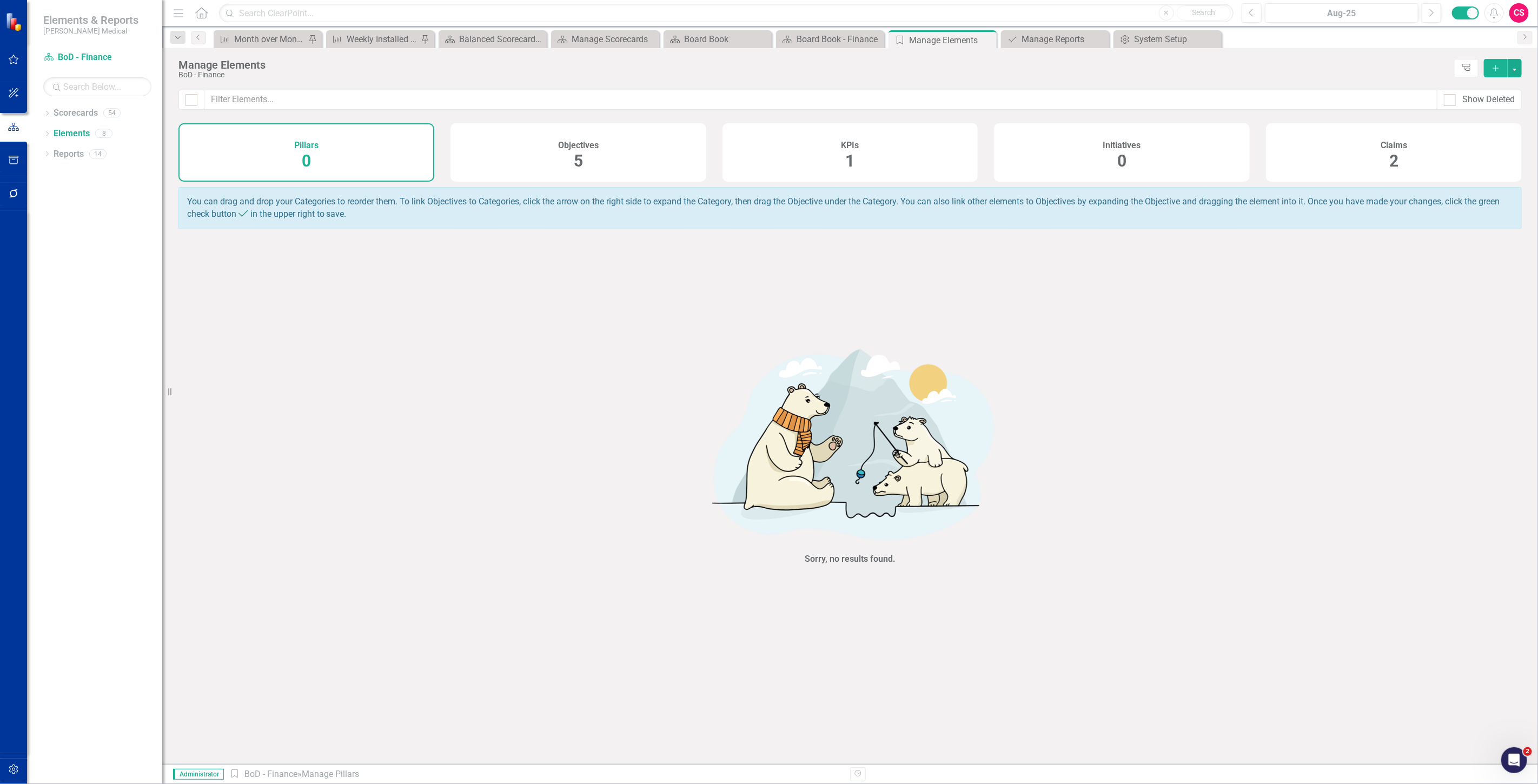
click at [1424, 187] on div "Pillars 0 Objectives 5 KPIs 1 Initiatives 0 Claims 2" at bounding box center [850, 155] width 1376 height 64
click at [1419, 162] on div "Claims 2" at bounding box center [1394, 152] width 256 height 59
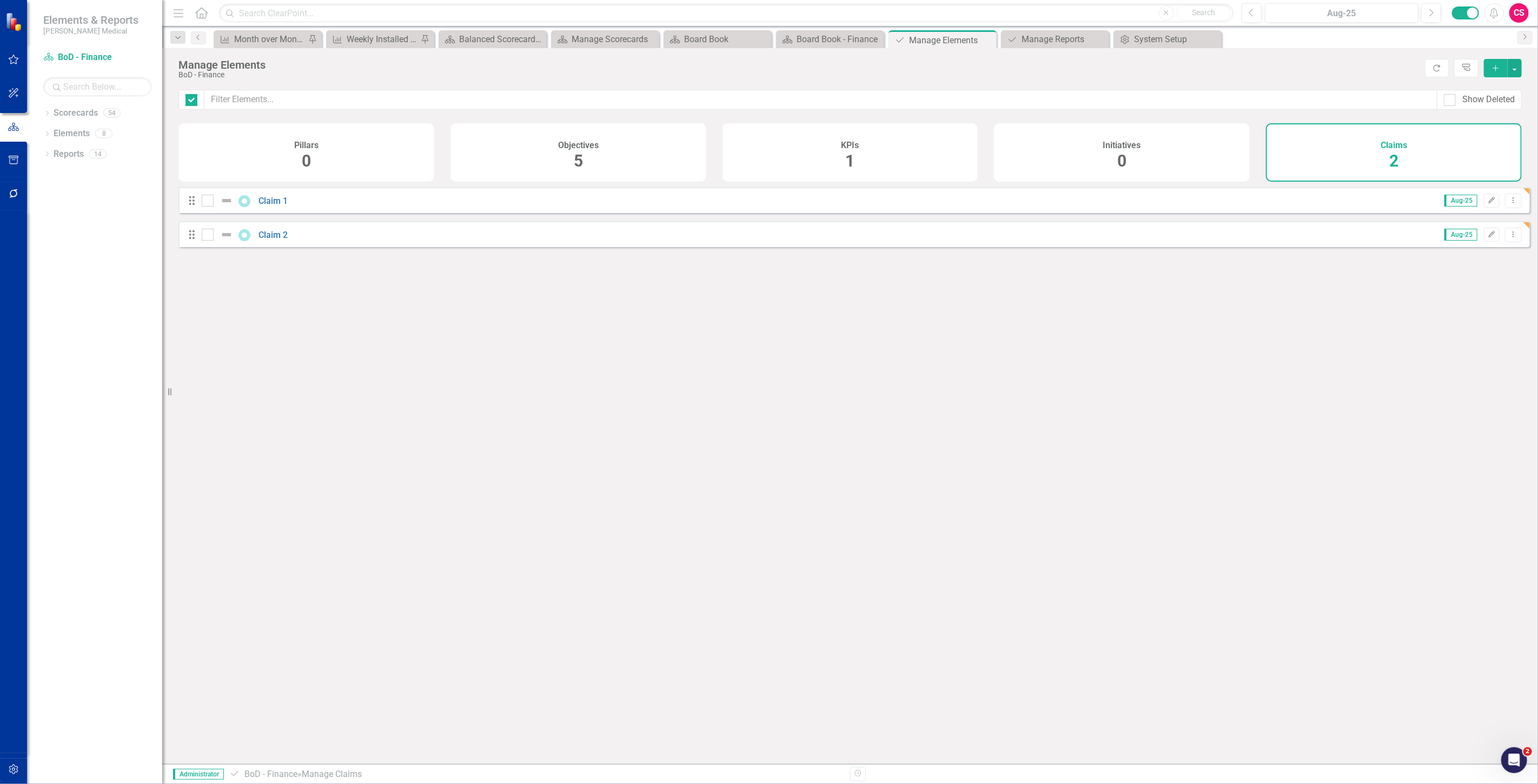
checkbox input "false"
click at [82, 117] on link "Scorecards" at bounding box center [76, 114] width 44 height 12
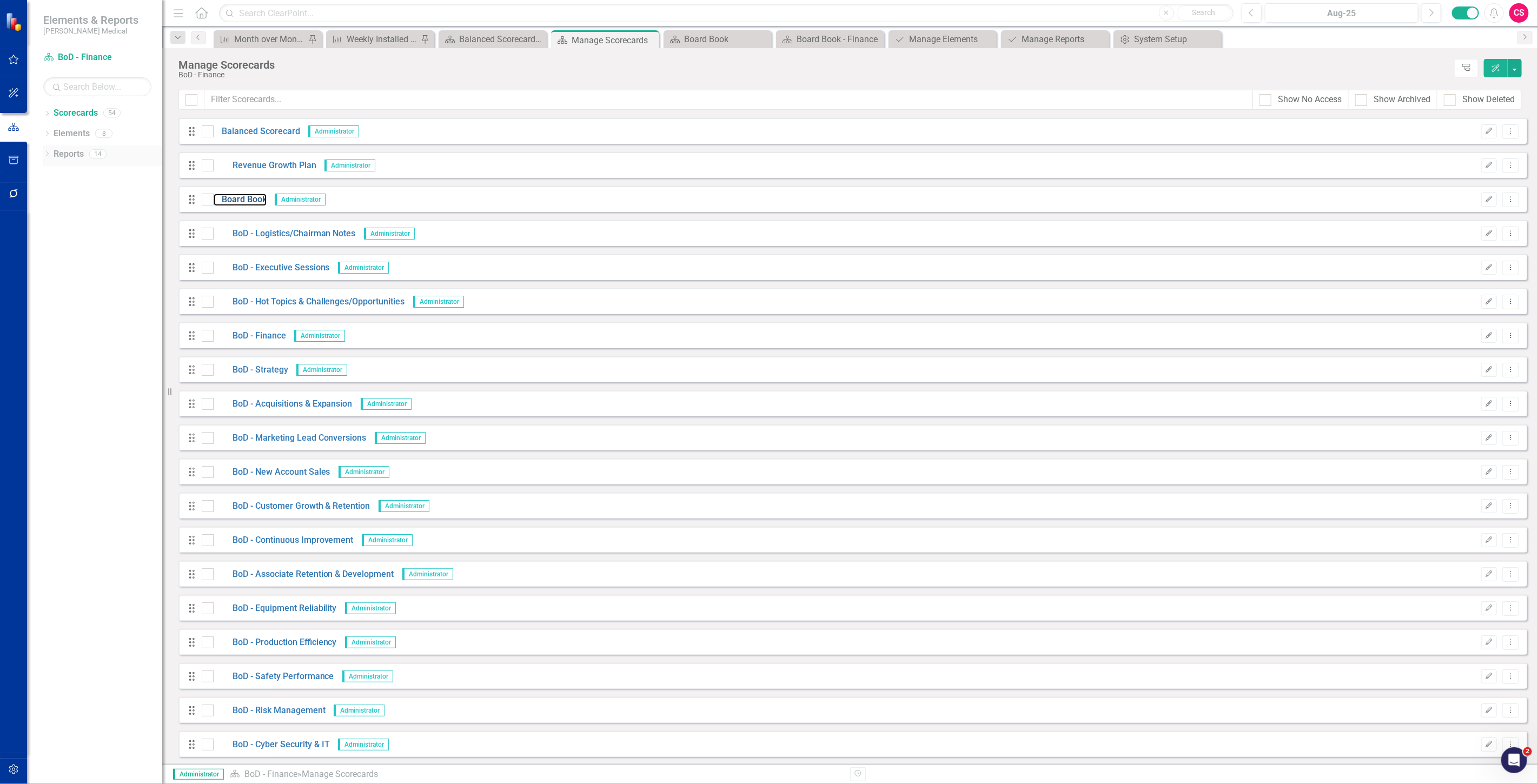
drag, startPoint x: 257, startPoint y: 196, endPoint x: 116, endPoint y: 164, distance: 144.6
click at [257, 196] on link "Board Book" at bounding box center [240, 200] width 53 height 12
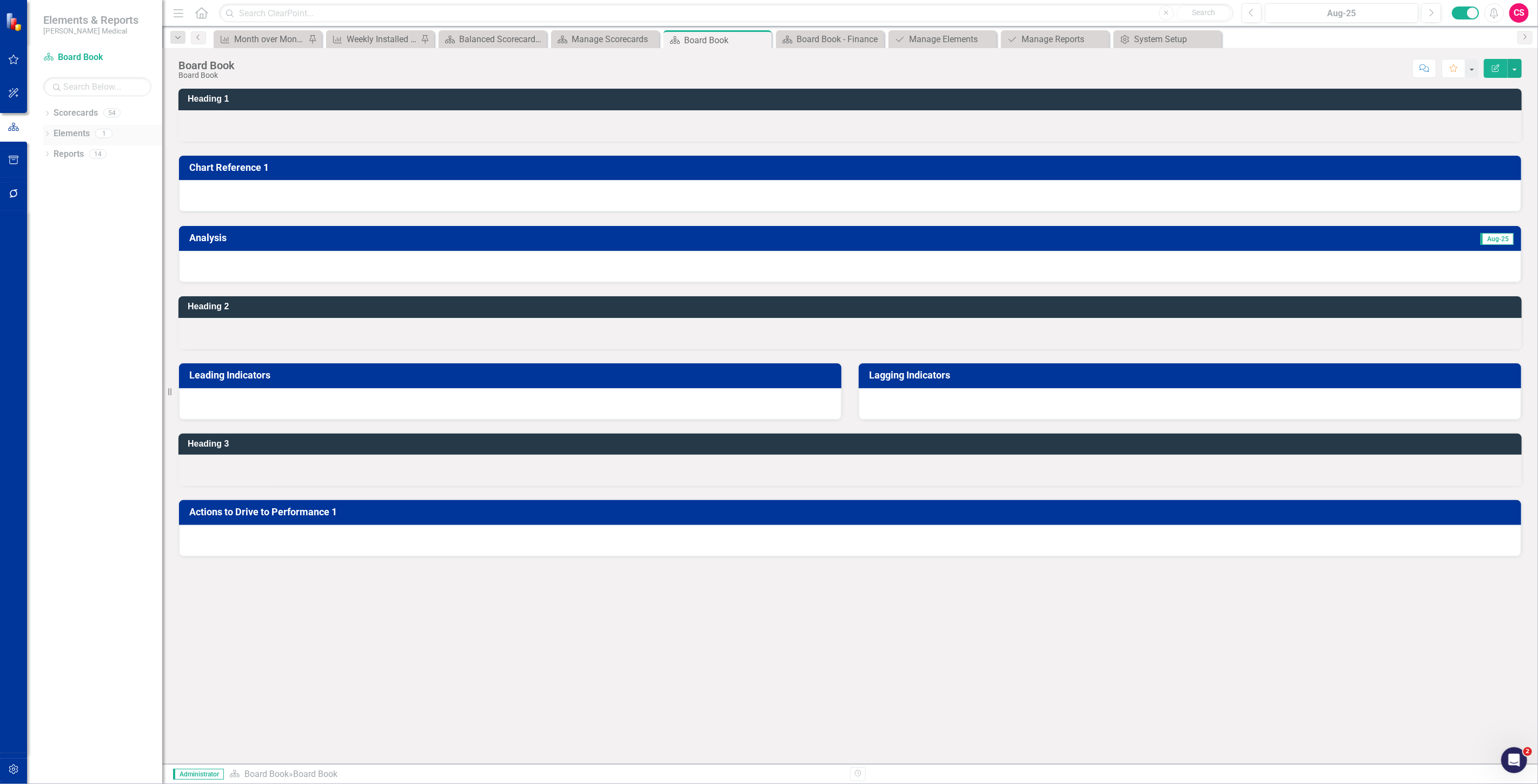
click at [81, 134] on link "Elements" at bounding box center [72, 134] width 36 height 12
